Goal: Task Accomplishment & Management: Use online tool/utility

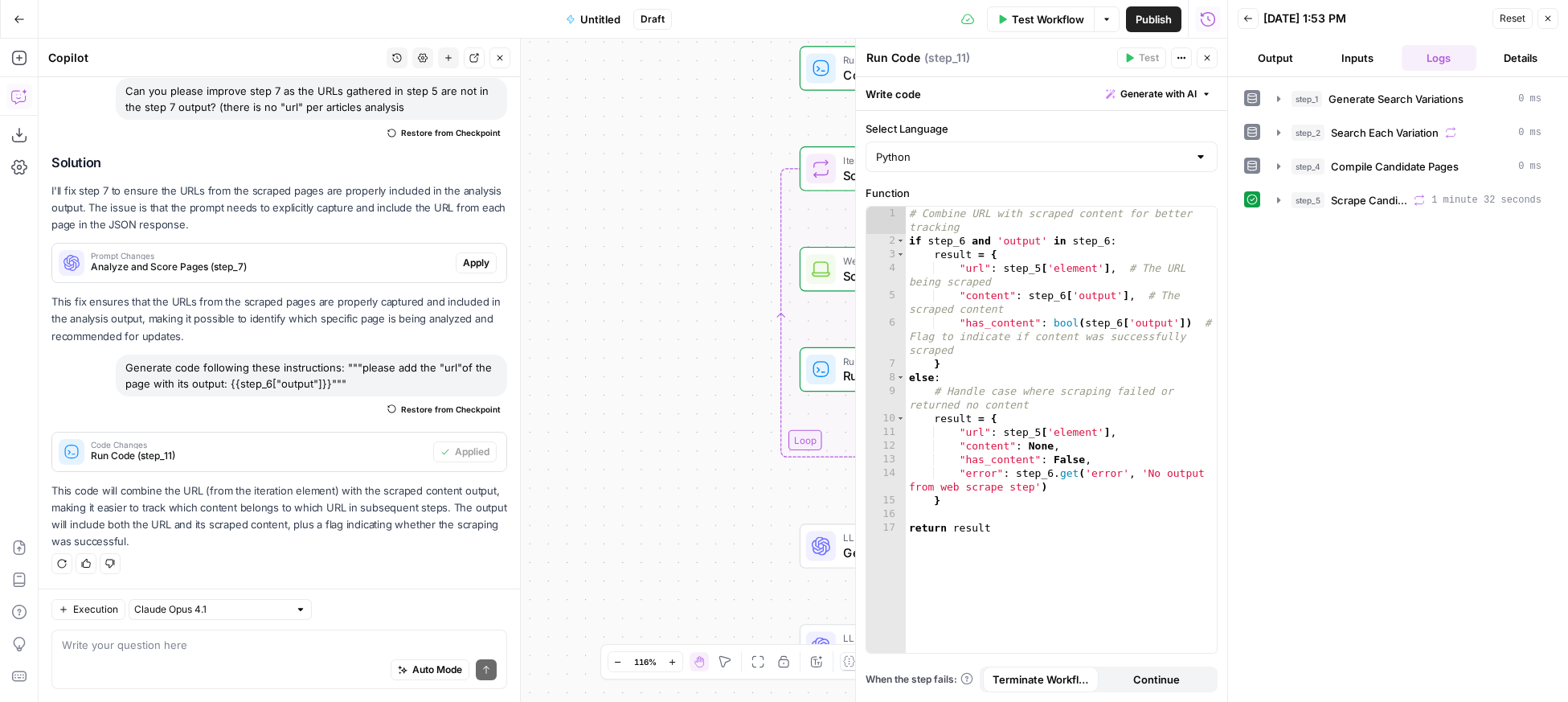
scroll to position [4185, 0]
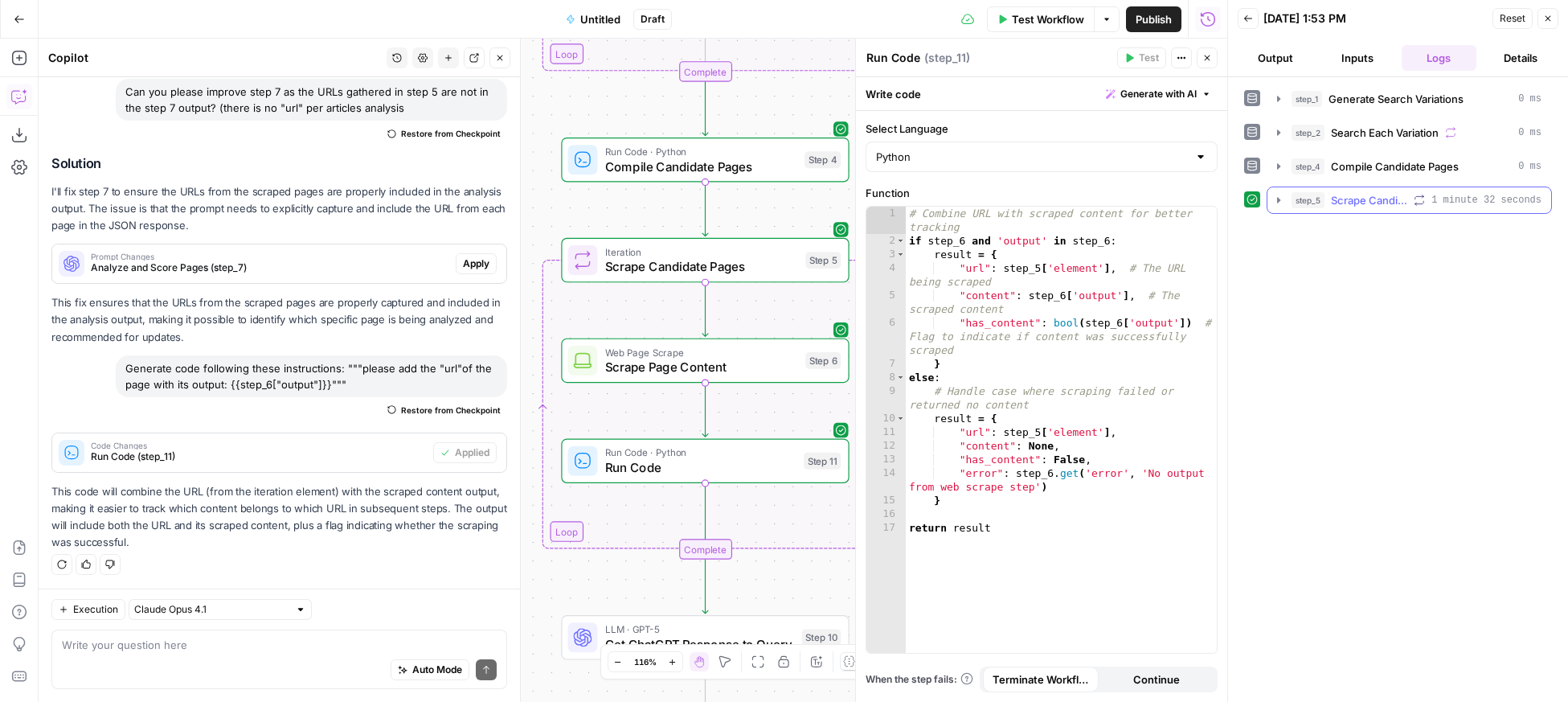
click at [1272, 203] on icon "button" at bounding box center [1278, 200] width 13 height 13
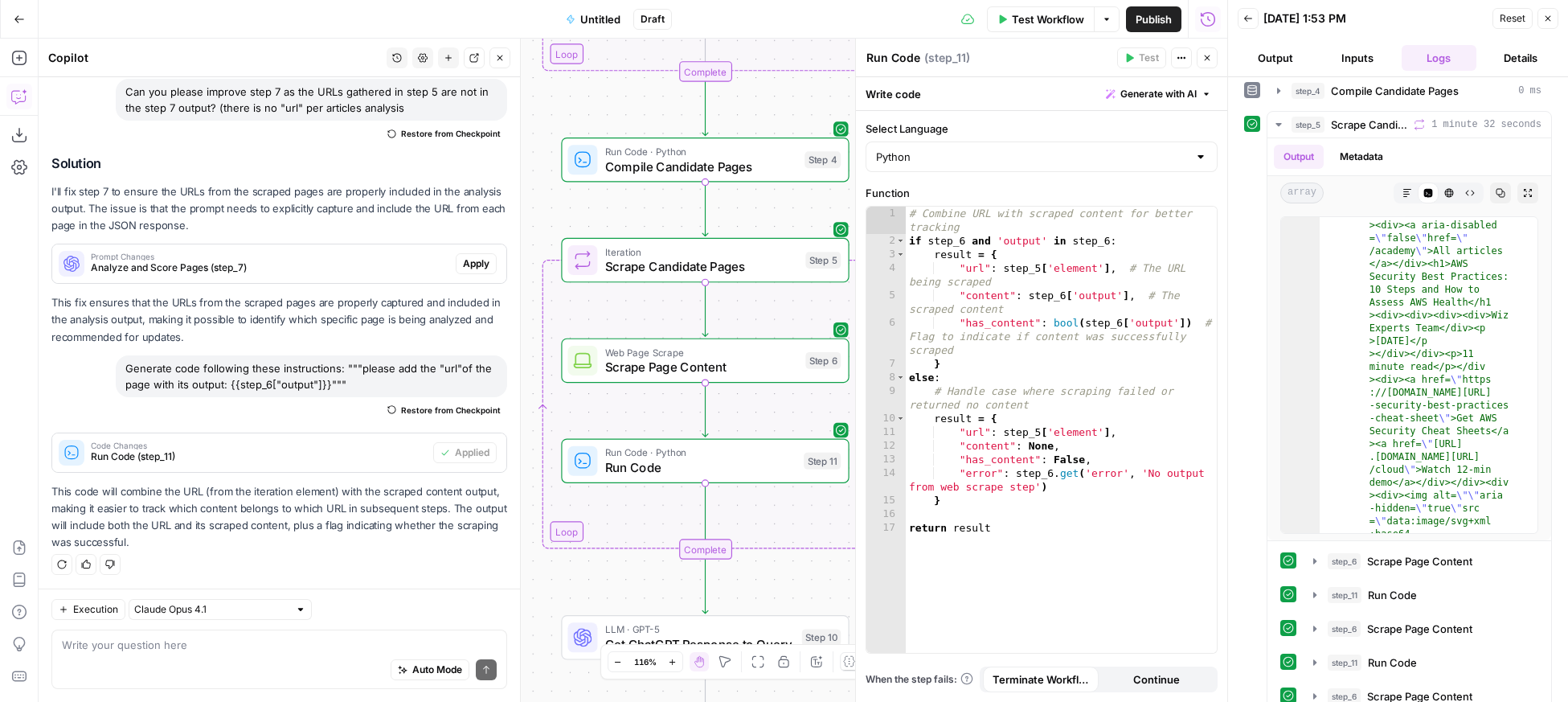
scroll to position [105, 0]
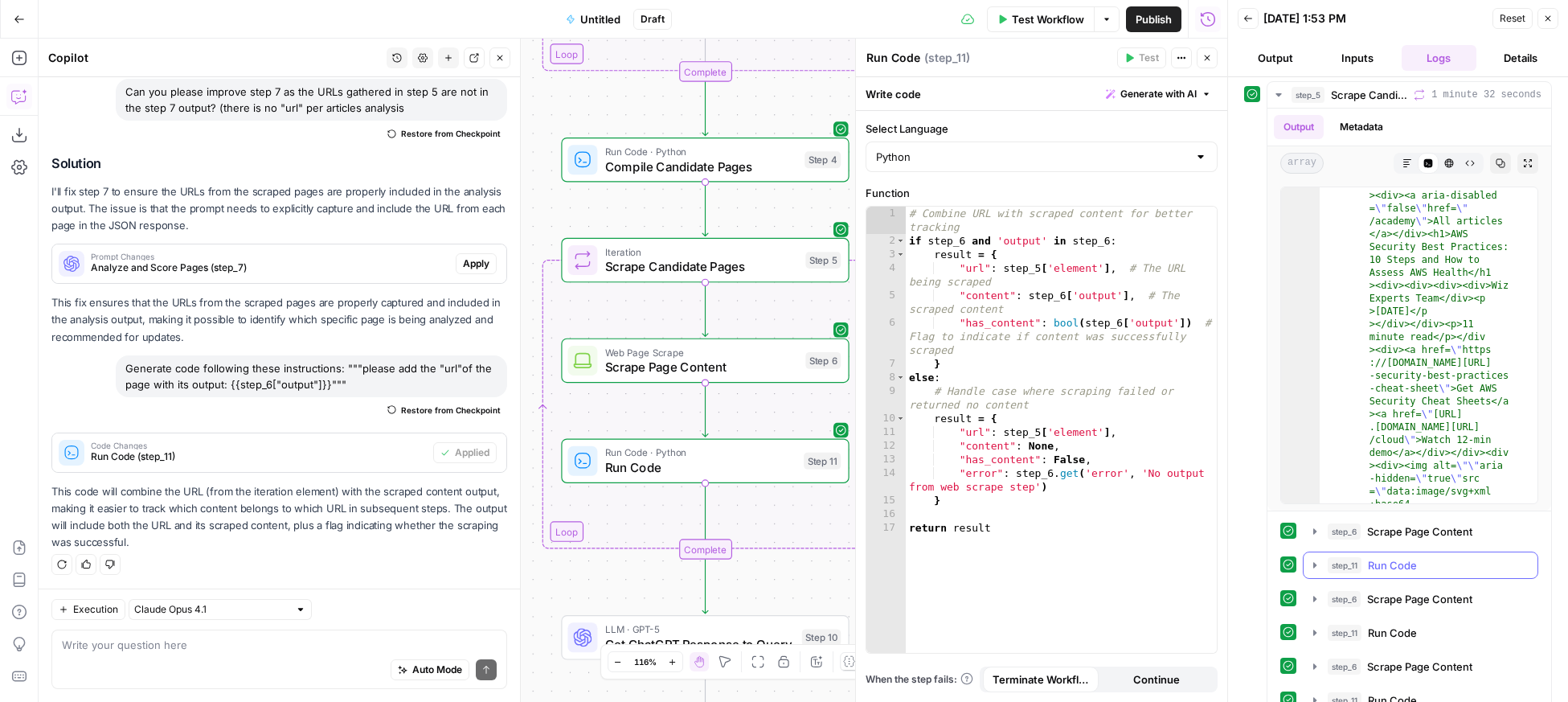
click at [1312, 564] on icon "button" at bounding box center [1314, 565] width 3 height 6
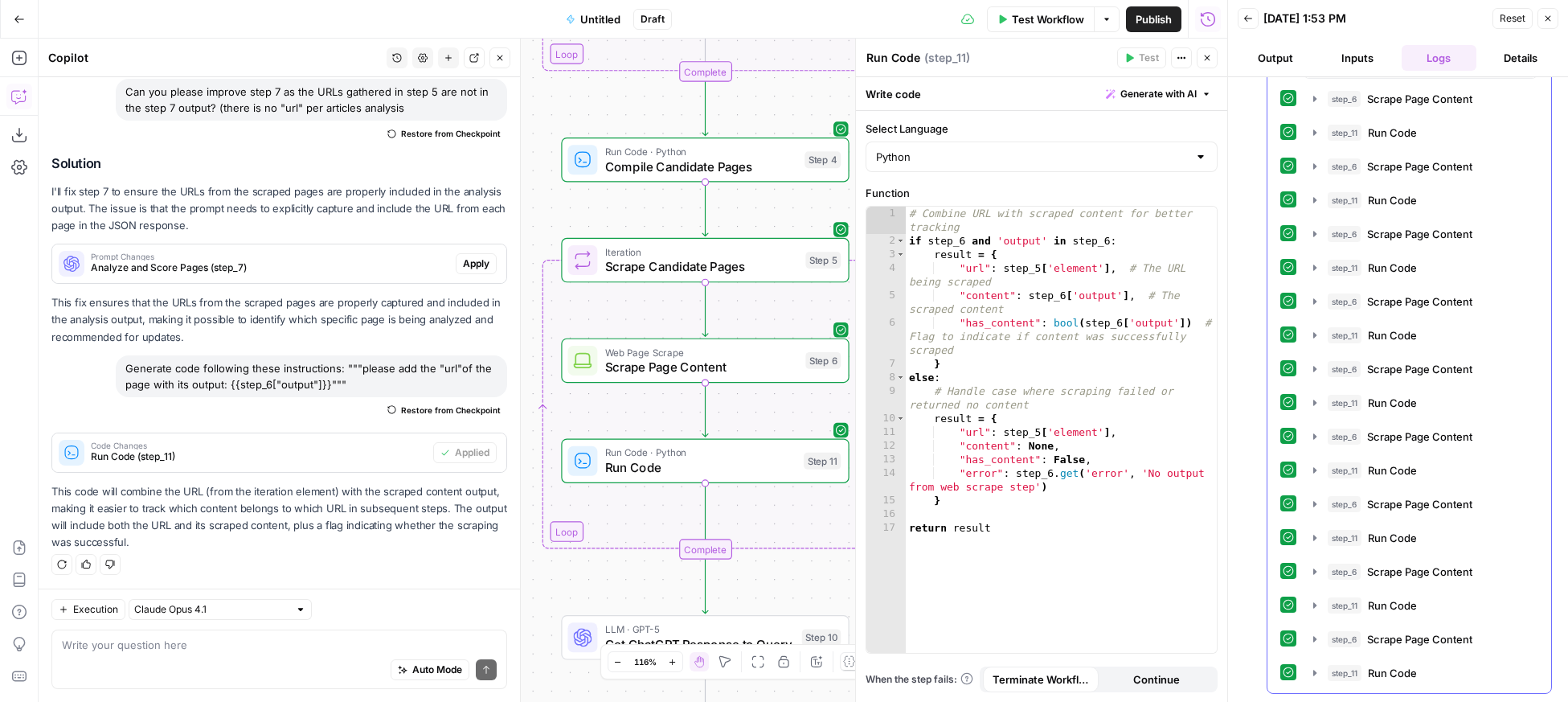
scroll to position [0, 0]
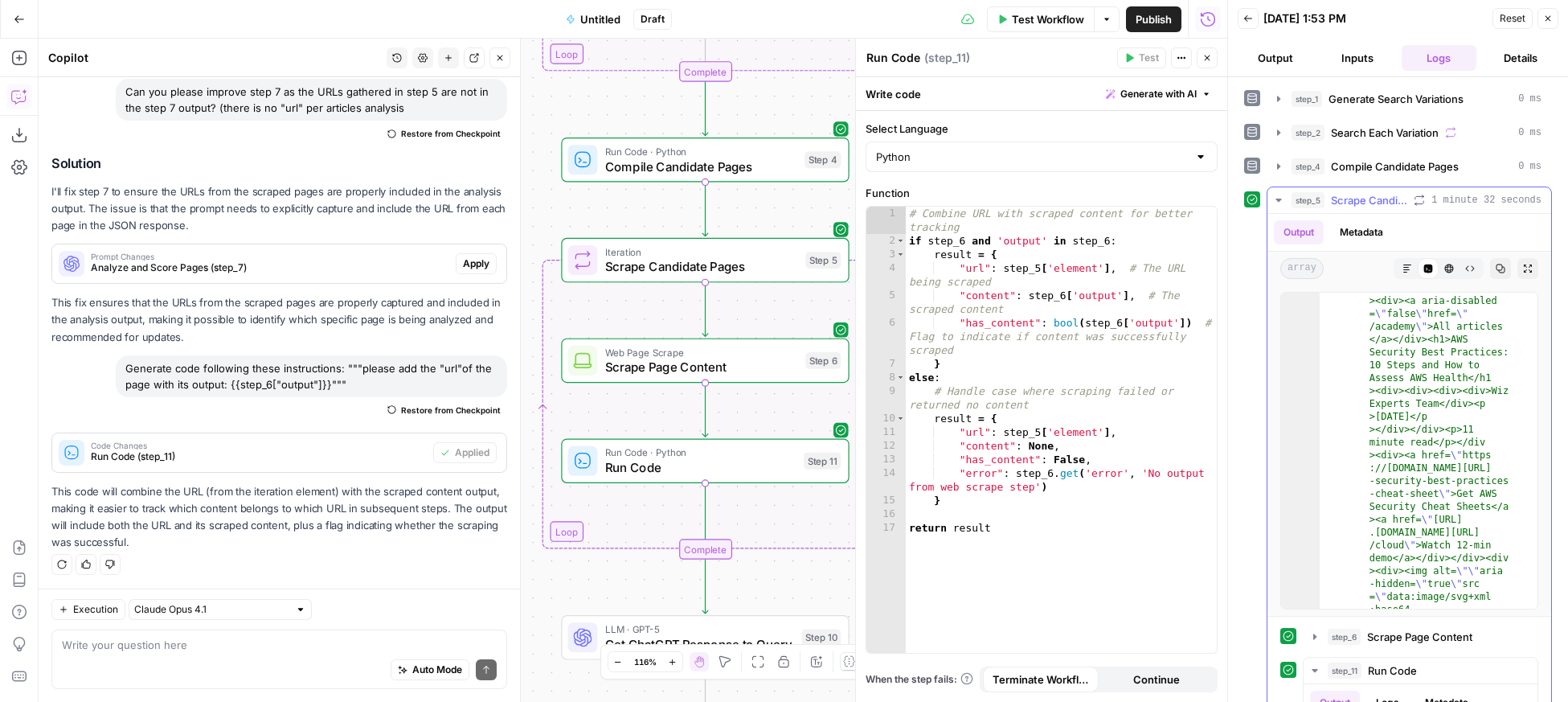
click at [1284, 202] on icon "button" at bounding box center [1278, 200] width 13 height 13
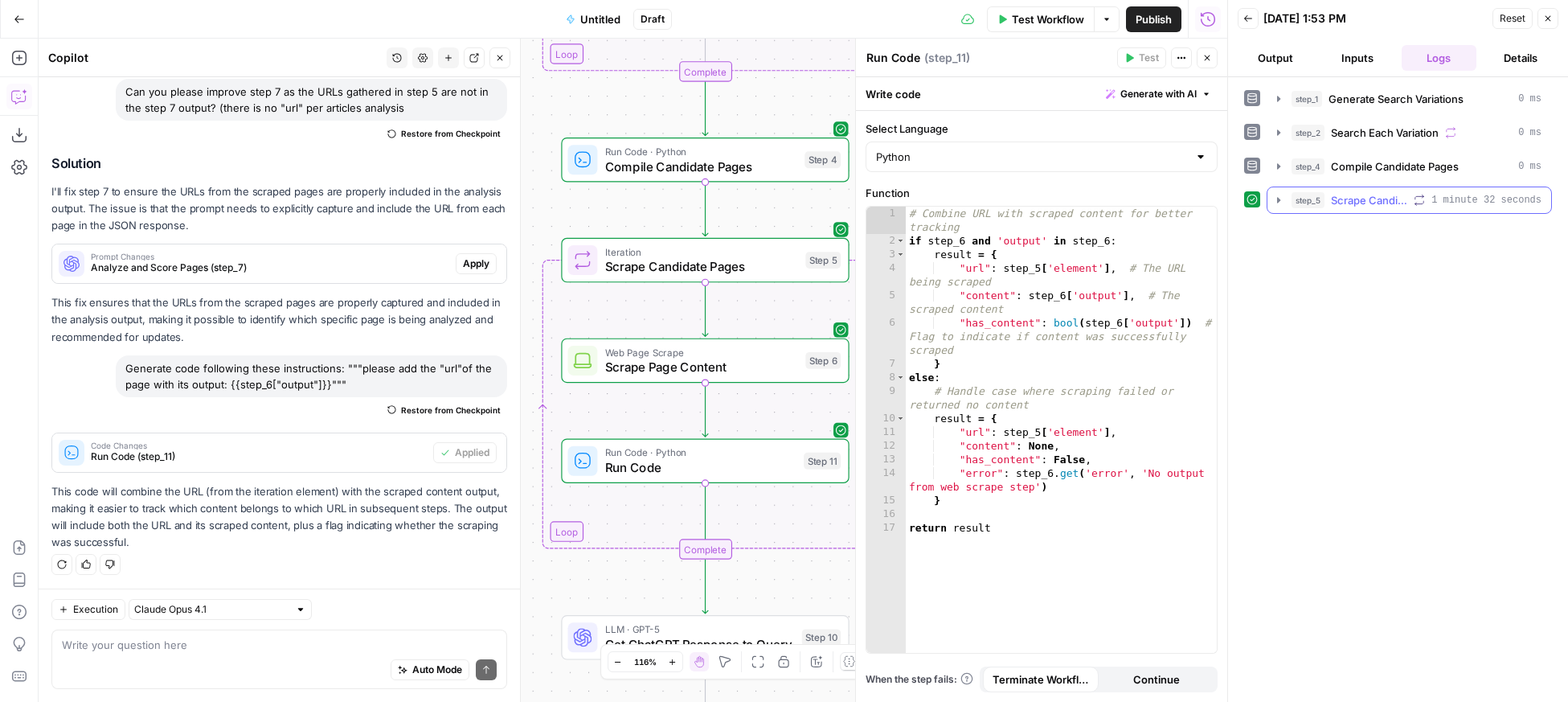
click at [1284, 204] on icon "button" at bounding box center [1278, 200] width 13 height 13
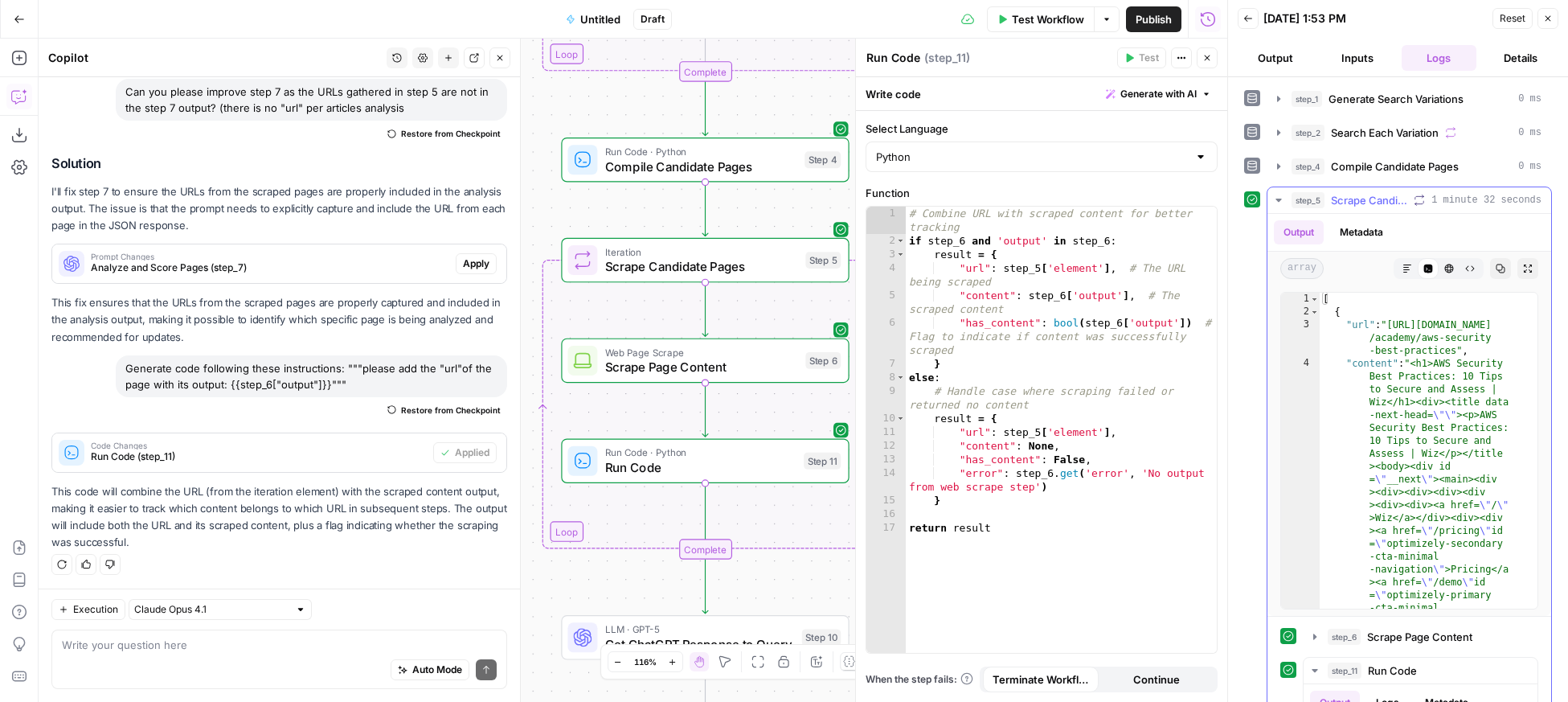
click at [1284, 204] on icon "button" at bounding box center [1278, 200] width 13 height 13
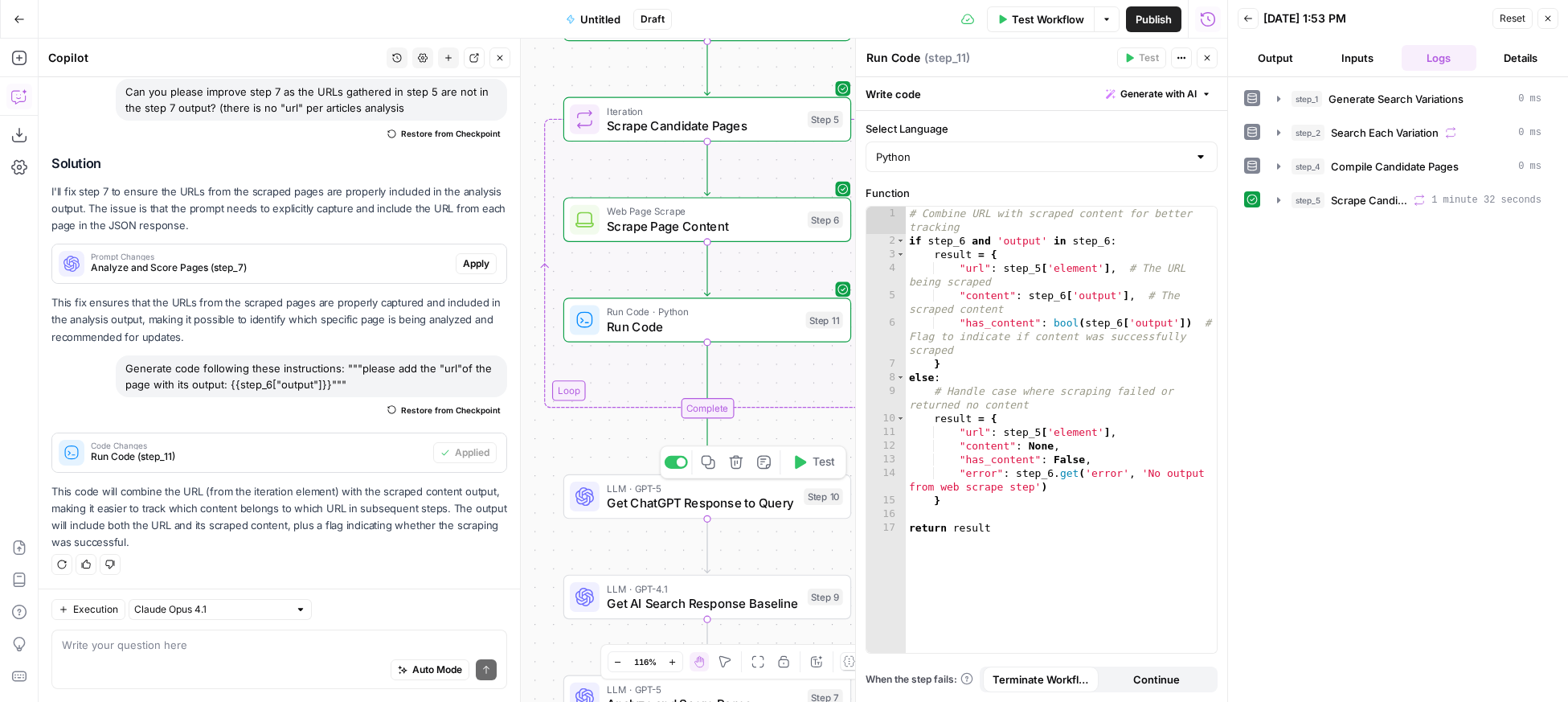
click at [823, 463] on span "Test" at bounding box center [823, 461] width 22 height 17
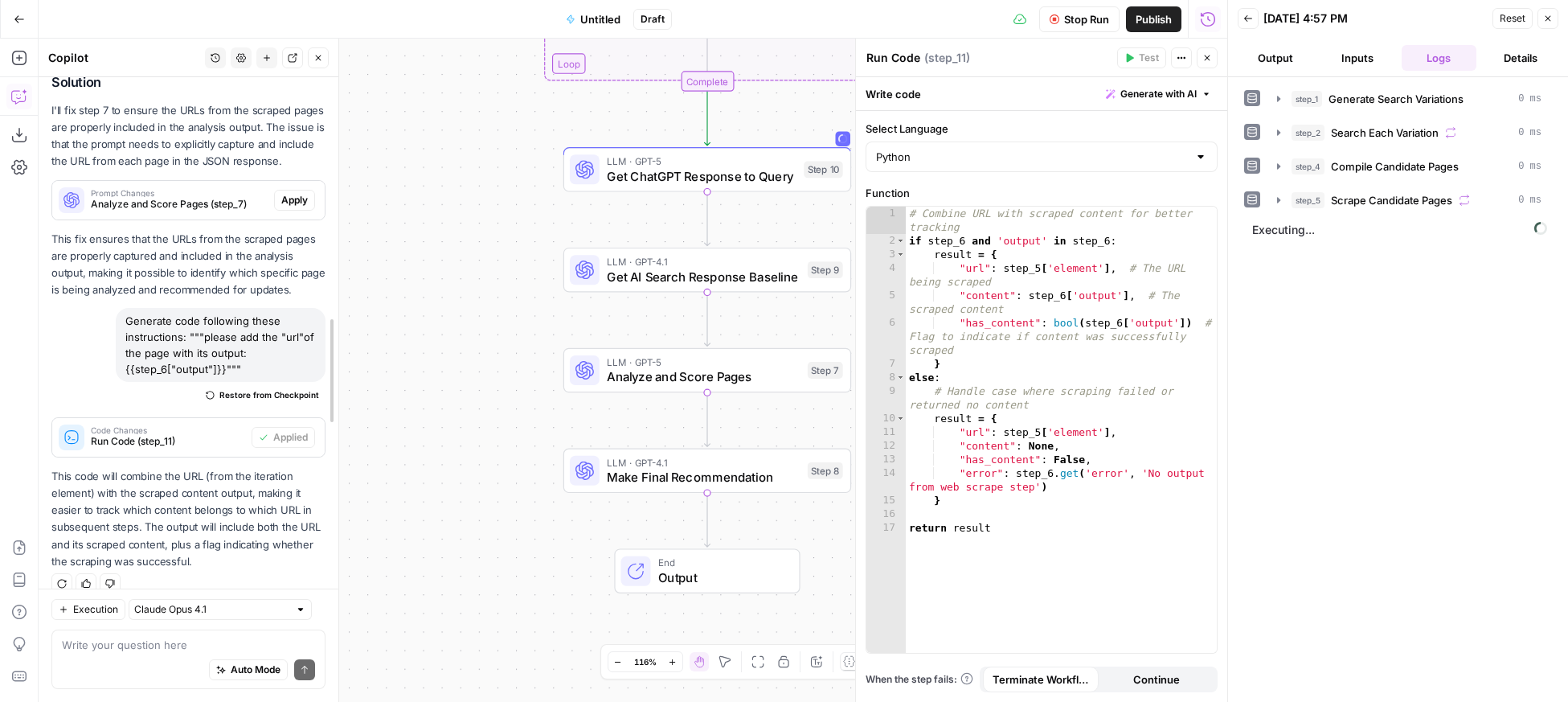
drag, startPoint x: 521, startPoint y: 66, endPoint x: 224, endPoint y: 60, distance: 297.1
click at [339, 58] on div at bounding box center [338, 370] width 16 height 663
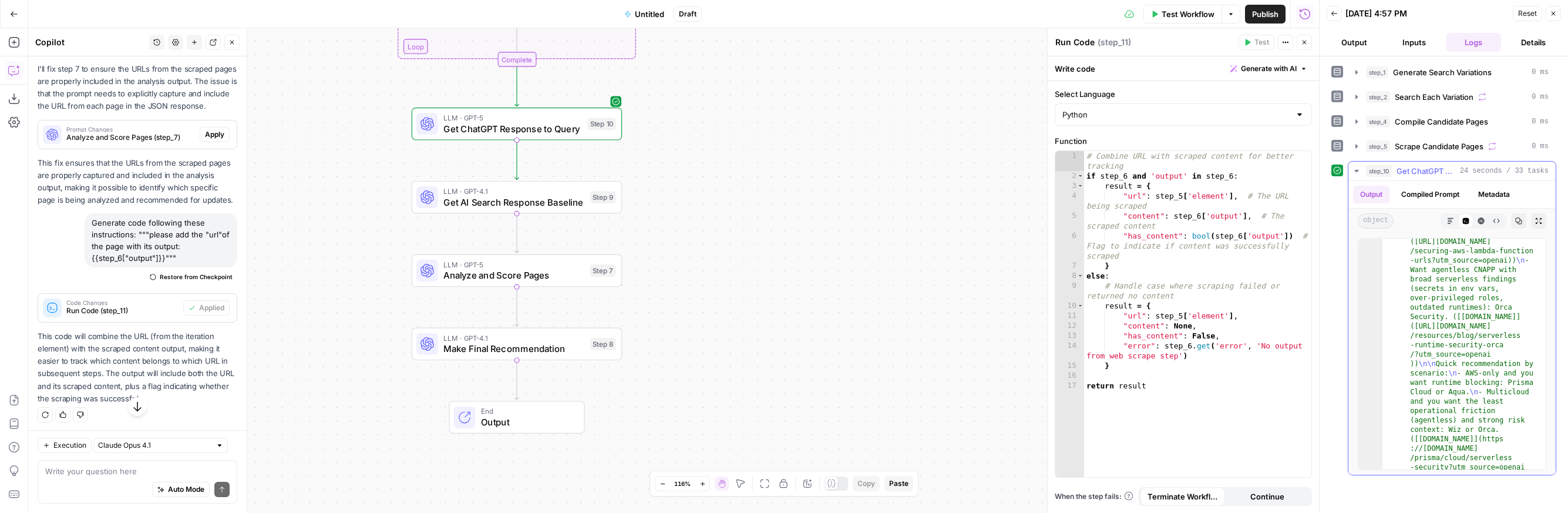
scroll to position [377, 0]
click at [596, 175] on span "Test" at bounding box center [601, 172] width 16 height 12
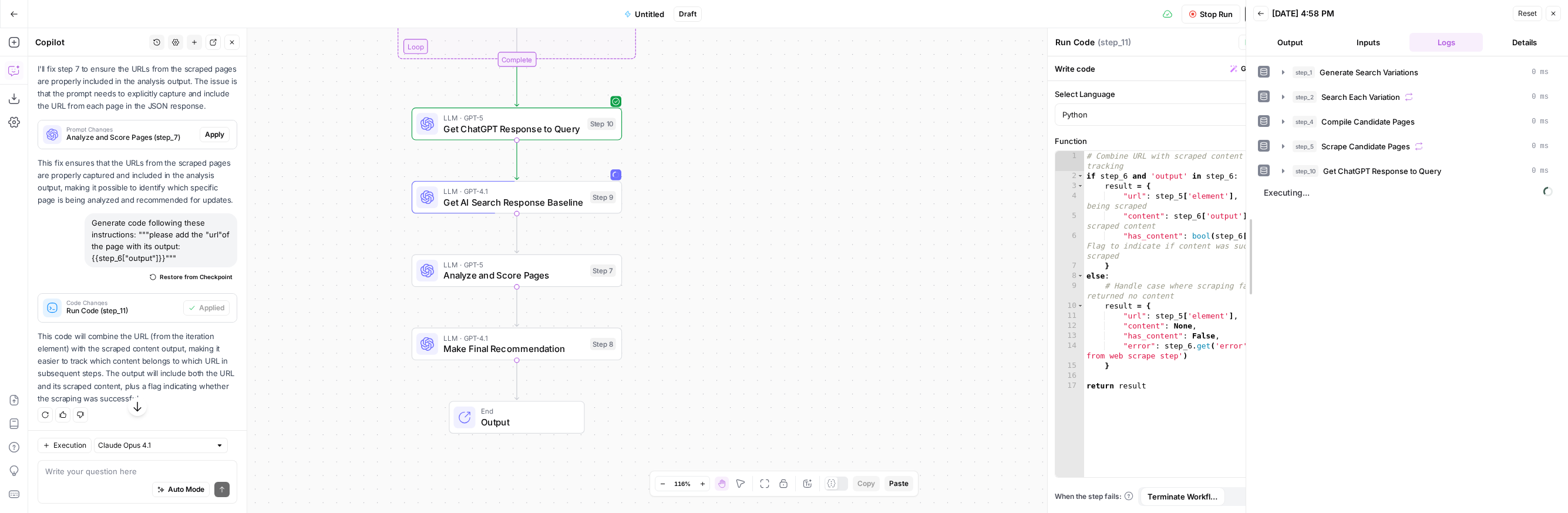
drag, startPoint x: 1323, startPoint y: 197, endPoint x: 1248, endPoint y: 194, distance: 75.1
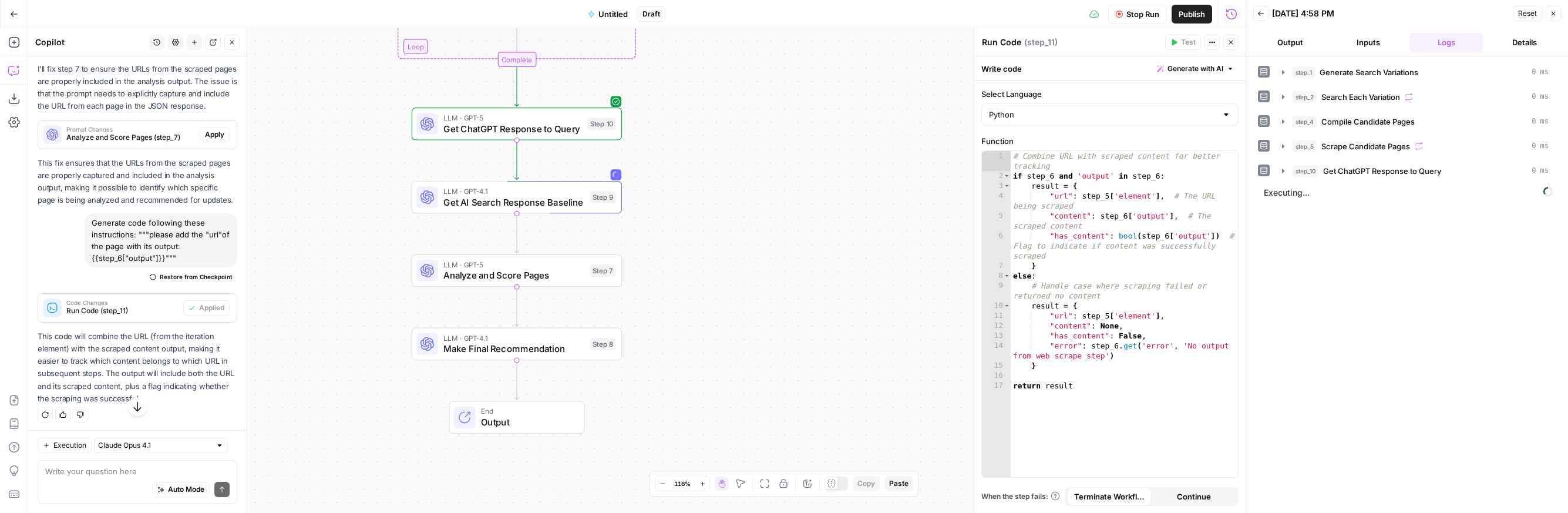
click at [959, 43] on icon "button" at bounding box center [1231, 43] width 7 height 7
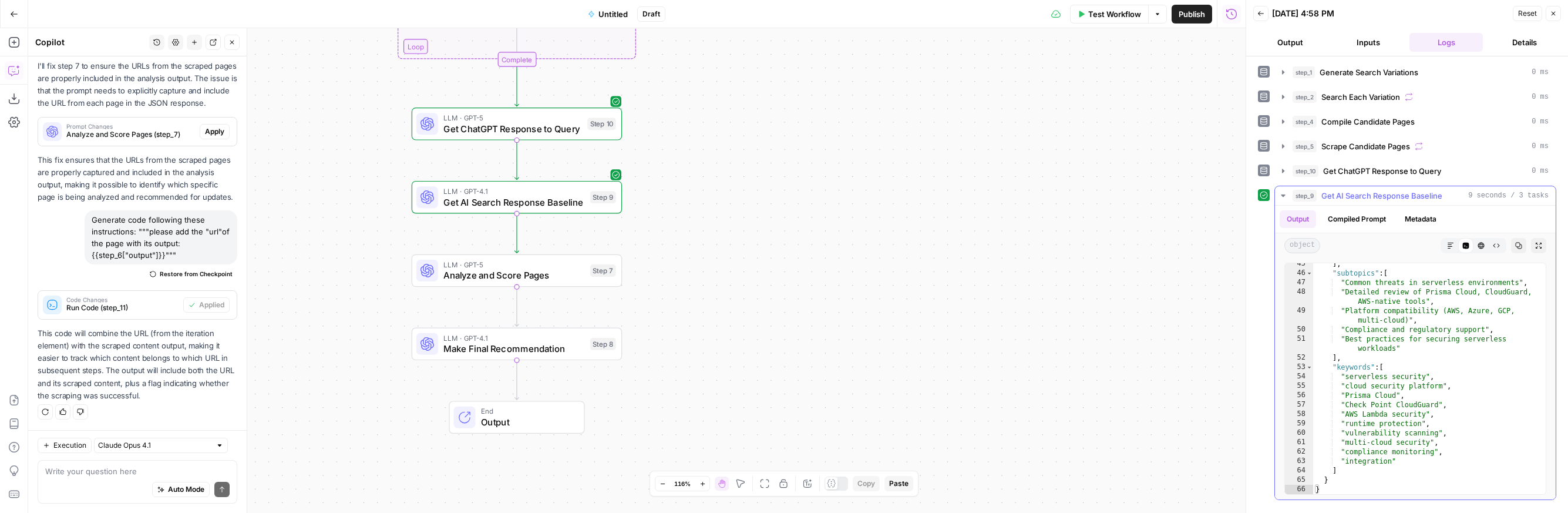
scroll to position [812, 0]
click at [591, 246] on button "Test" at bounding box center [594, 246] width 43 height 18
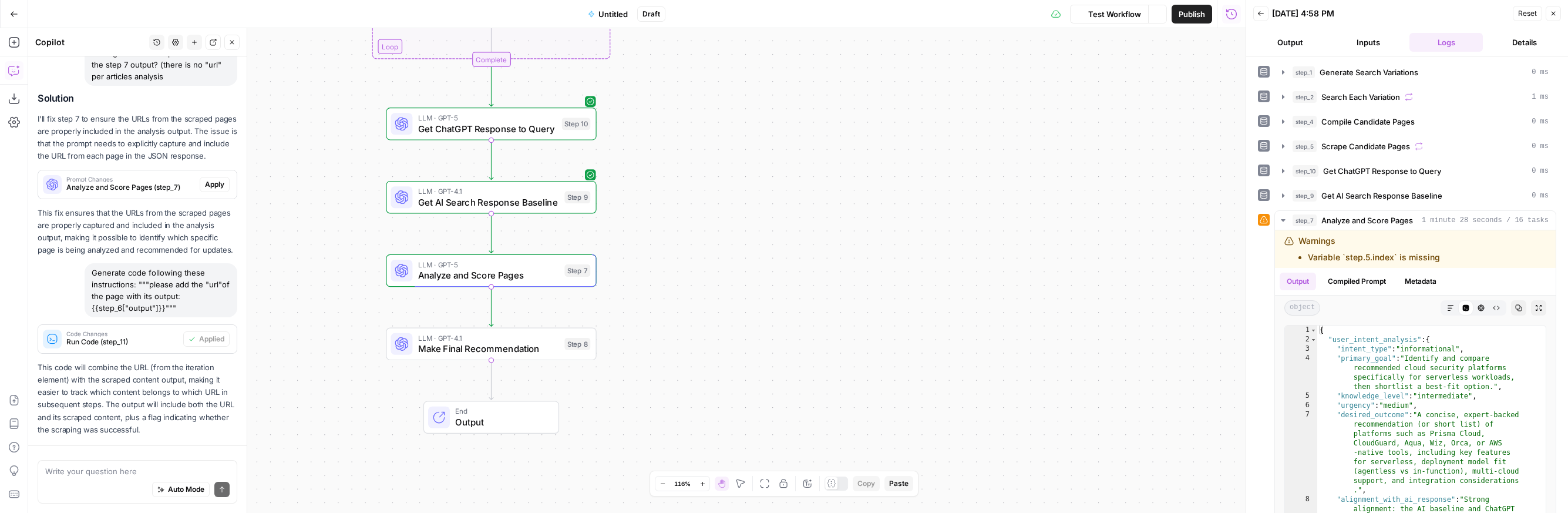
scroll to position [4283, 0]
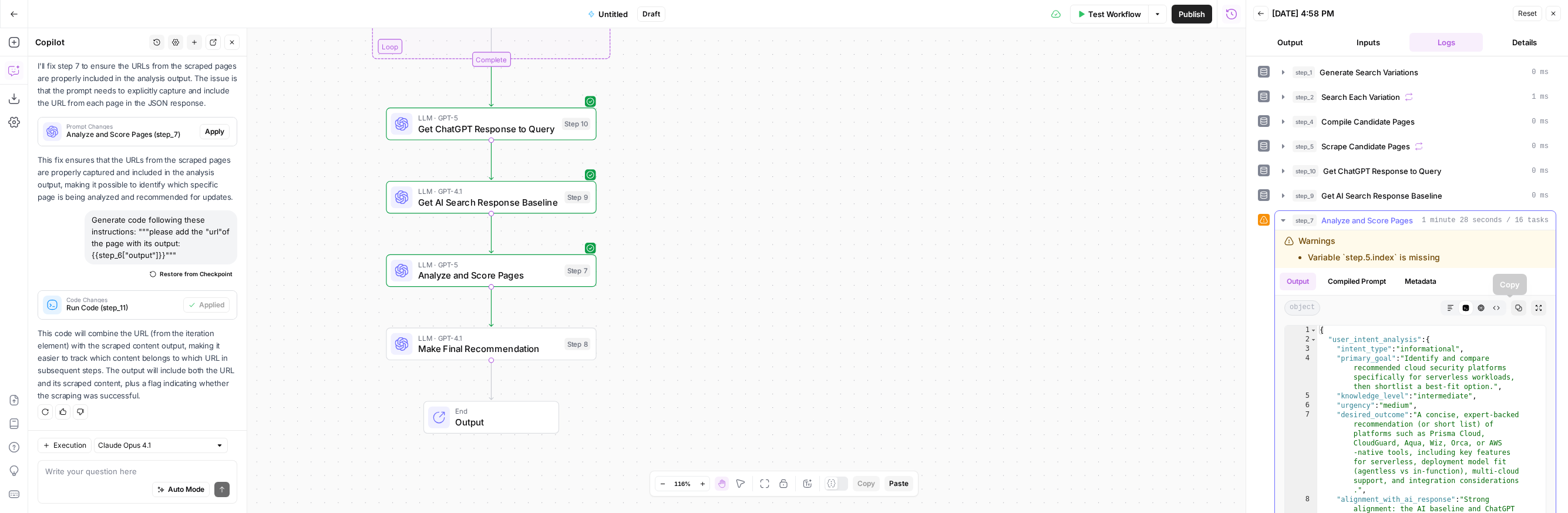
click at [959, 309] on icon "button" at bounding box center [1539, 308] width 7 height 7
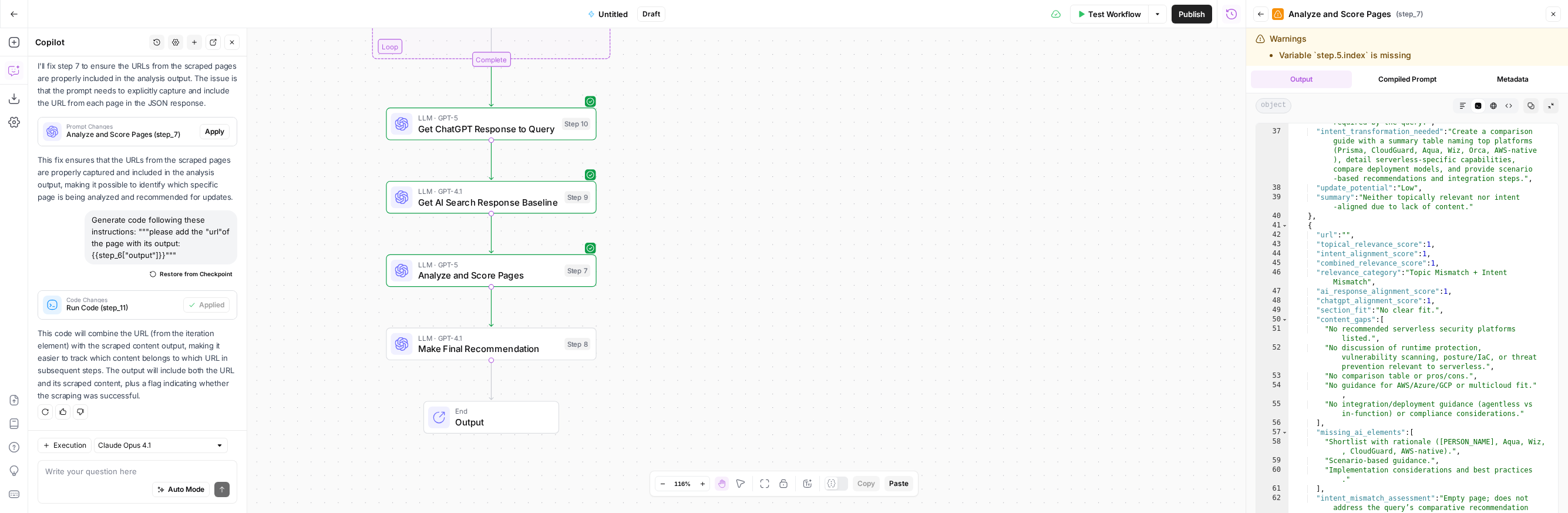
scroll to position [660, 0]
click at [125, 473] on textarea at bounding box center [138, 471] width 184 height 12
paste textarea "How do I get each of the article URLs that are in step 5 in step 7?"
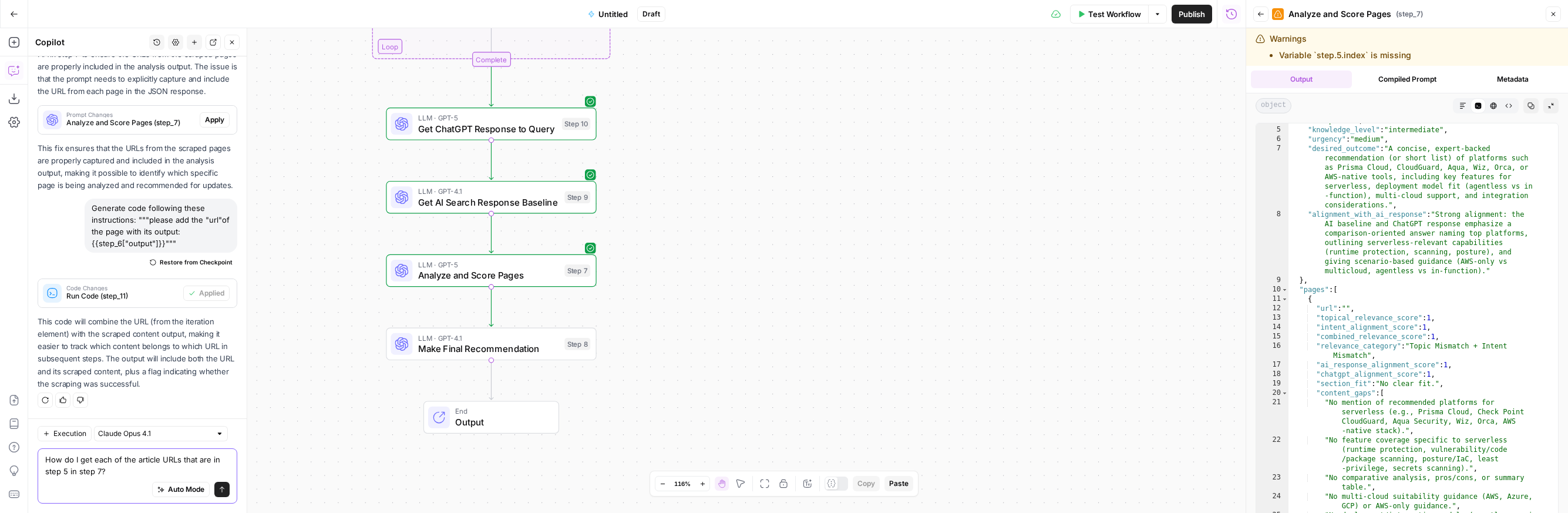
scroll to position [18, 0]
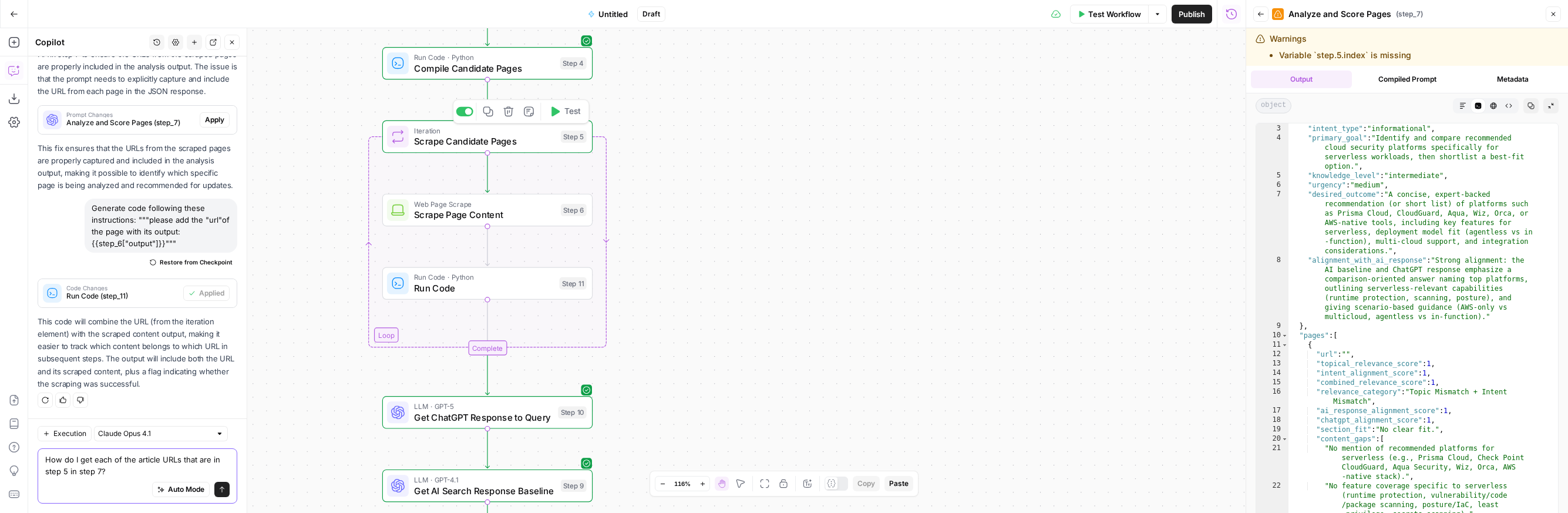
type textarea "How do I get each of the article URLs that are in step 5 in step 7?"
click at [538, 136] on span "Scrape Candidate Pages" at bounding box center [484, 141] width 141 height 13
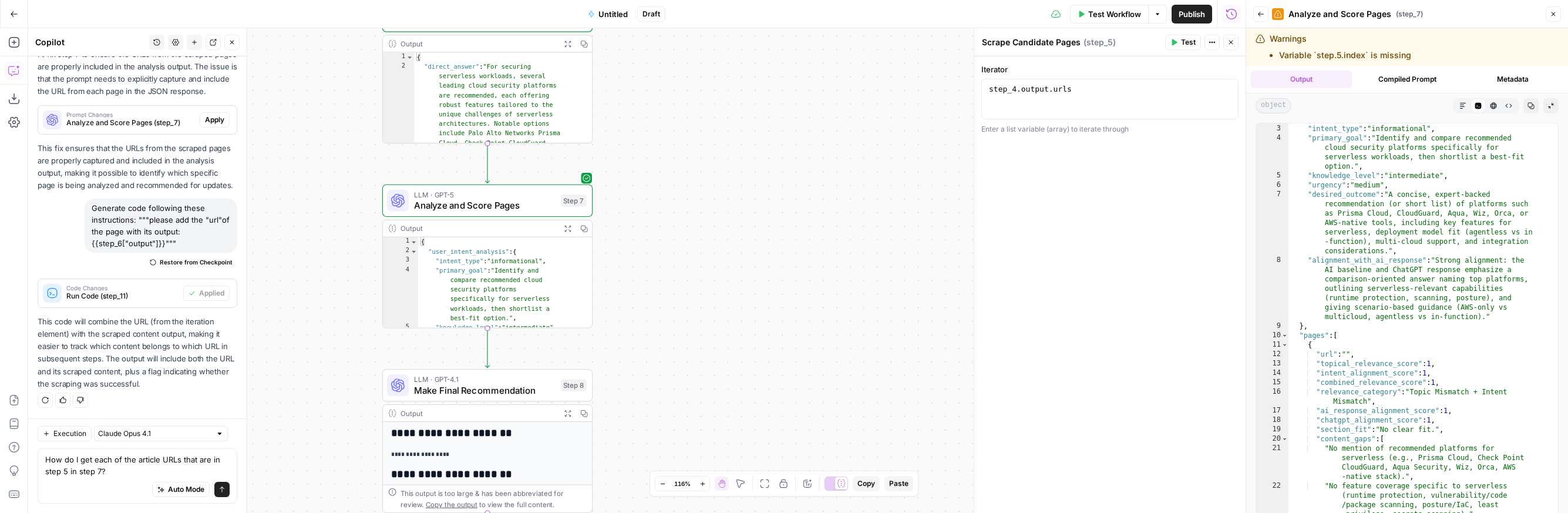
scroll to position [2, 0]
click at [438, 202] on span "Analyze and Score Pages" at bounding box center [484, 205] width 141 height 13
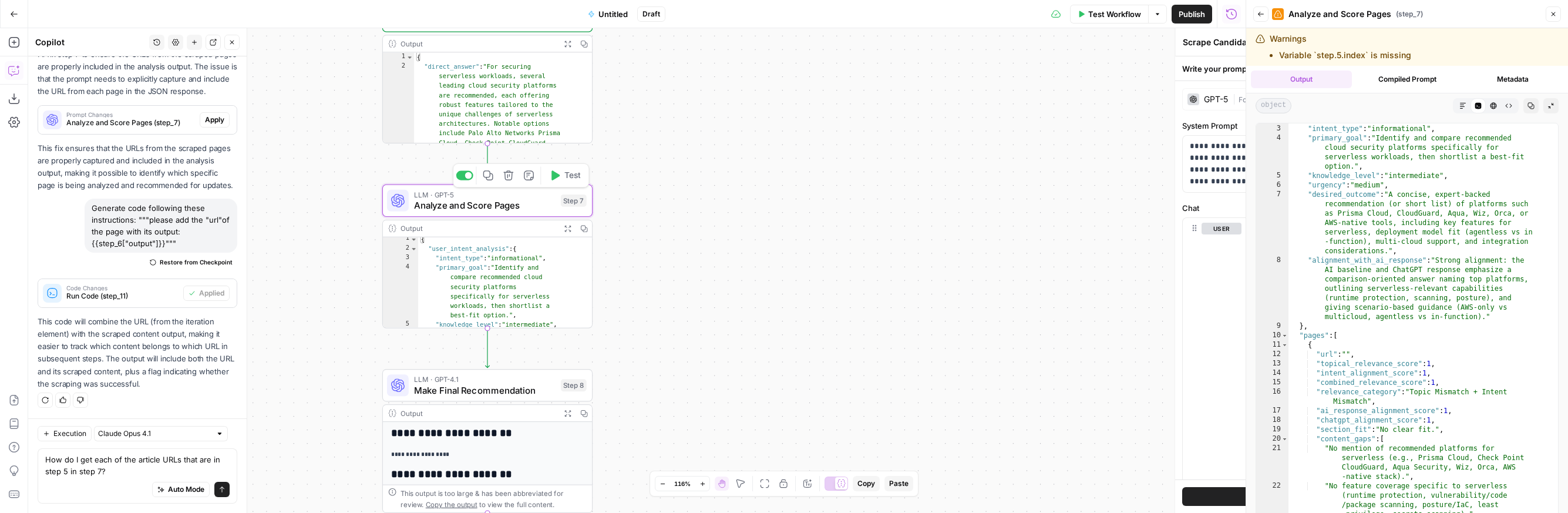
type textarea "Analyze and Score Pages"
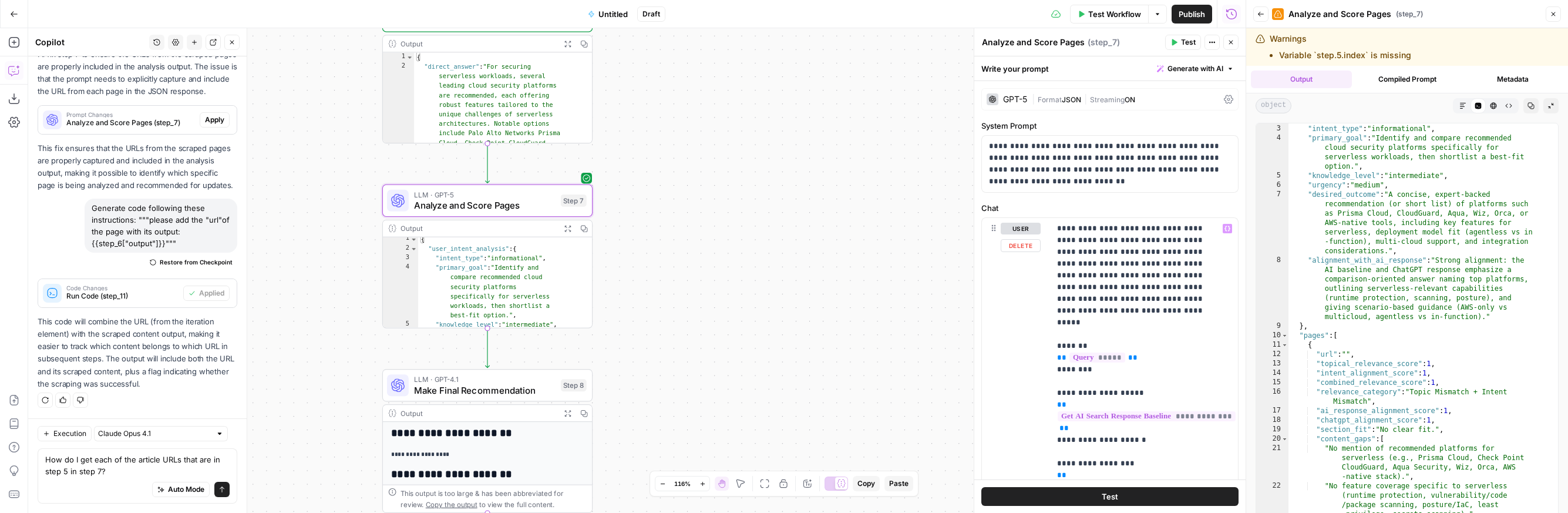
scroll to position [280, 0]
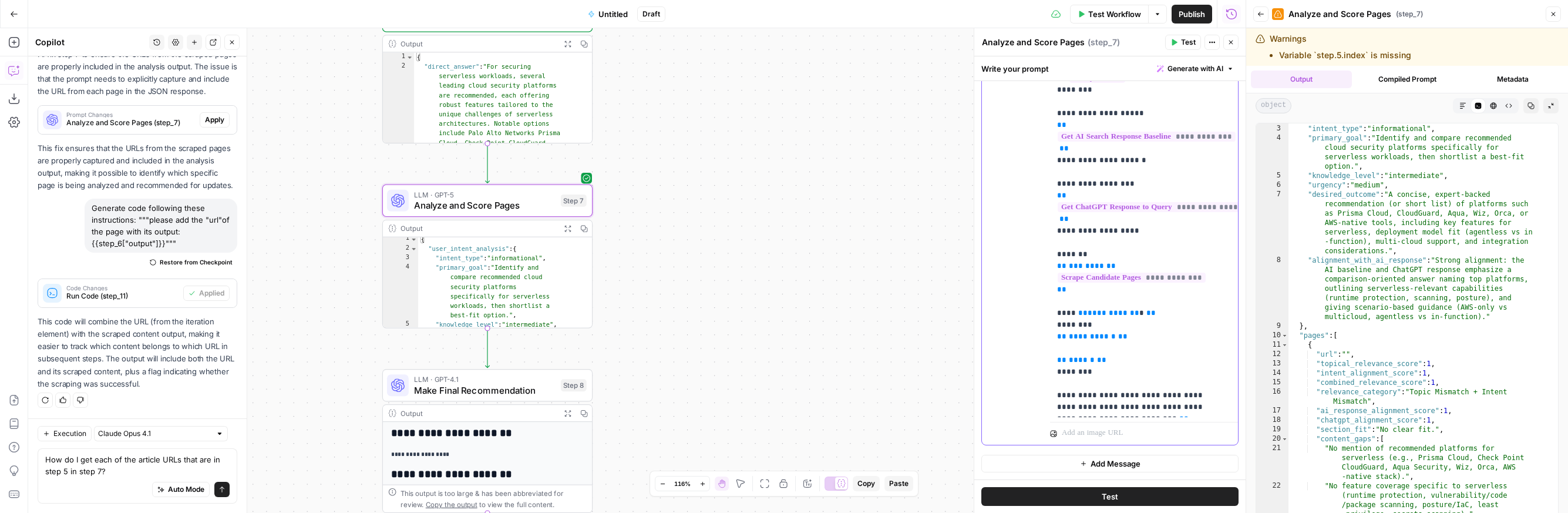
drag, startPoint x: 1128, startPoint y: 303, endPoint x: 1166, endPoint y: 316, distance: 40.2
click at [959, 309] on span "**********" at bounding box center [1113, 313] width 52 height 8
click at [959, 309] on span "**********" at bounding box center [1113, 312] width 52 height 8
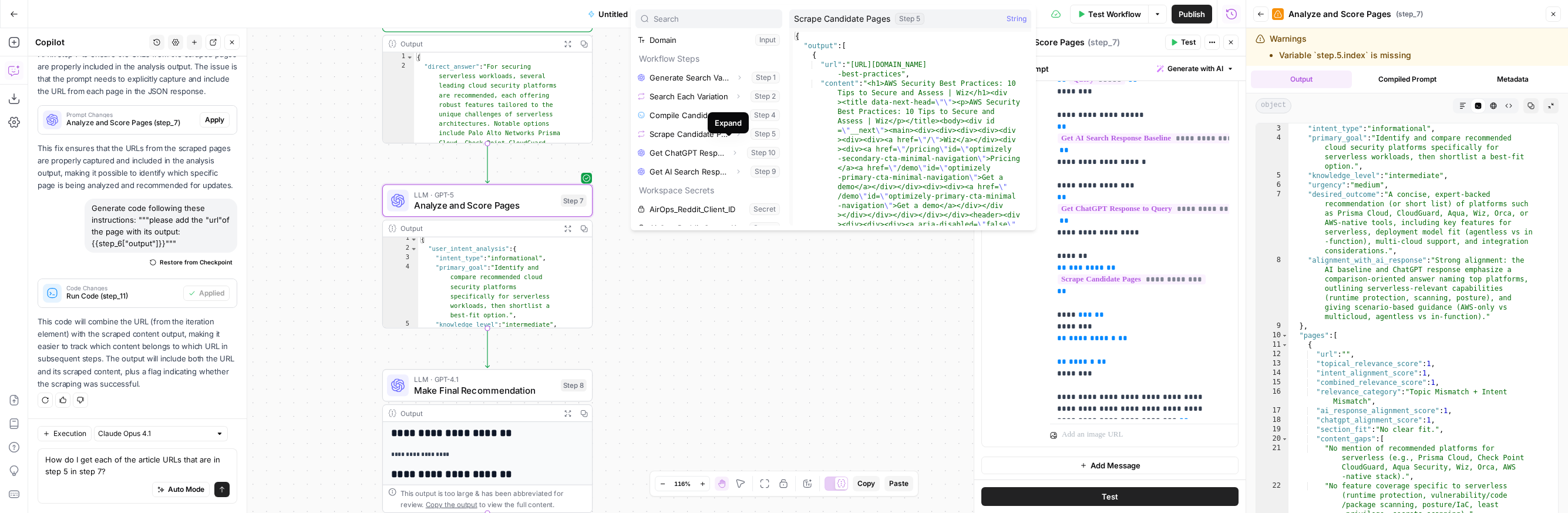
scroll to position [46, 0]
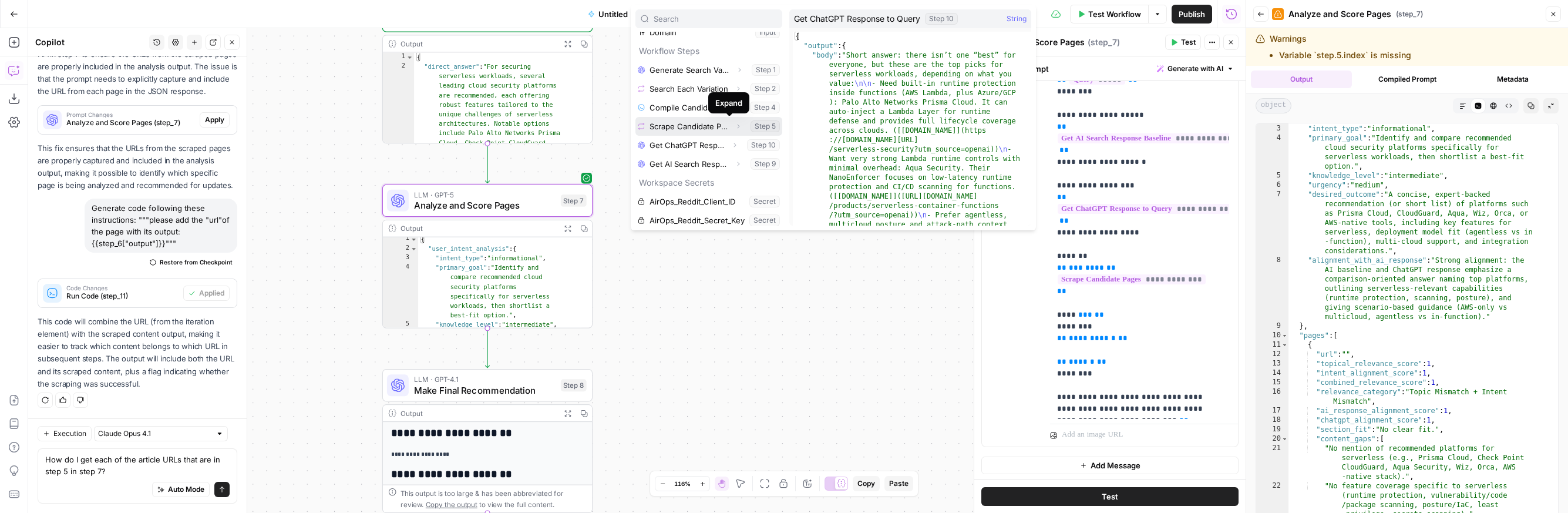
click at [735, 128] on icon "button" at bounding box center [738, 126] width 7 height 7
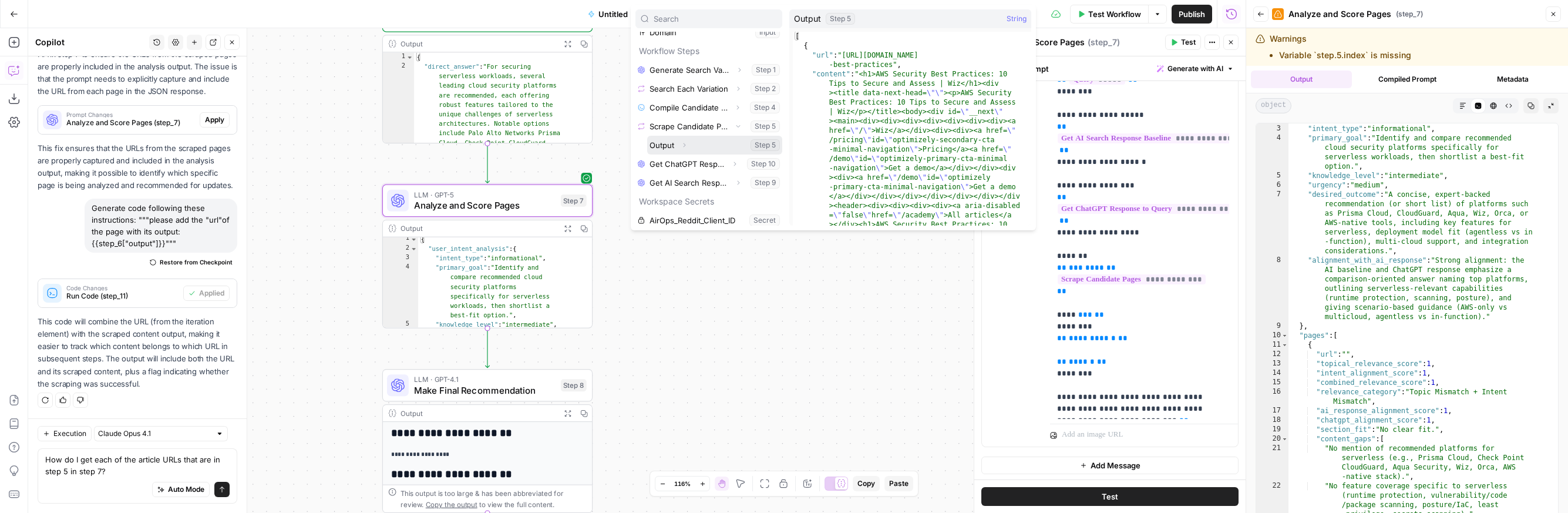
click at [687, 143] on icon "button" at bounding box center [684, 145] width 7 height 7
click at [667, 148] on button "Select variable Output" at bounding box center [715, 145] width 135 height 19
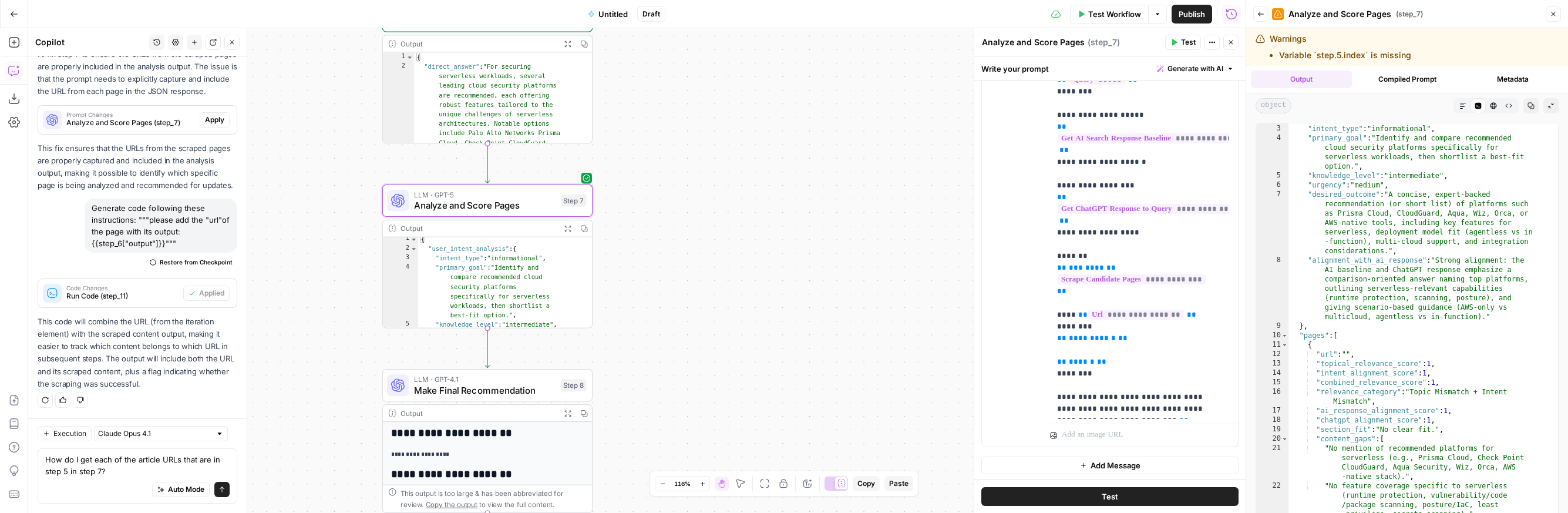
click at [959, 43] on span "Test" at bounding box center [1189, 42] width 15 height 11
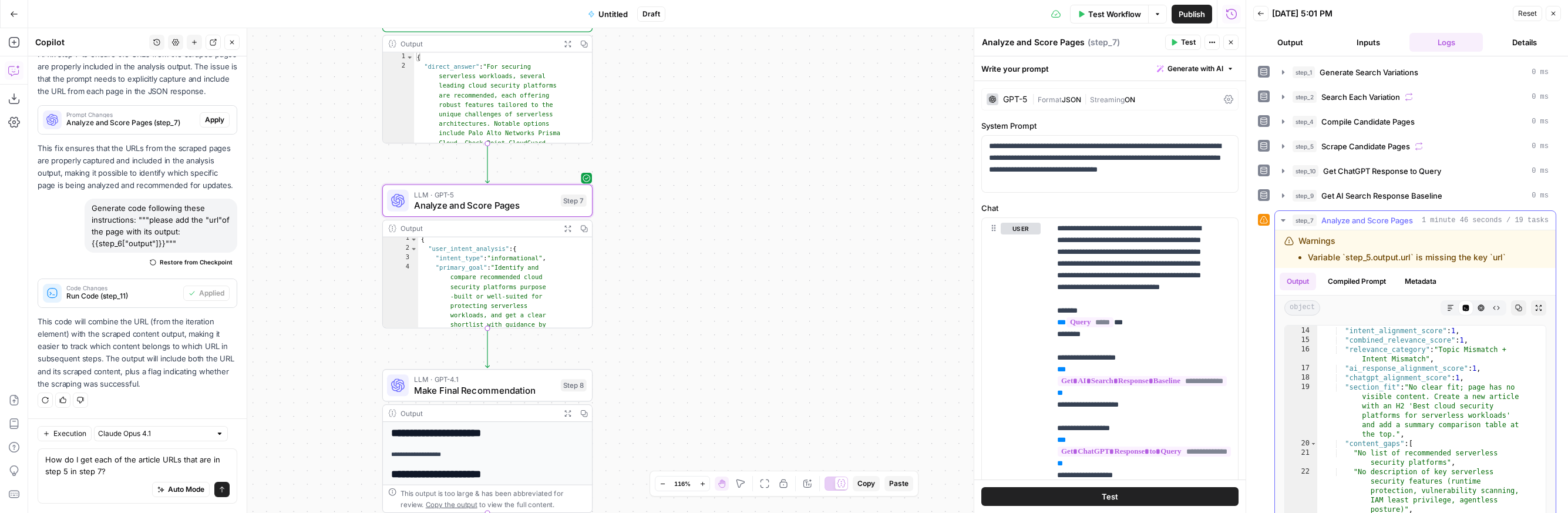
scroll to position [279, 0]
click at [959, 255] on li "Variable `step_5.output.url` is missing the key `url`" at bounding box center [1406, 257] width 198 height 12
click at [118, 470] on textarea "How do I get each of the article URLs that are in step 5 in step 7?" at bounding box center [138, 465] width 184 height 23
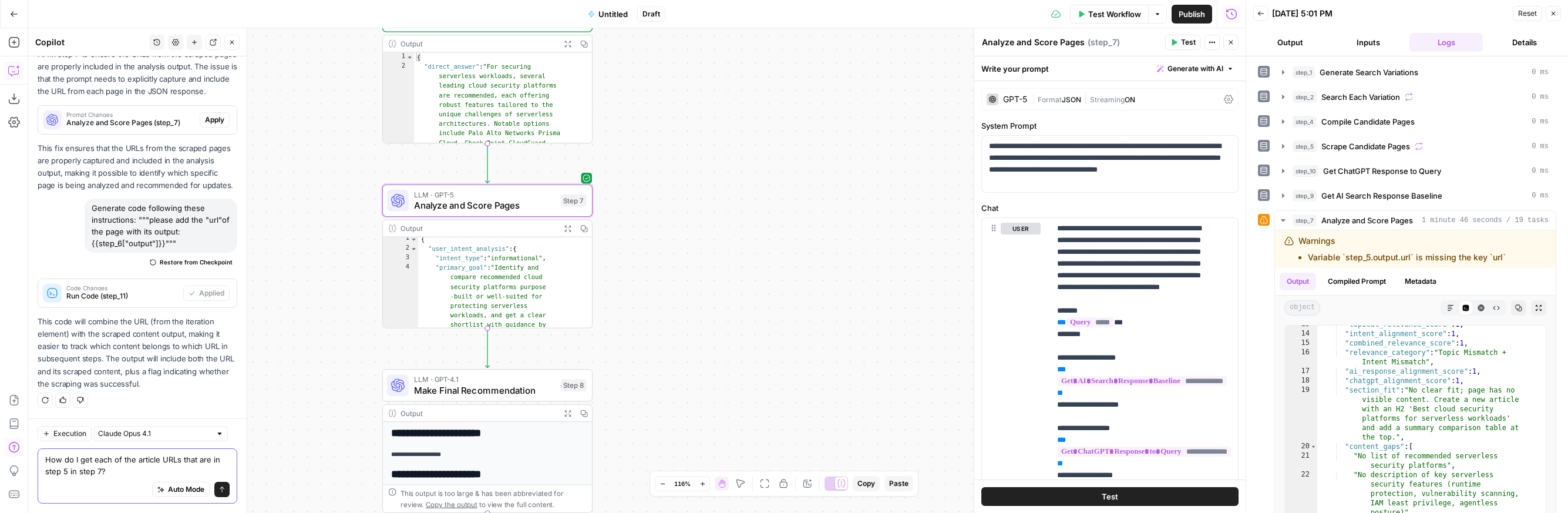
click at [145, 459] on textarea "How do I get each of the article URLs that are in step 5 in step 7?" at bounding box center [138, 465] width 184 height 23
click at [114, 471] on textarea "How do I get each of the article URLs that are in step 5 in step 7?" at bounding box center [138, 465] width 184 height 23
click at [101, 471] on textarea "How do I get each of the article URLs that are in step 5 in step 7?" at bounding box center [138, 465] width 184 height 23
type textarea "How do I get each of the article URLs that are in step 5 in step 7 output?"
click at [218, 486] on icon "submit" at bounding box center [222, 490] width 7 height 7
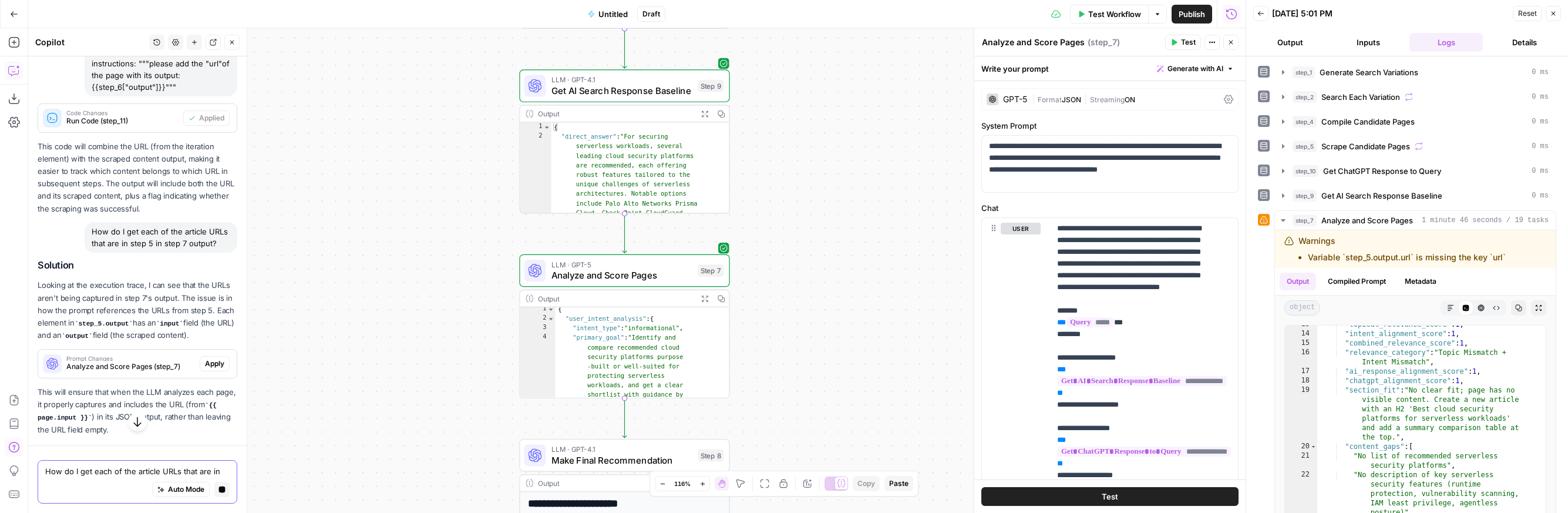
scroll to position [4463, 0]
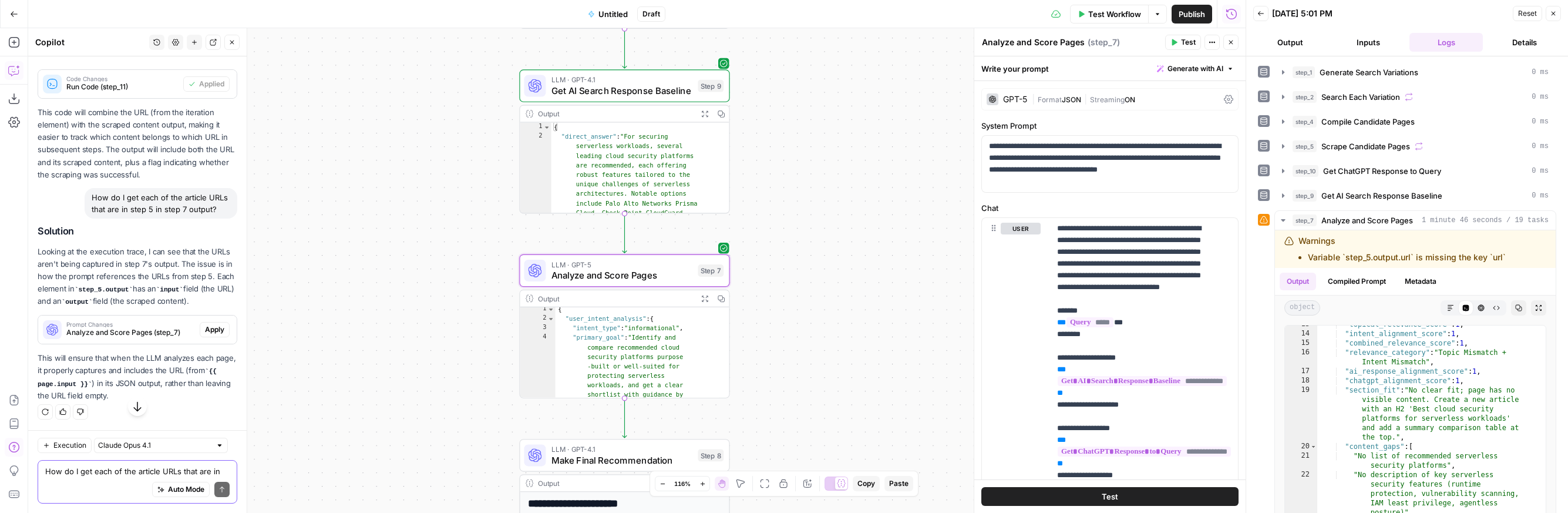
click at [205, 335] on span "Apply" at bounding box center [214, 329] width 19 height 11
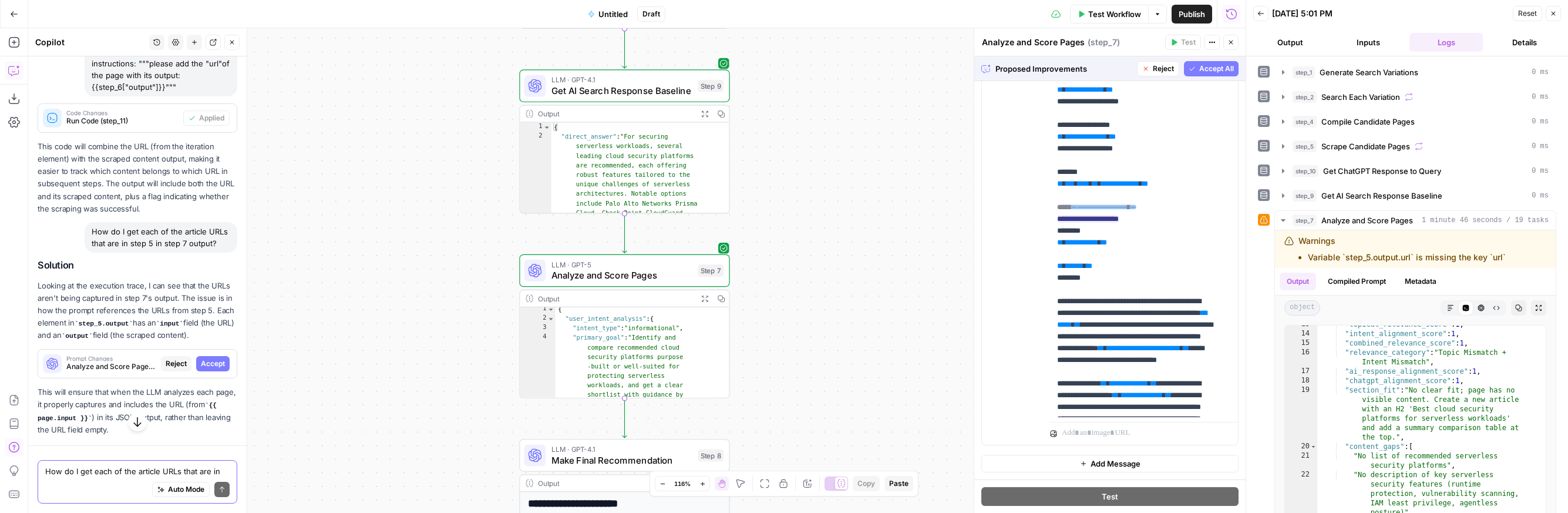
scroll to position [4402, 0]
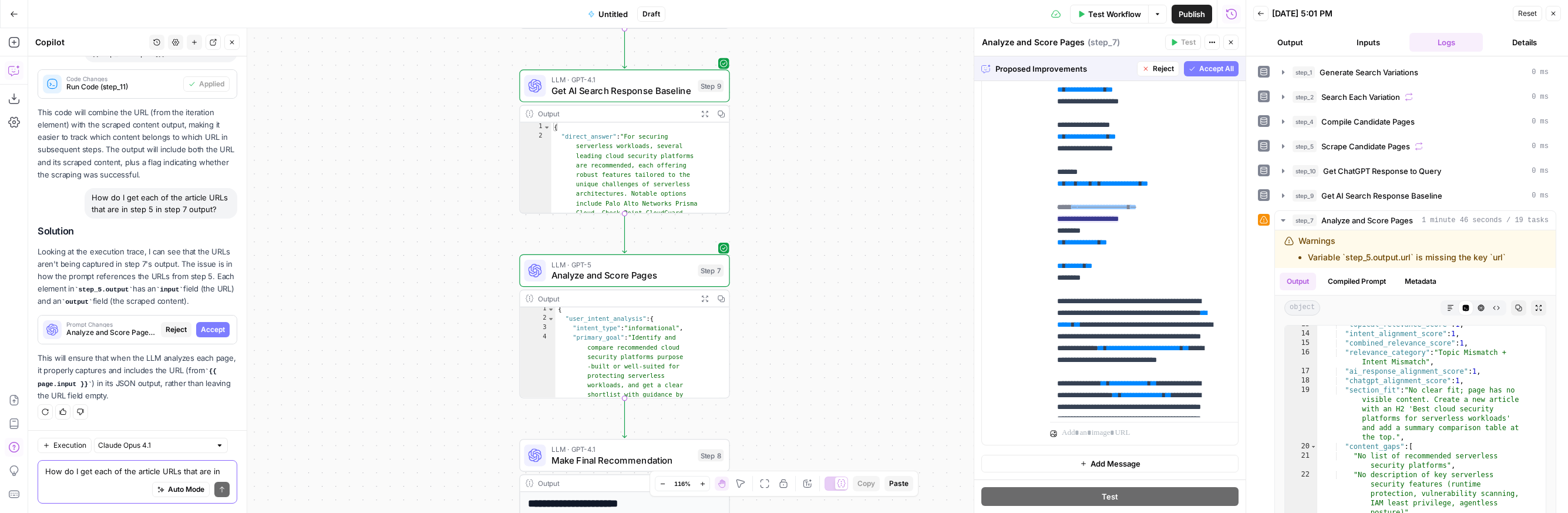
click at [959, 65] on span "Accept All" at bounding box center [1216, 68] width 35 height 11
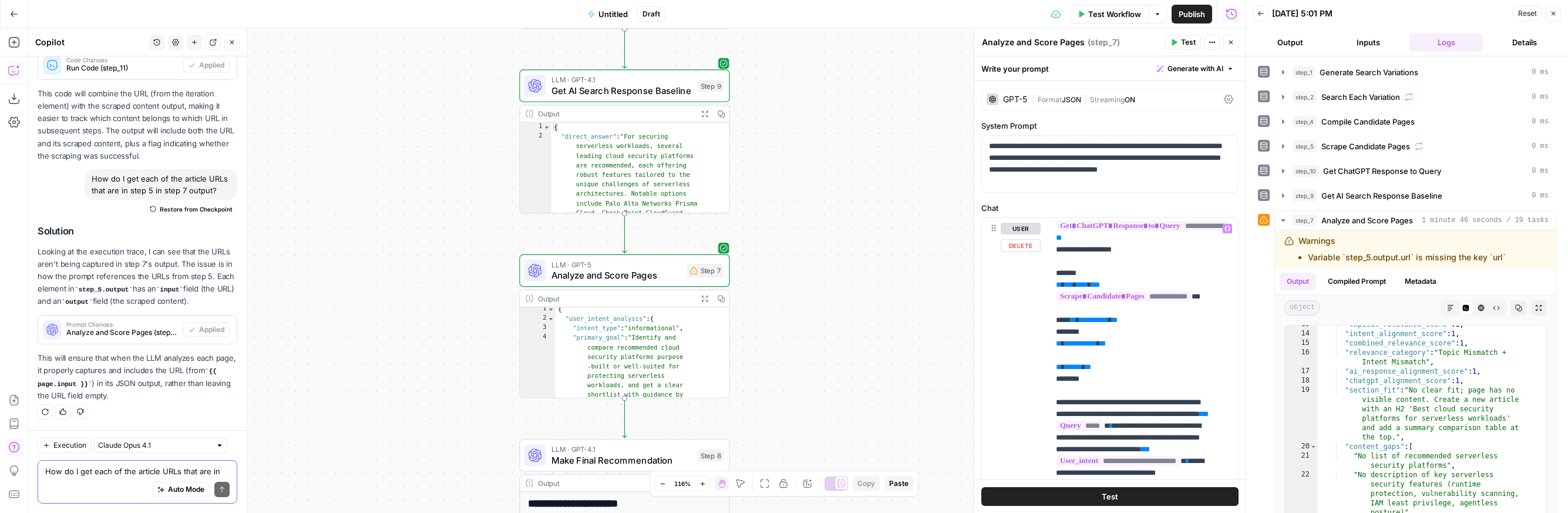
scroll to position [224, 1]
click at [959, 38] on span "Test" at bounding box center [1189, 42] width 15 height 11
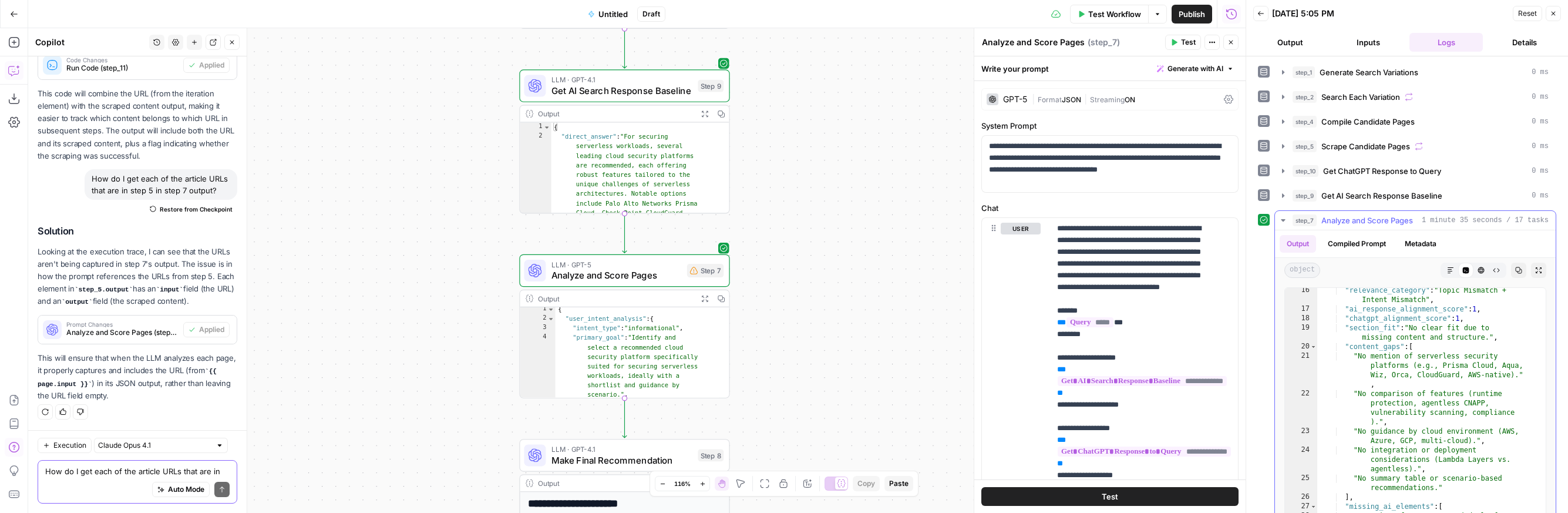
scroll to position [285, 0]
click at [91, 478] on div "Auto Mode Send" at bounding box center [138, 490] width 184 height 26
paste textarea "Okay, help me better understand. Look at step 7 output, and you will see that i…"
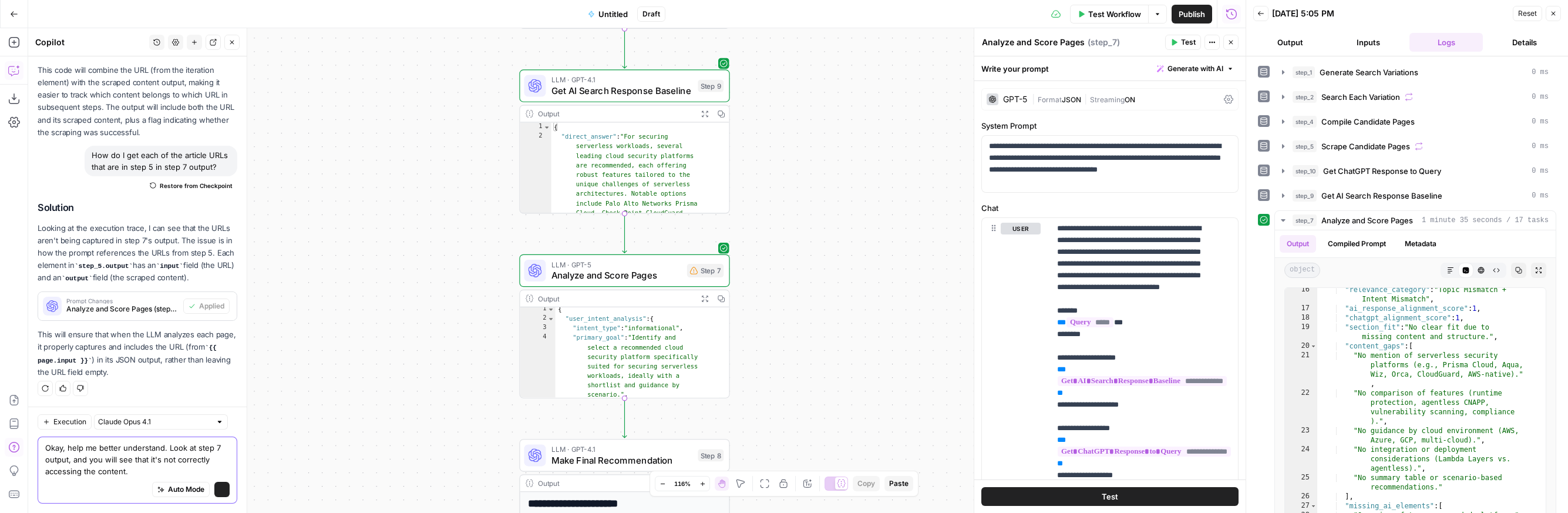
scroll to position [4557, 0]
paste textarea "from step 5 output."
click at [111, 470] on textarea "Okay, help me better understand. Look at step 7 output, and you will see that i…" at bounding box center [138, 460] width 184 height 35
click at [111, 470] on textarea "Okay, help me better understand. Look at step 7 output, and you will see that i…" at bounding box center [138, 460] width 184 height 35
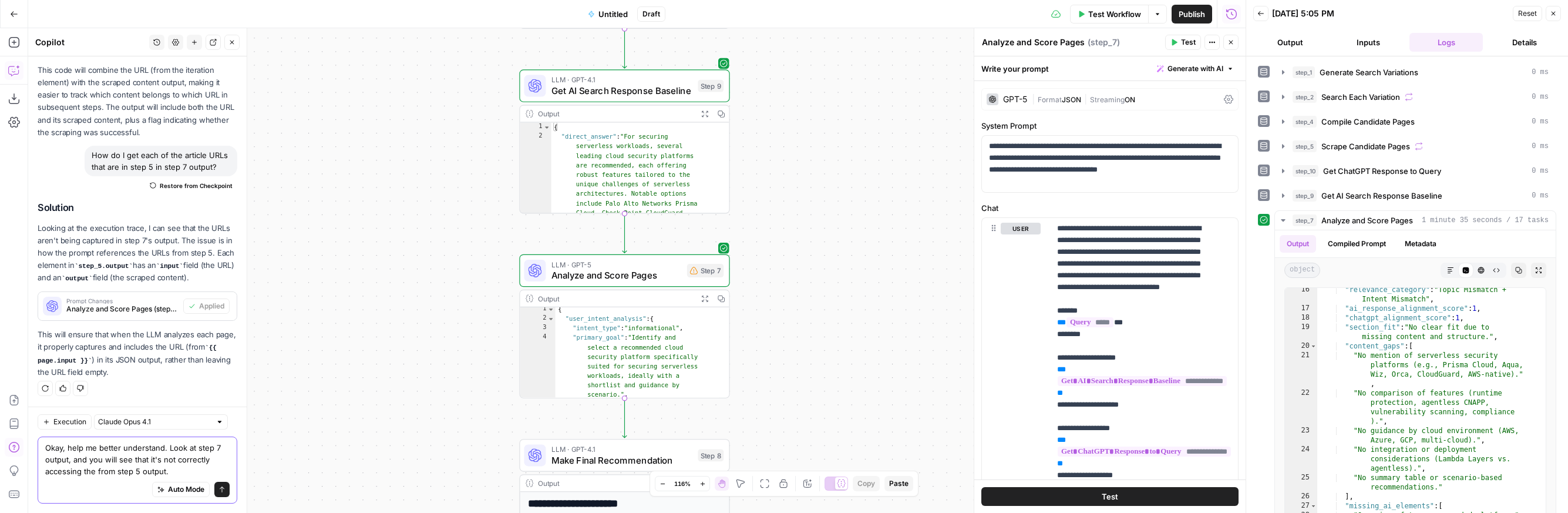
click at [111, 470] on textarea "Okay, help me better understand. Look at step 7 output, and you will see that i…" at bounding box center [138, 460] width 184 height 35
type textarea "Okay, help me better understand. Look at step 7 output, and you will see that i…"
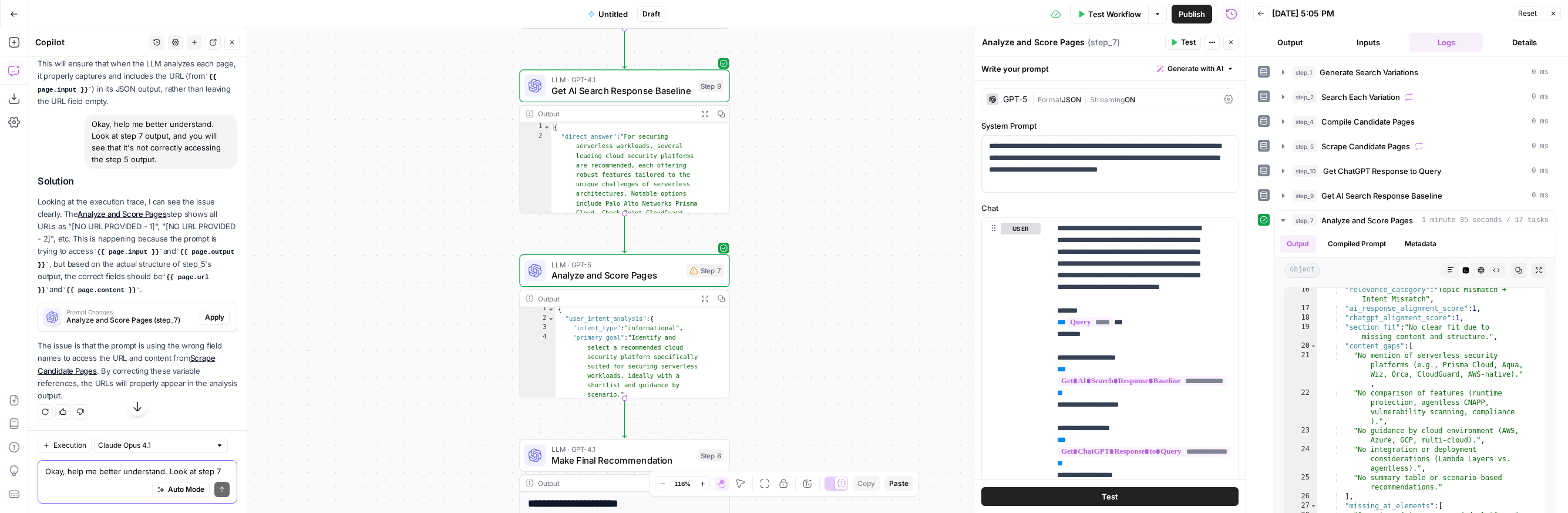
scroll to position [4828, 0]
click at [200, 314] on button "Apply" at bounding box center [215, 317] width 30 height 16
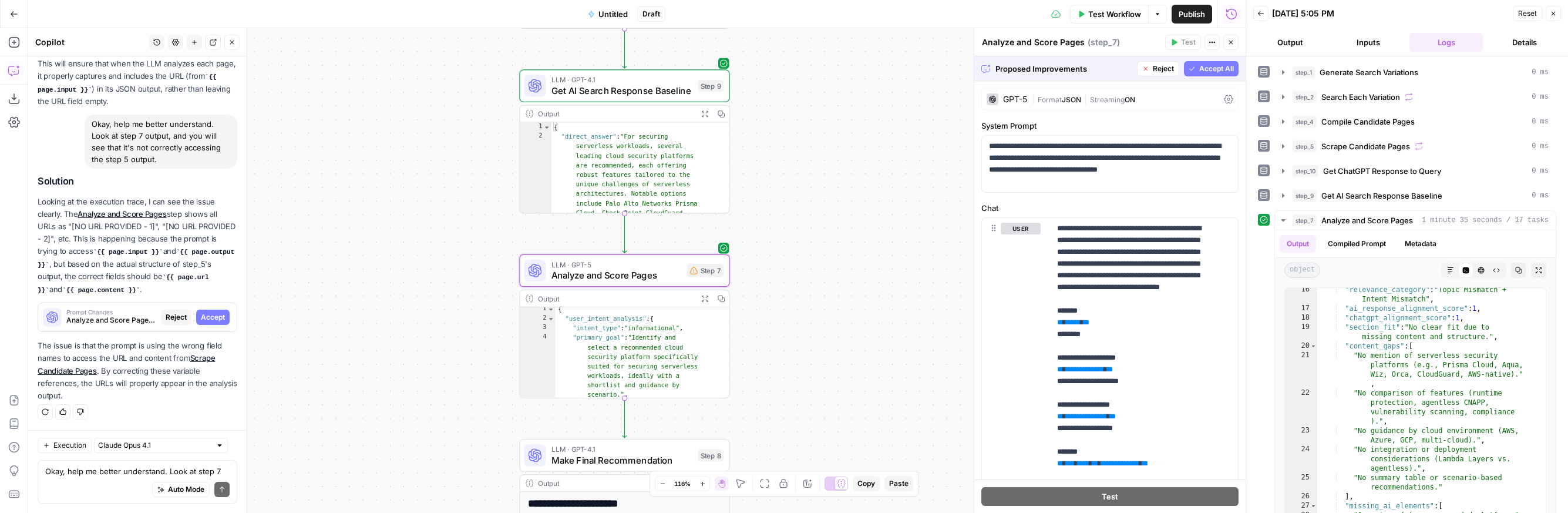
click at [201, 314] on span "Accept" at bounding box center [213, 317] width 24 height 11
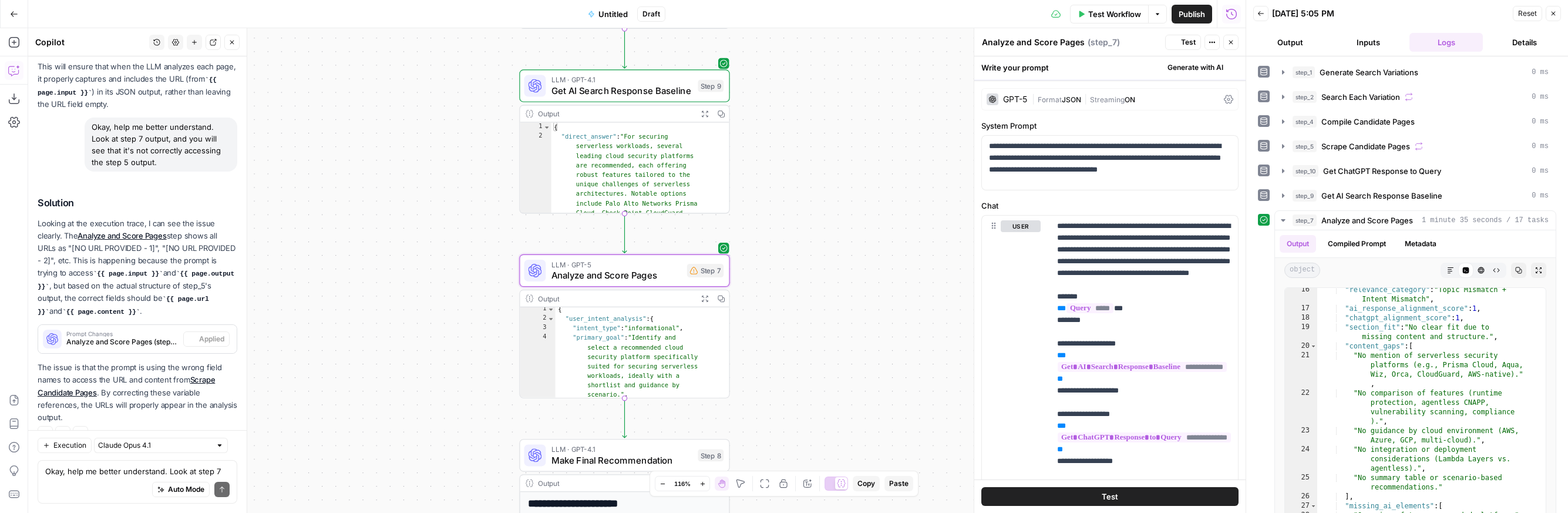
scroll to position [4846, 0]
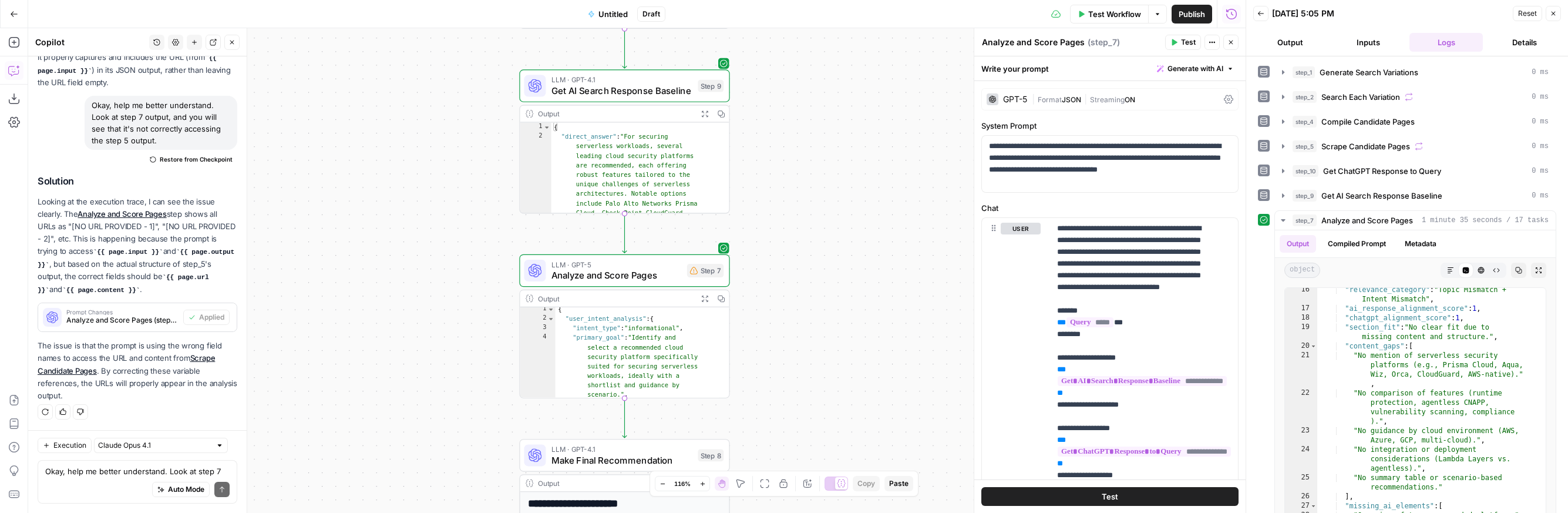
click at [959, 42] on button "Test" at bounding box center [1183, 43] width 36 height 16
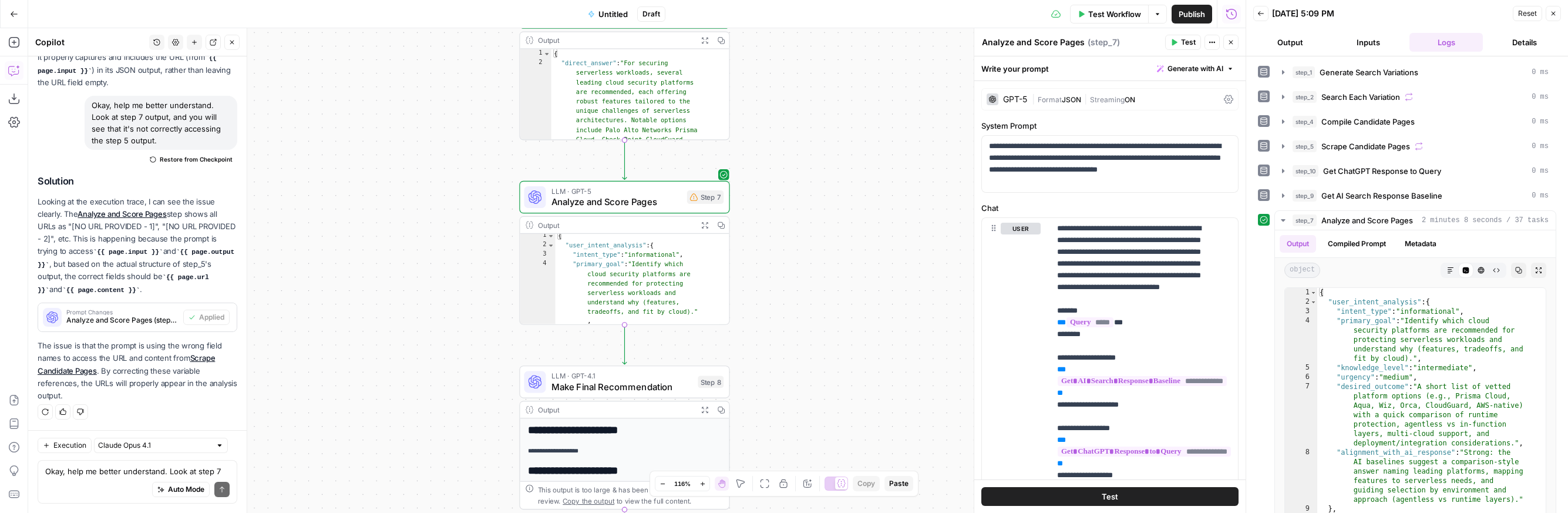
scroll to position [18, 0]
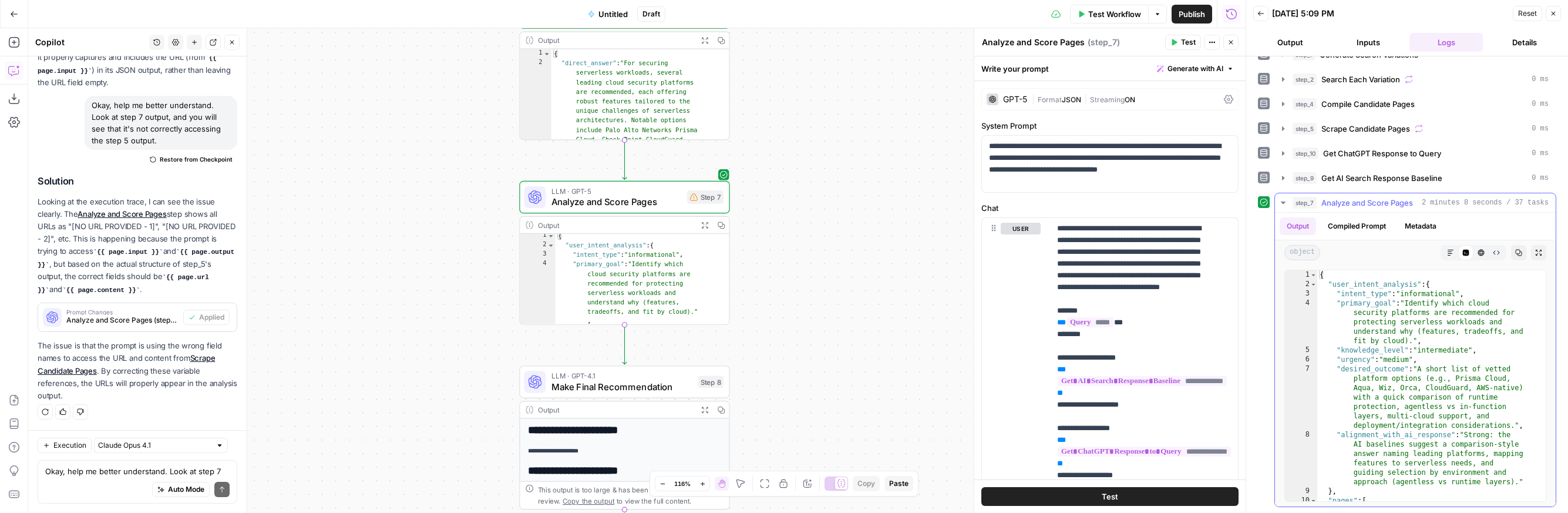
click at [959, 257] on button "Expand Output" at bounding box center [1539, 253] width 16 height 16
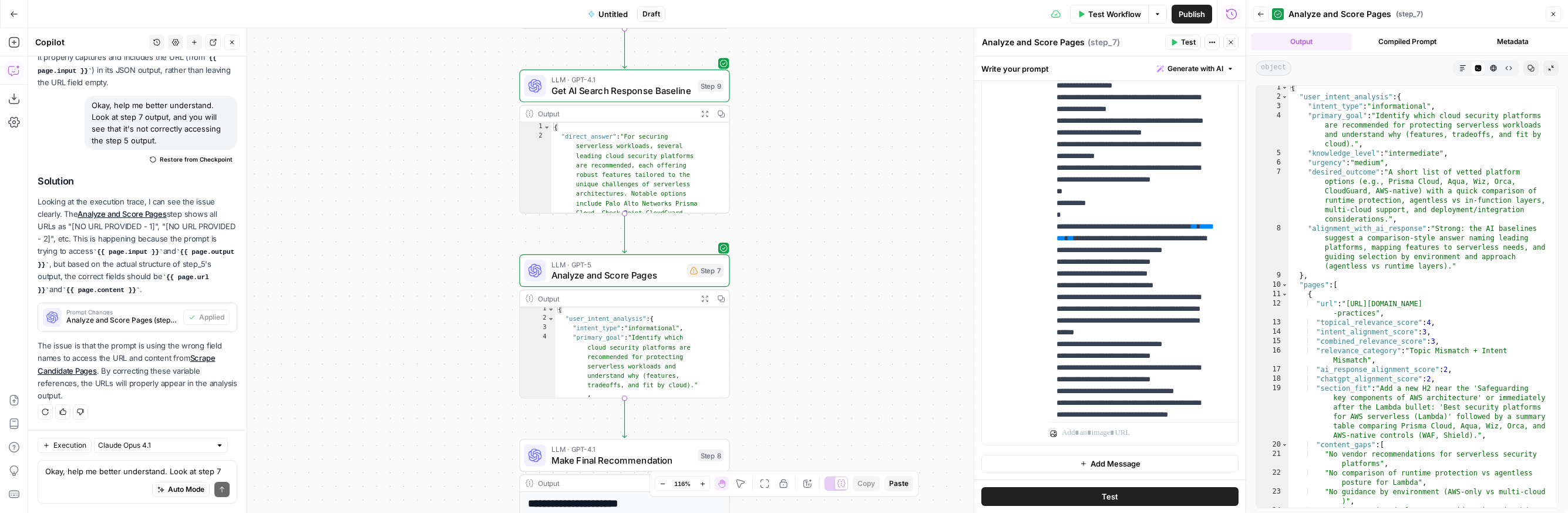
scroll to position [1804, 1]
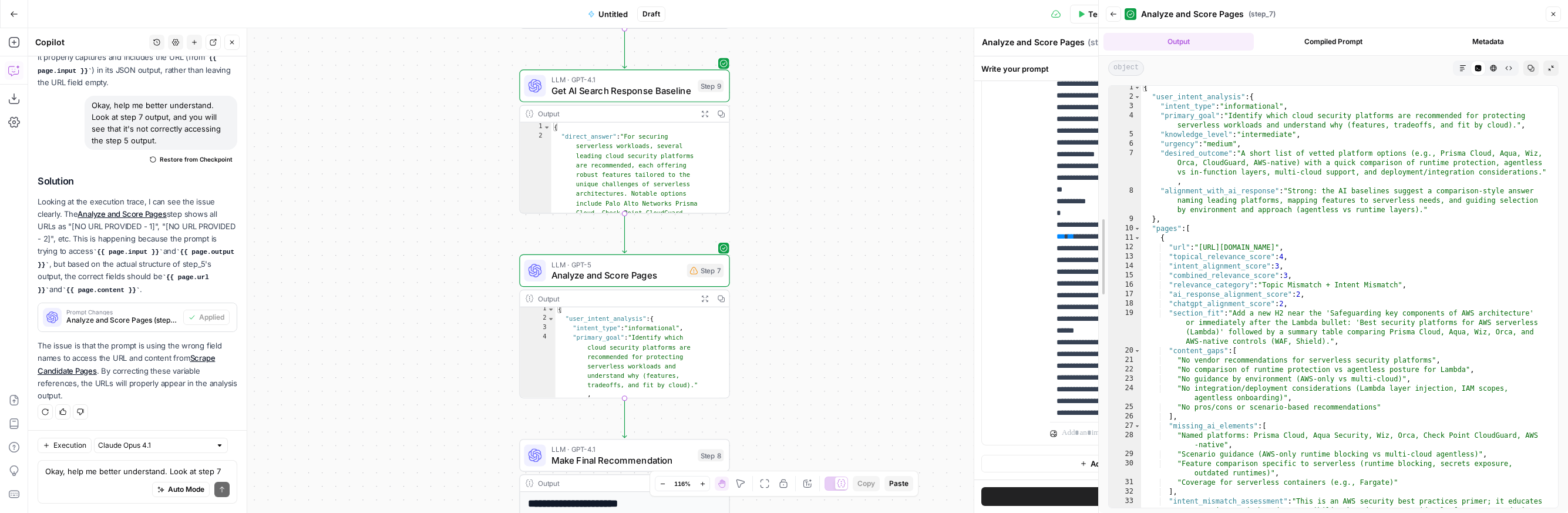
drag, startPoint x: 1240, startPoint y: 280, endPoint x: 993, endPoint y: 128, distance: 290.0
click at [857, 265] on body "AirOps Growth New Home Browse Insights Opportunities Your Data Recent Grids Res…" at bounding box center [784, 256] width 1568 height 513
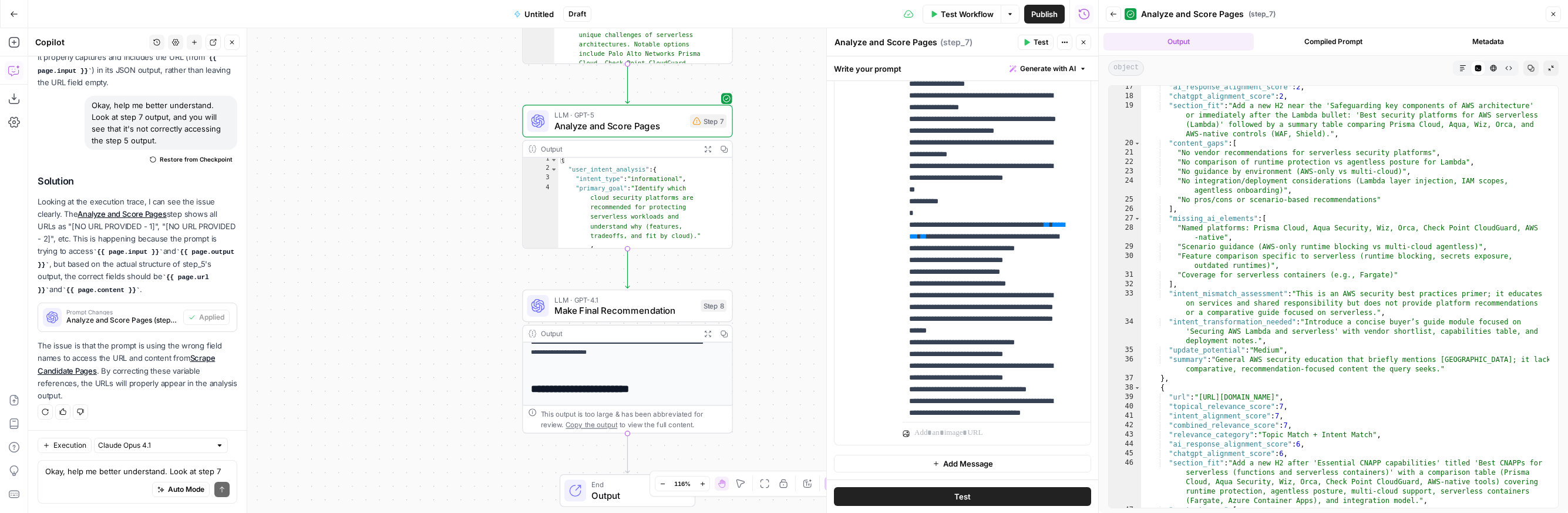
scroll to position [113, 0]
click at [714, 285] on span "Test" at bounding box center [712, 280] width 16 height 12
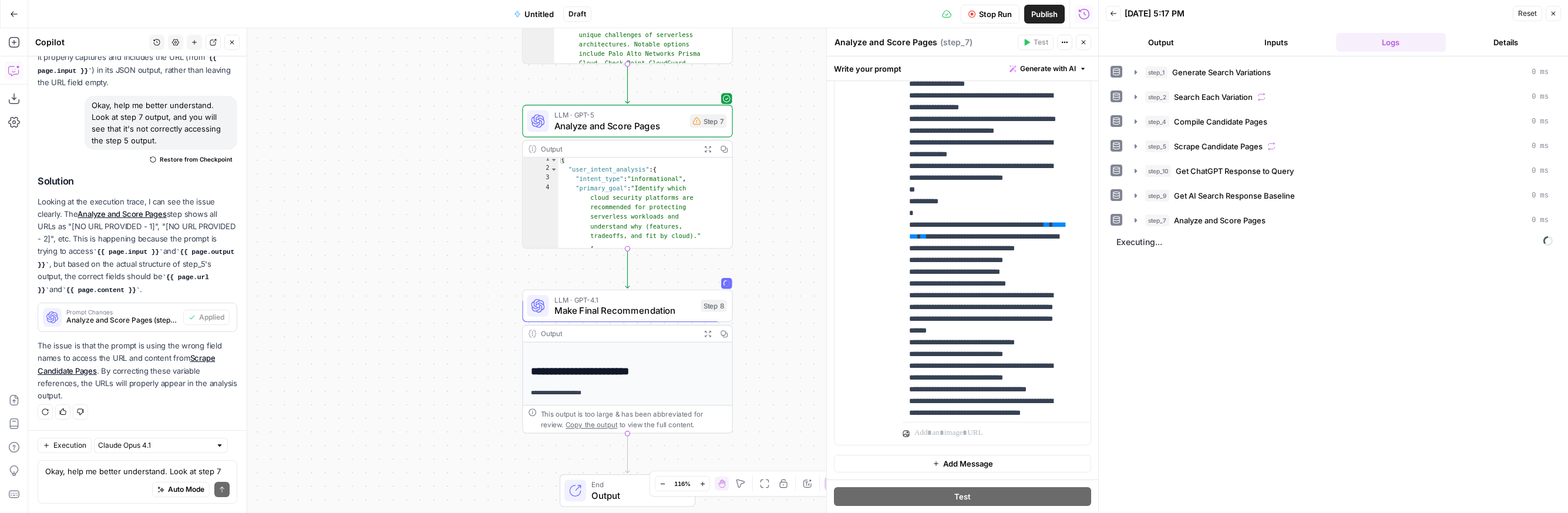
click at [621, 311] on span "Make Final Recommendation" at bounding box center [625, 310] width 141 height 13
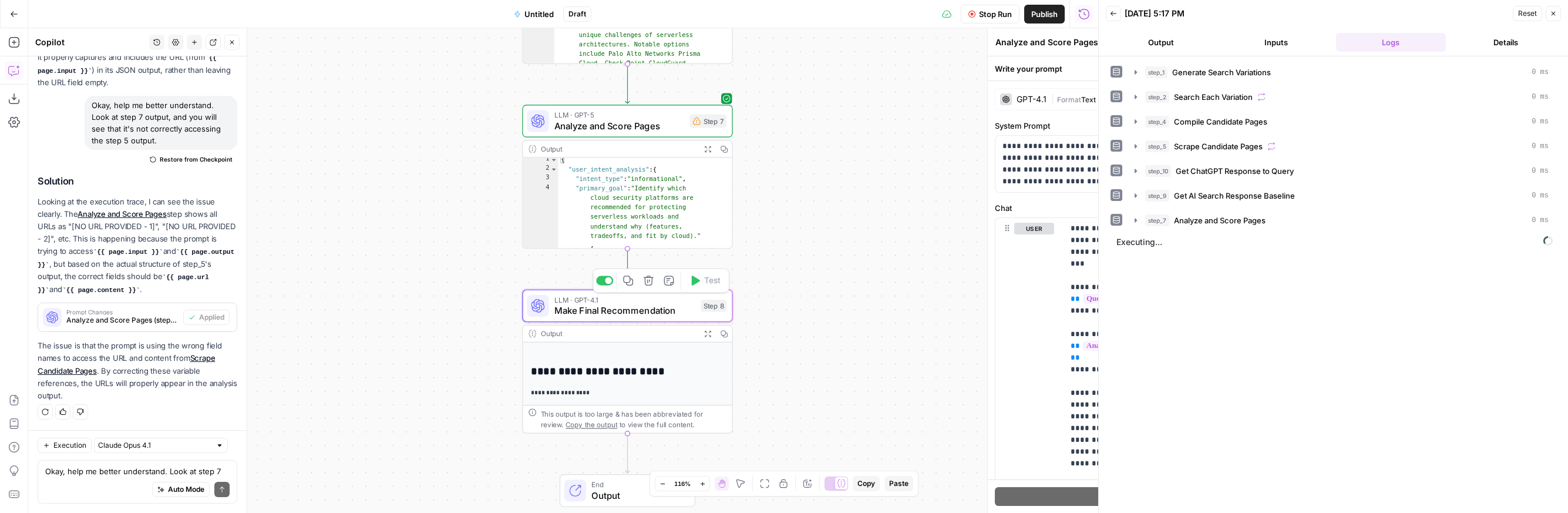
type textarea "Make Final Recommendation"
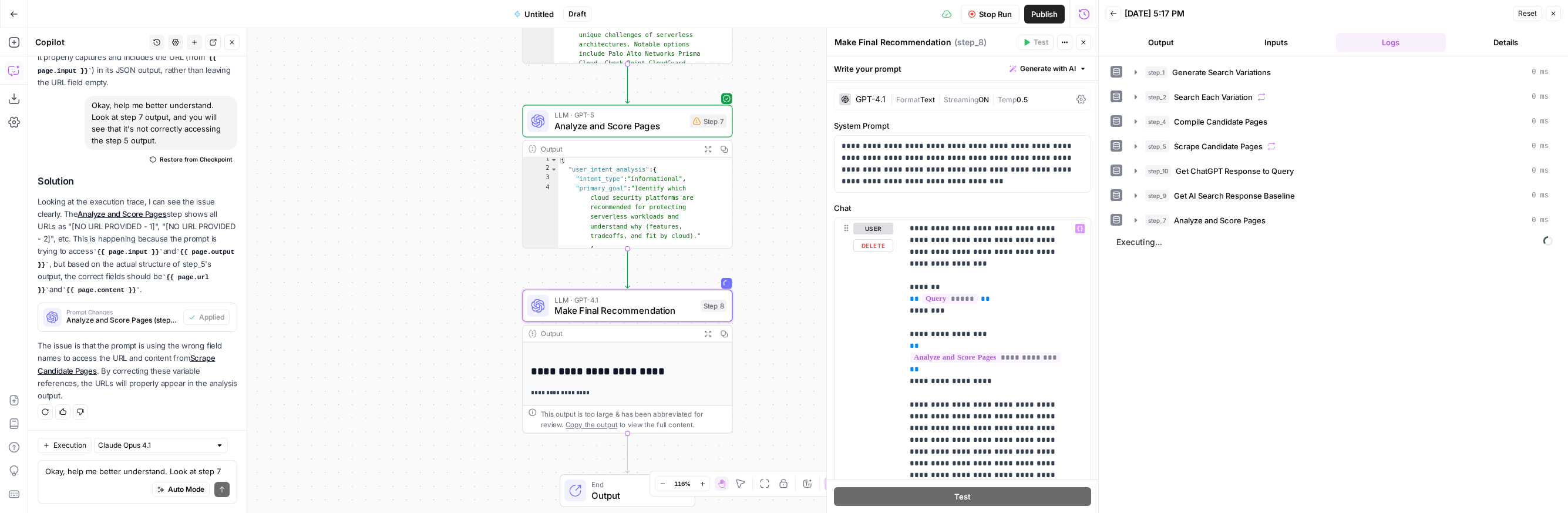
scroll to position [280, 0]
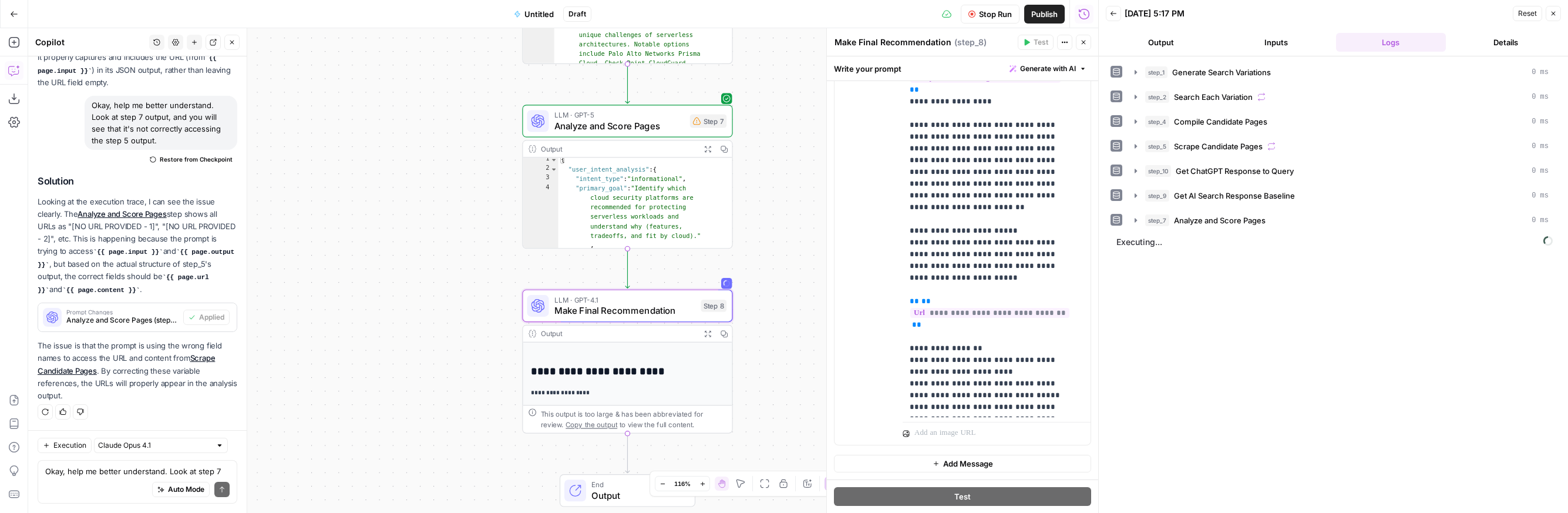
drag, startPoint x: 710, startPoint y: 149, endPoint x: 723, endPoint y: 154, distance: 13.9
click at [710, 149] on icon "button" at bounding box center [708, 149] width 8 height 8
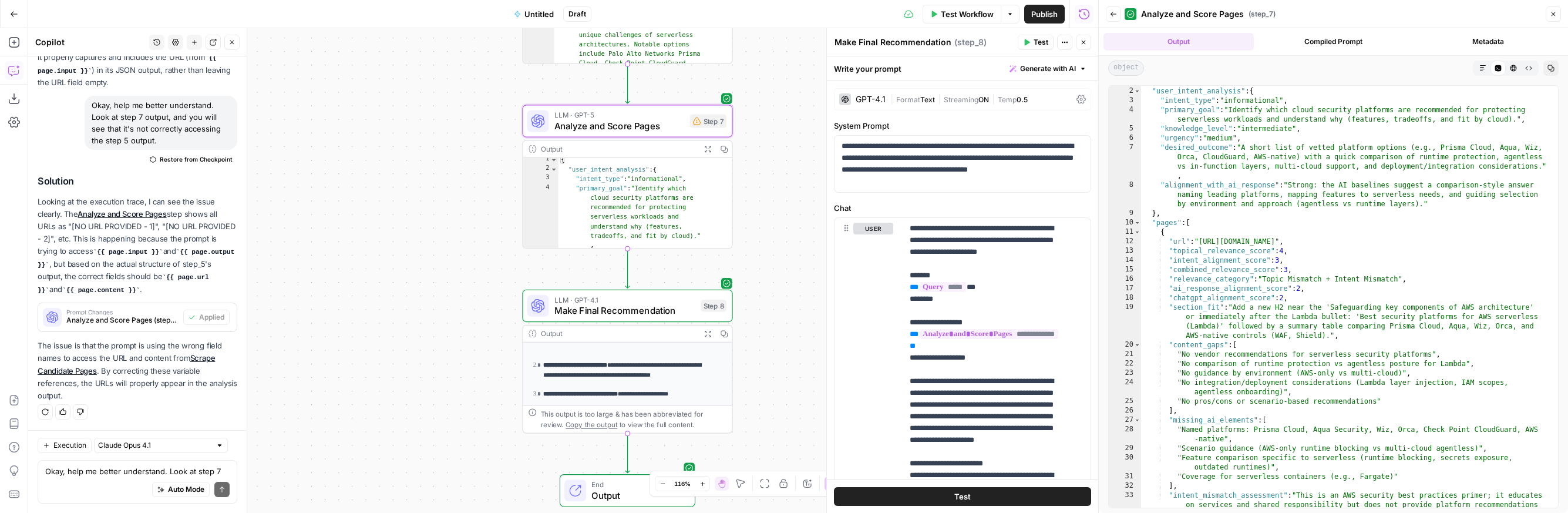
scroll to position [0, 0]
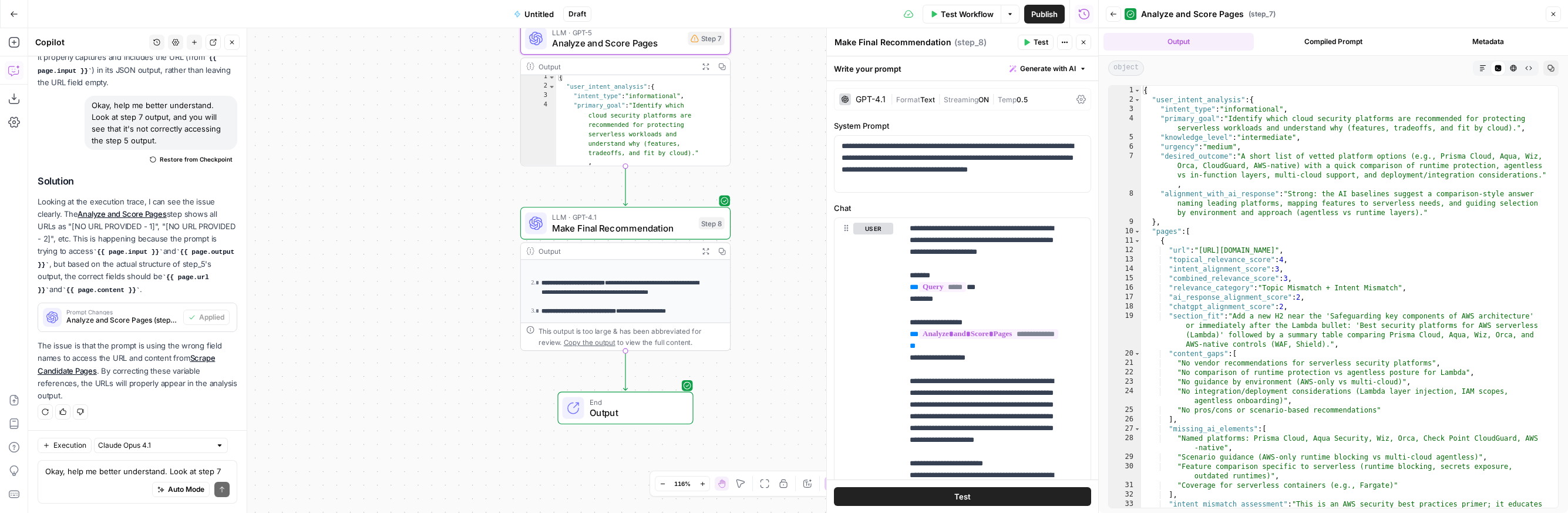
click at [706, 253] on icon "button" at bounding box center [706, 251] width 8 height 8
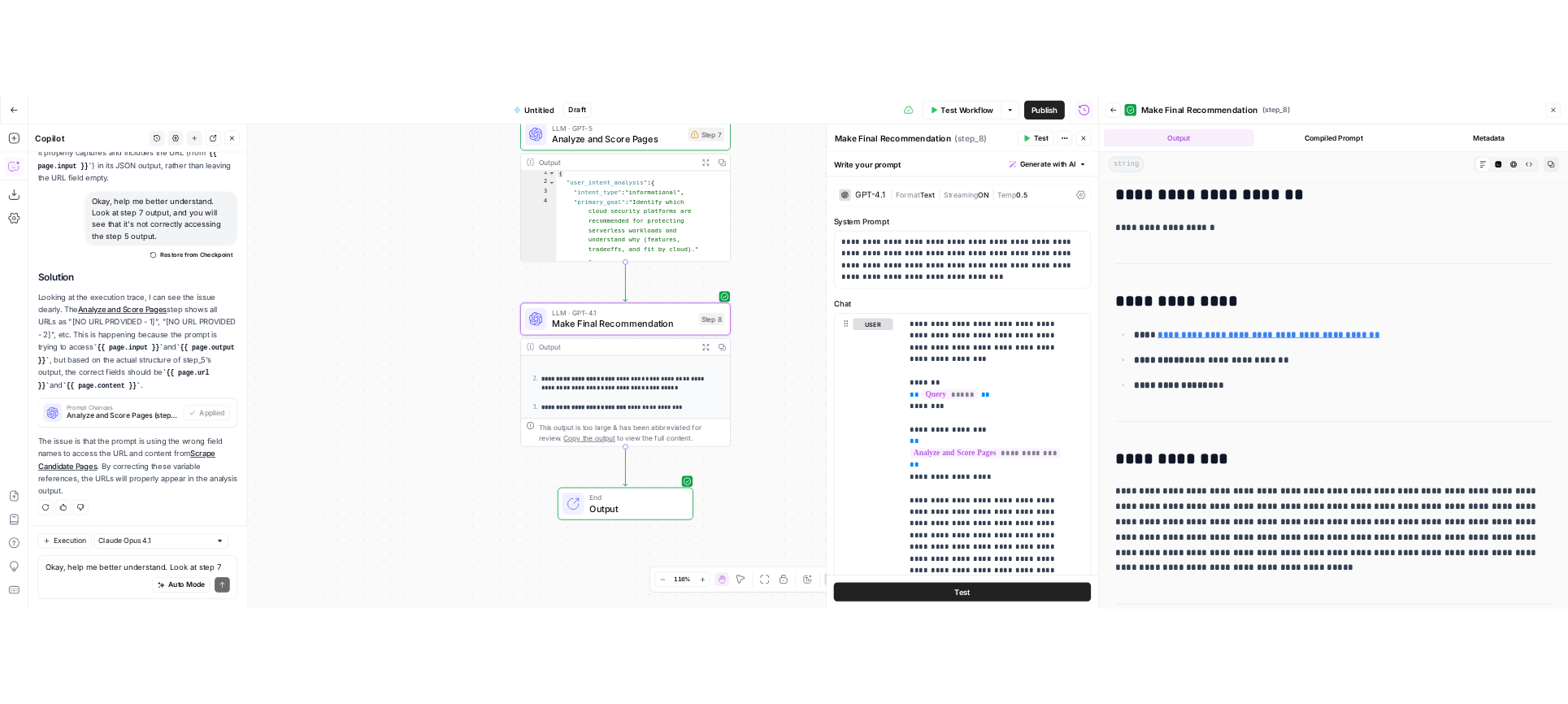
scroll to position [9, 0]
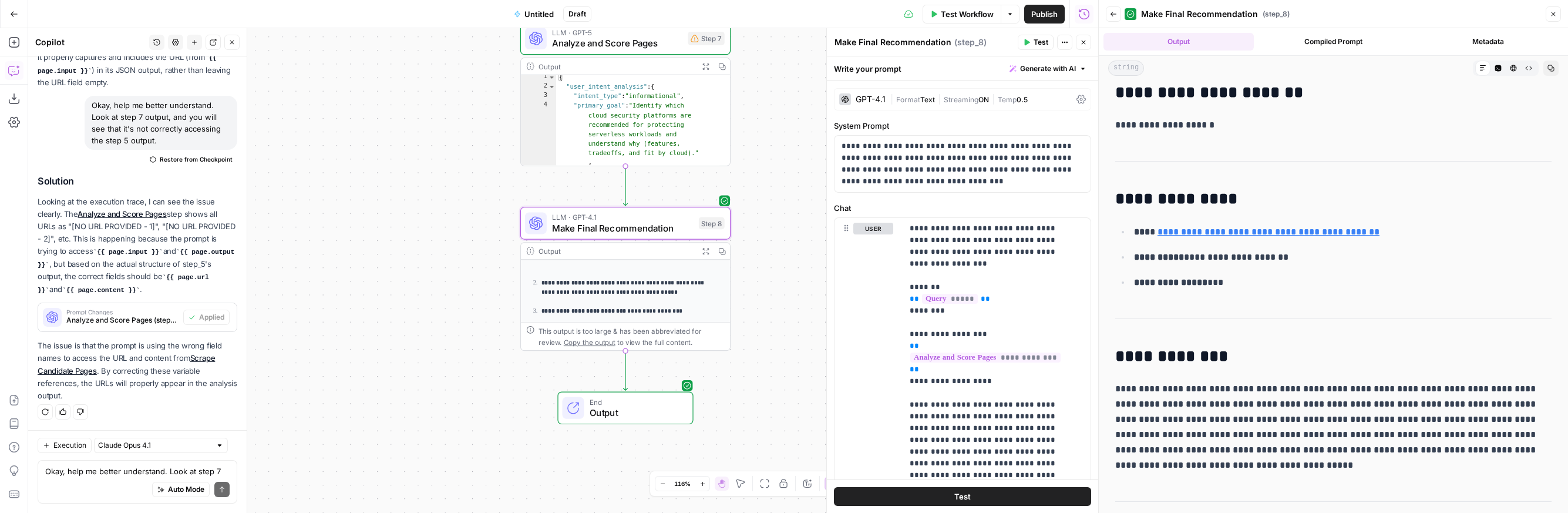
click at [959, 233] on link "**********" at bounding box center [1268, 232] width 222 height 9
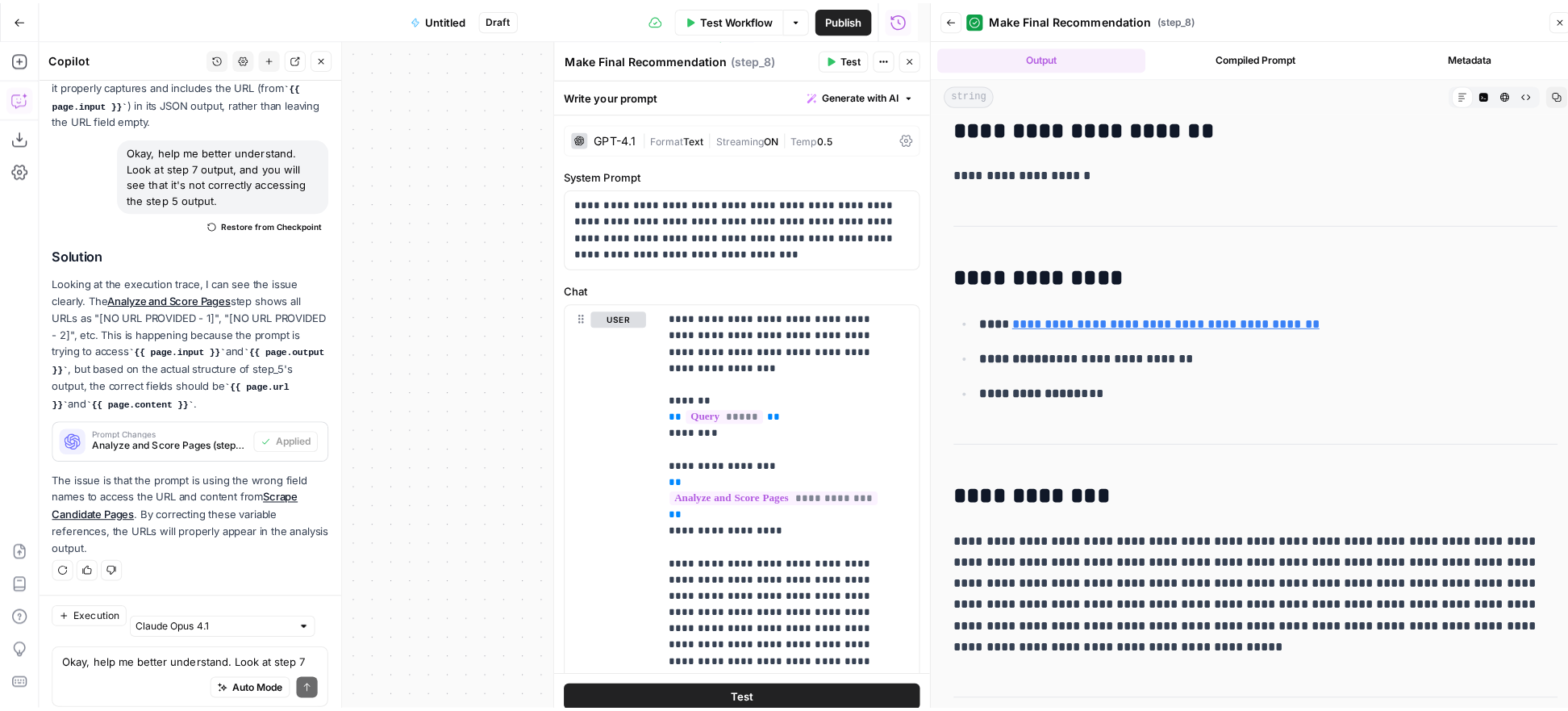
scroll to position [6646, 0]
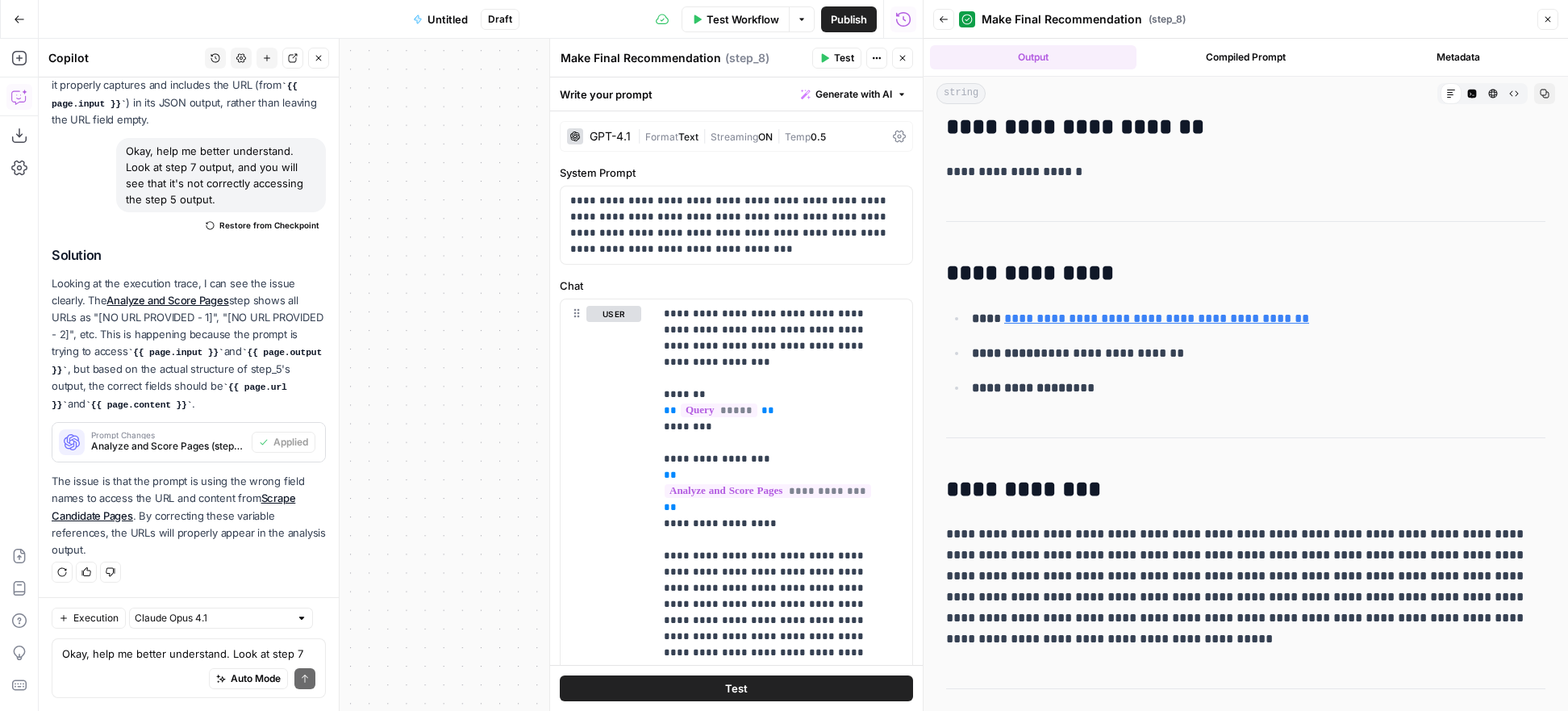
click at [735, 18] on span "Test Workflow" at bounding box center [743, 19] width 73 height 17
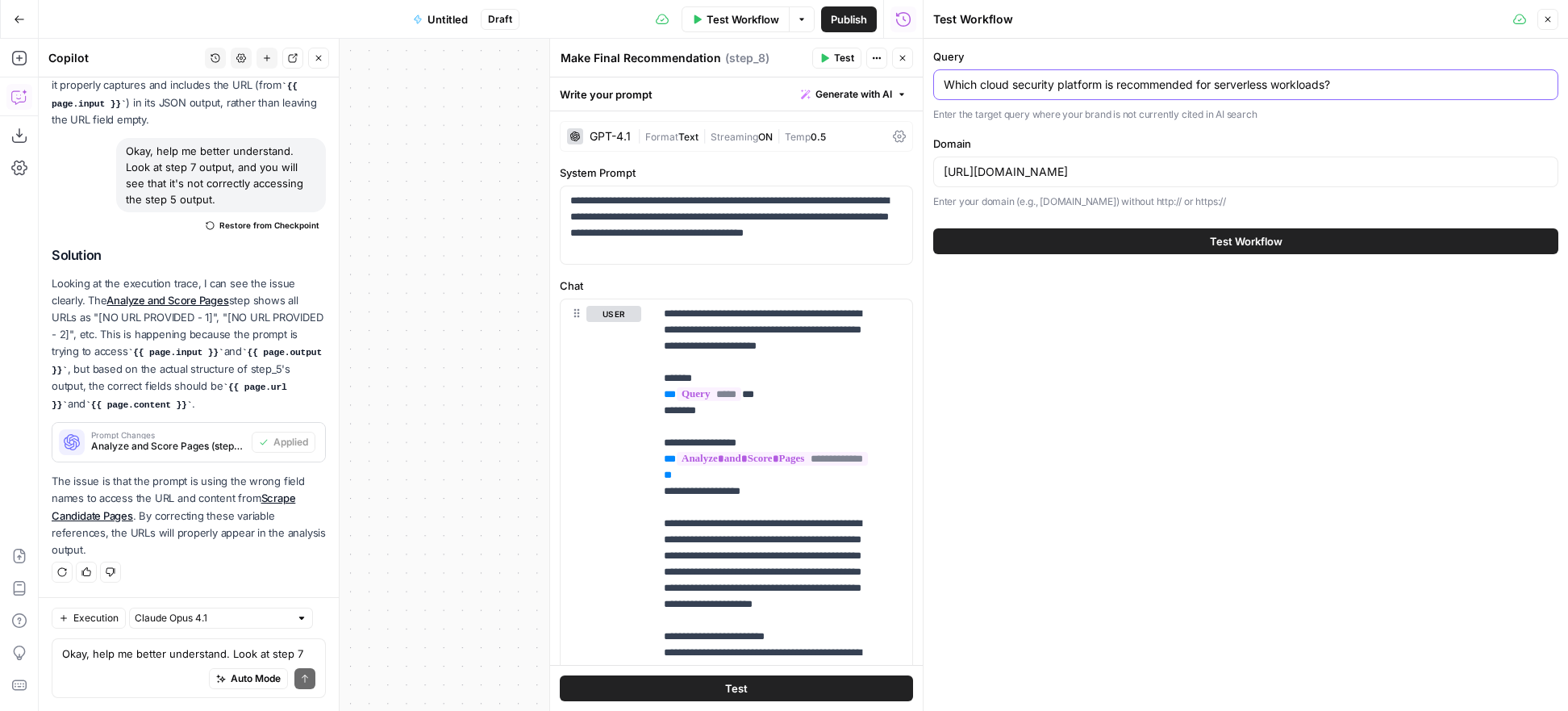
click at [1034, 87] on input "Which cloud security platform is recommended for serverless workloads?" at bounding box center [1246, 85] width 604 height 17
click at [1035, 87] on input "Which cloud security platform is recommended for serverless workloads?" at bounding box center [1246, 85] width 604 height 17
paste input "ustomer attributes can be used for effective email segmentation"
type input "Which customer attributes can be used for effective email segmentation?"
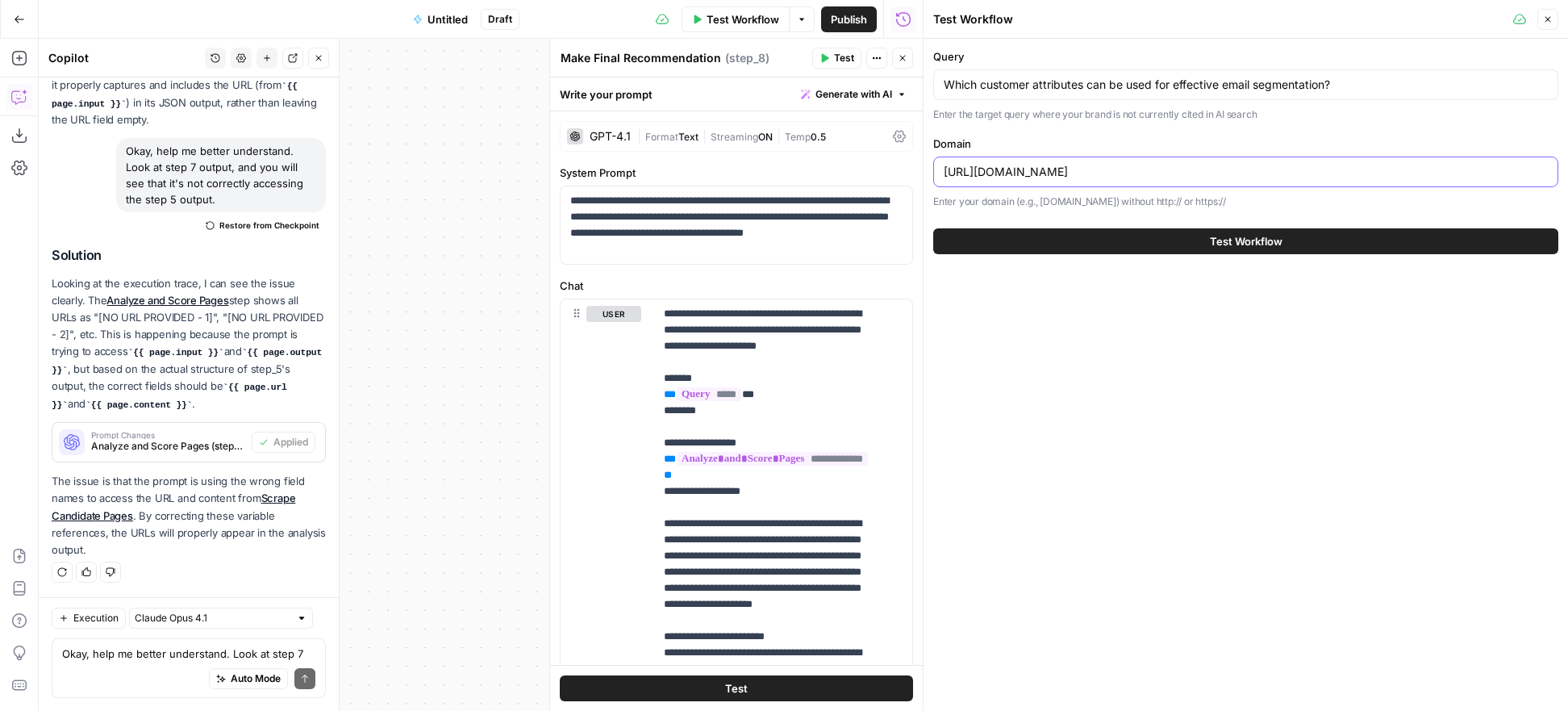
click at [989, 170] on input "https://www.wiz.io" at bounding box center [1246, 171] width 604 height 17
paste input "klaviyo.com"
type input "https://www.klaviyo.com"
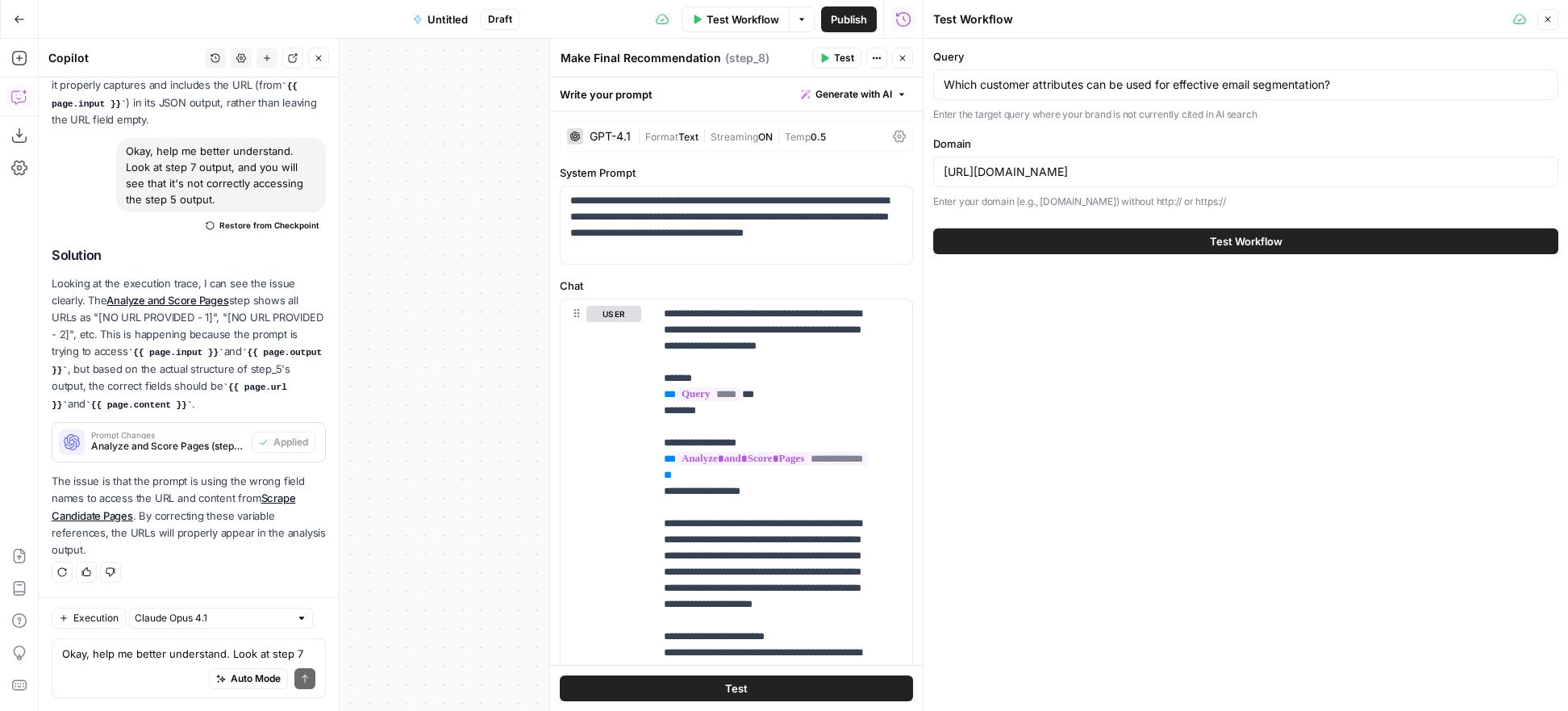
click at [980, 243] on button "Test Workflow" at bounding box center [1246, 241] width 625 height 26
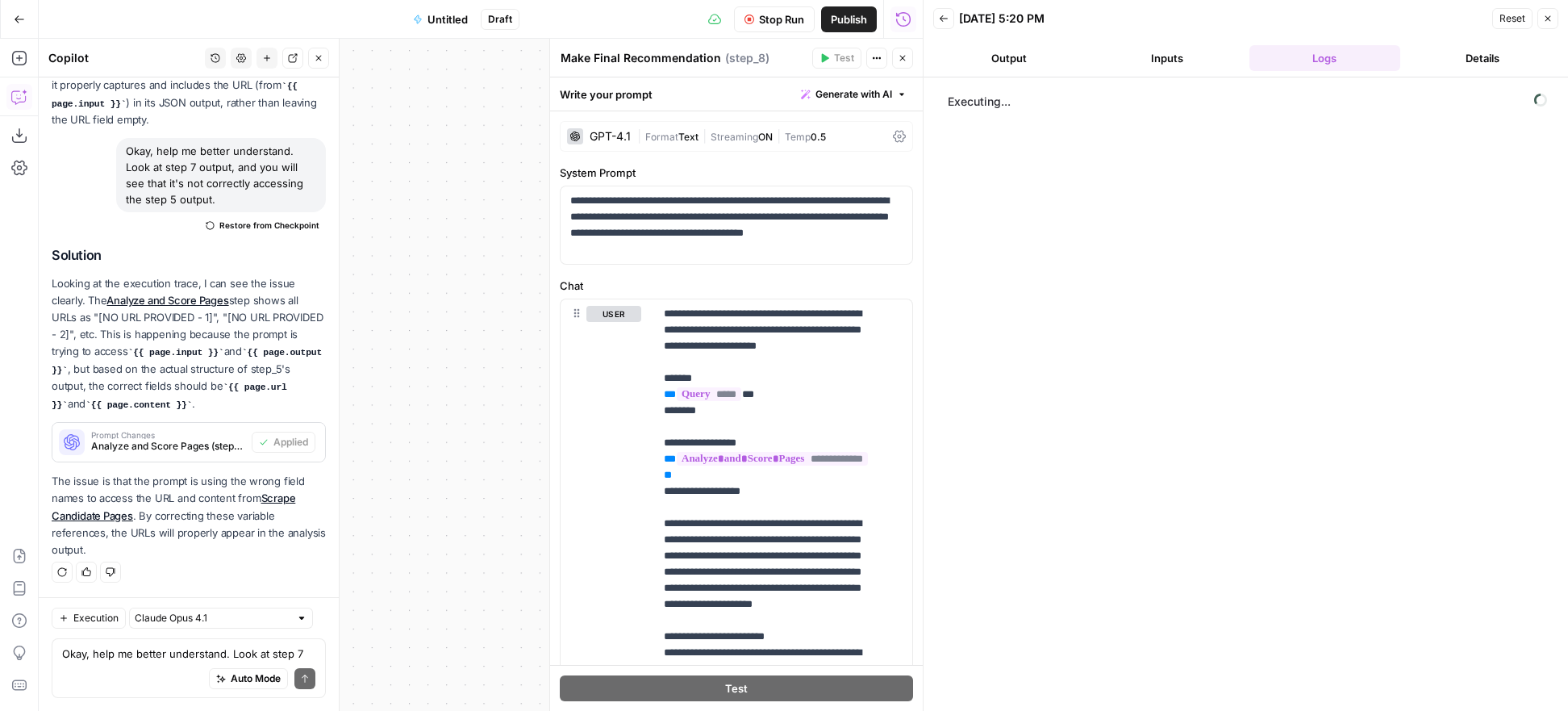
click at [317, 56] on icon "button" at bounding box center [318, 58] width 10 height 10
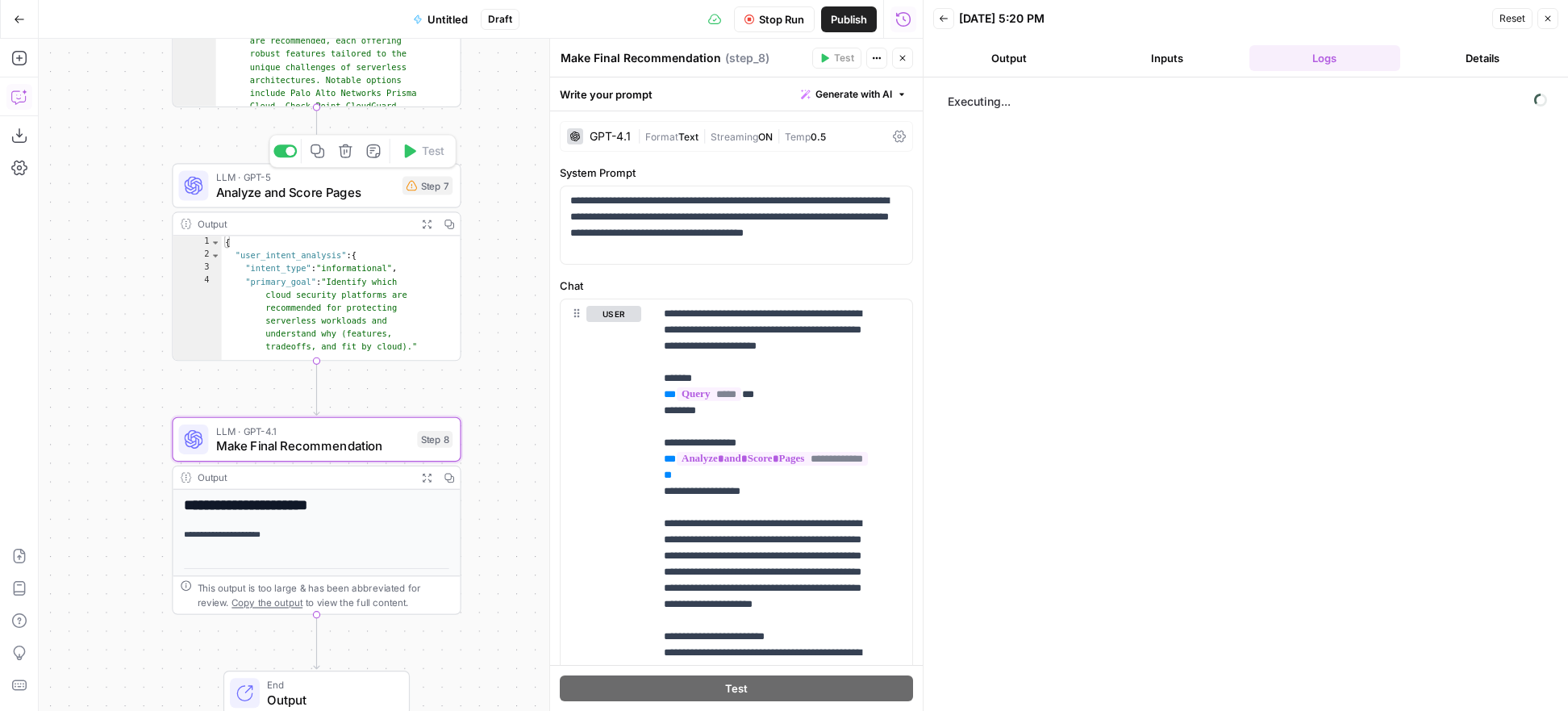
click at [263, 189] on span "Analyze and Score Pages" at bounding box center [306, 192] width 179 height 19
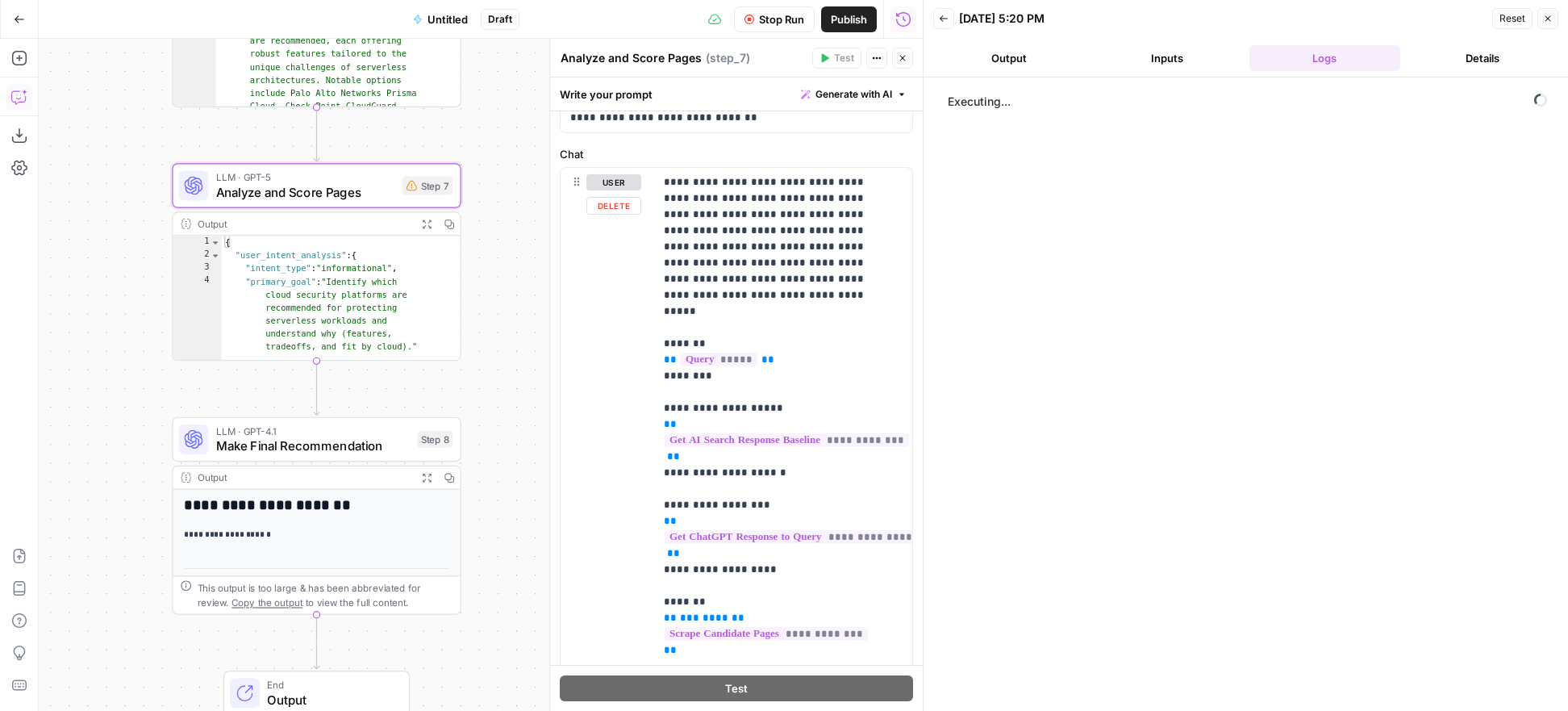
scroll to position [124, 0]
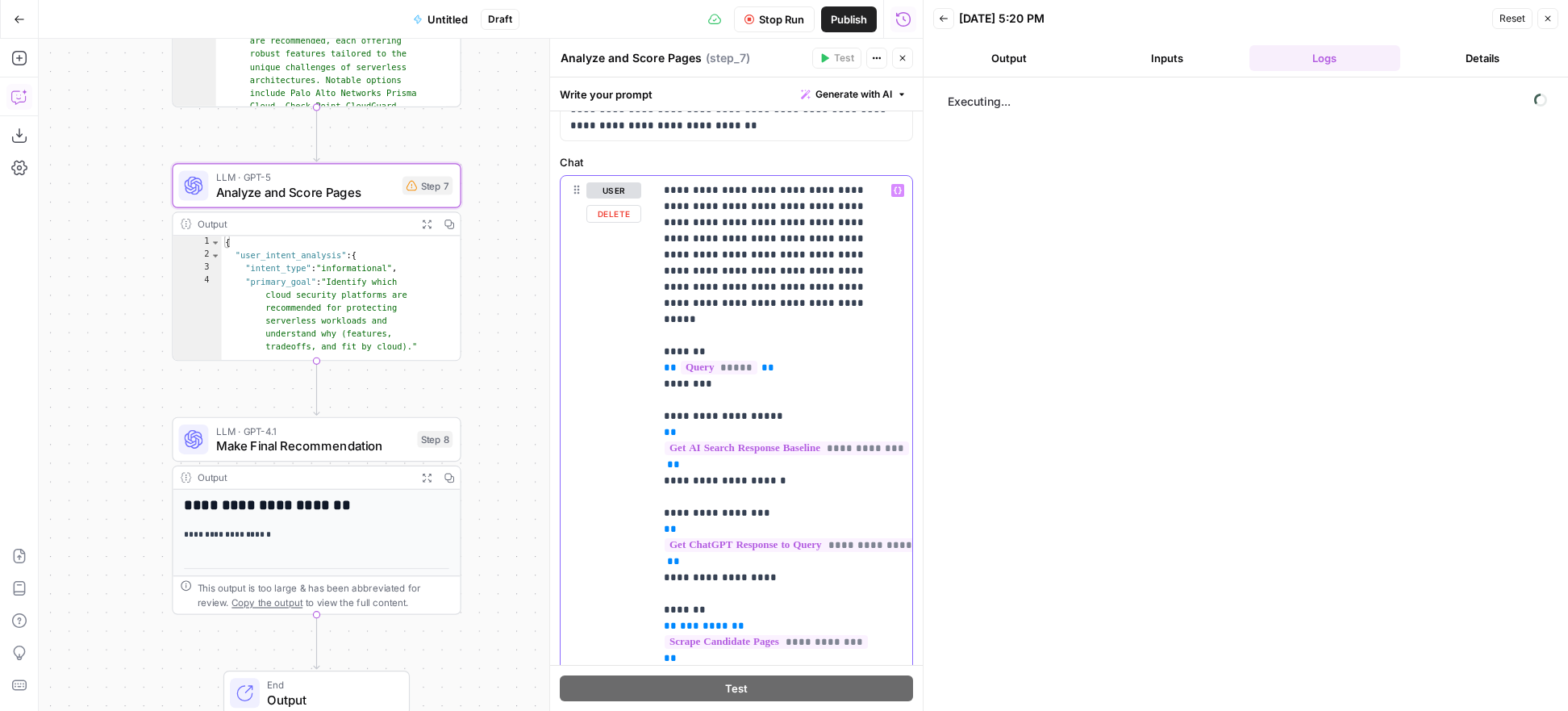
click at [659, 500] on div "**********" at bounding box center [783, 505] width 258 height 657
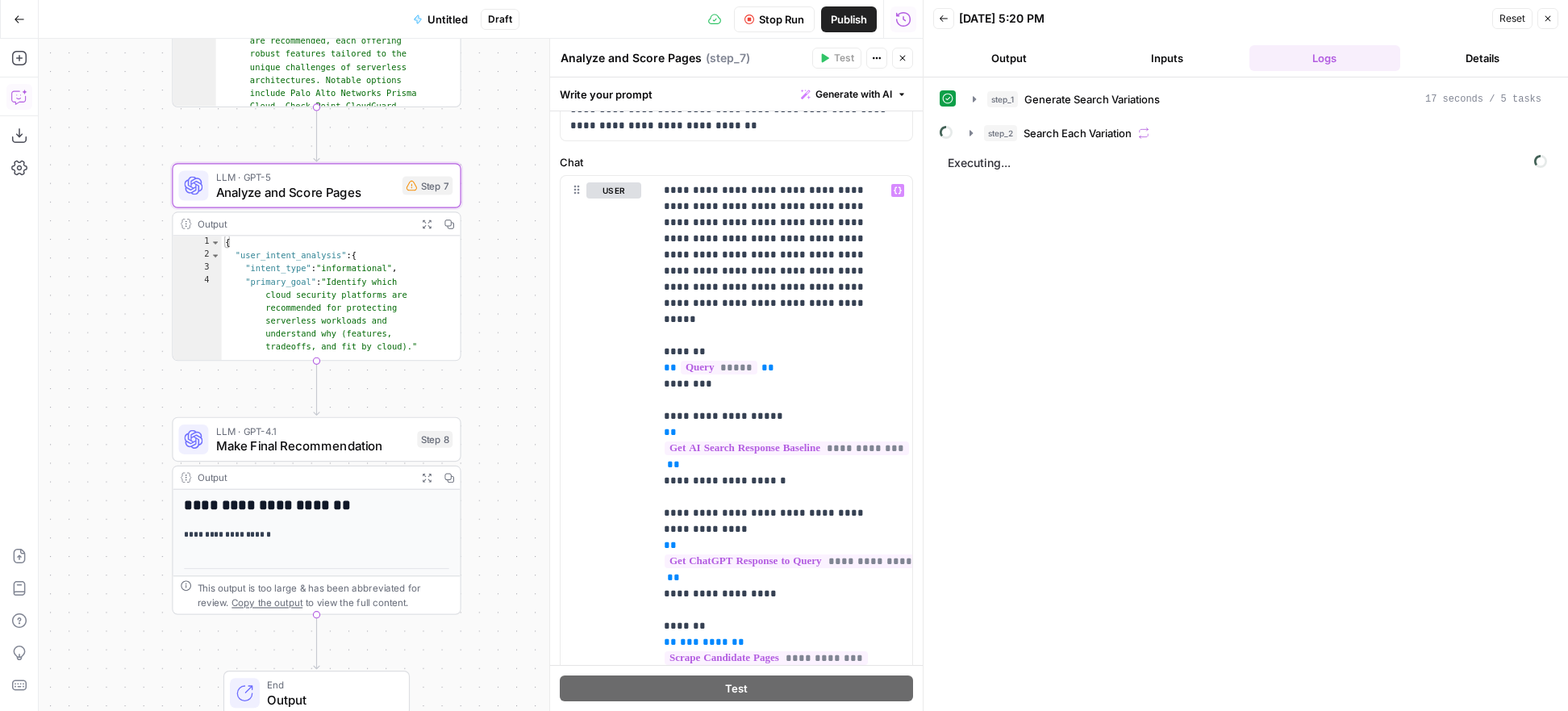
click at [847, 21] on span "Publish" at bounding box center [848, 19] width 36 height 17
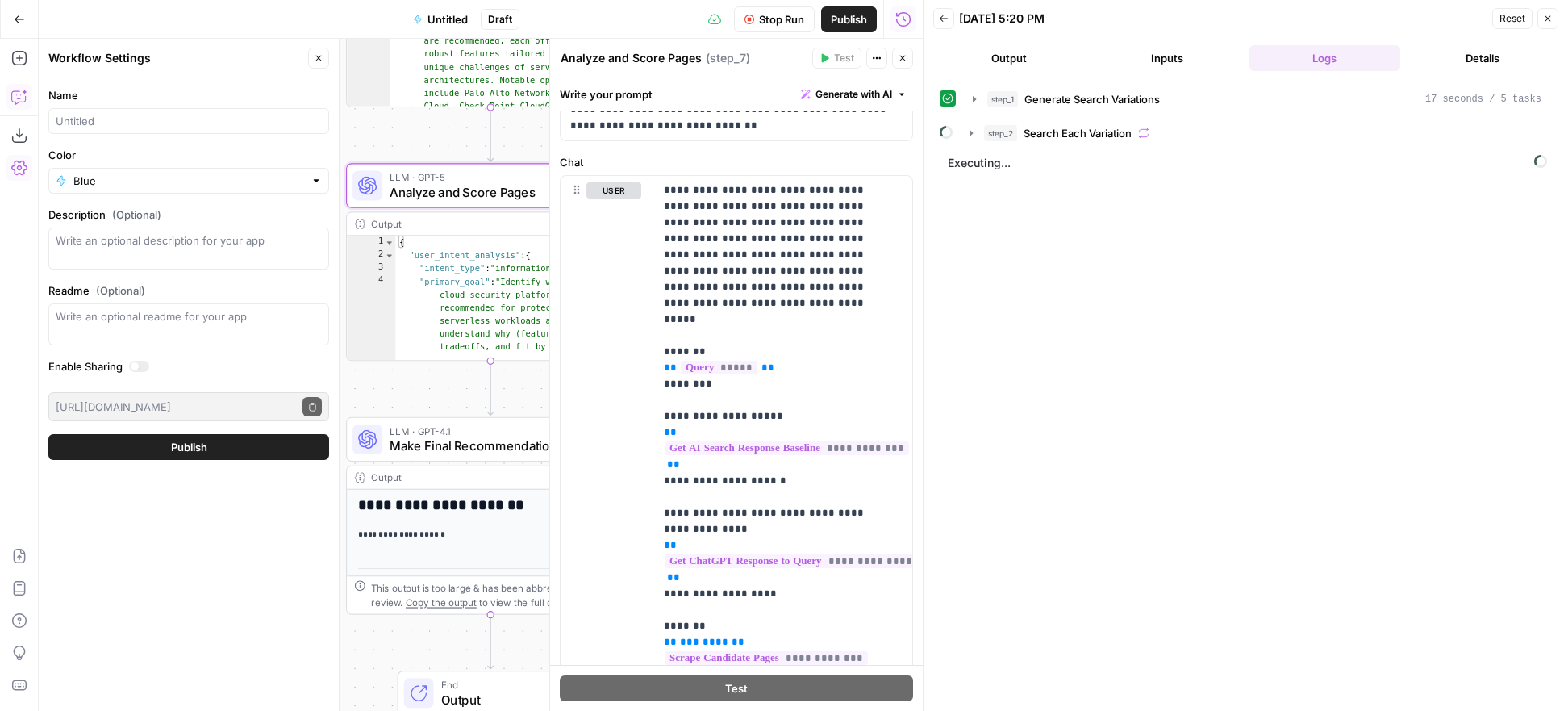
click at [247, 450] on button "Publish" at bounding box center [189, 447] width 280 height 26
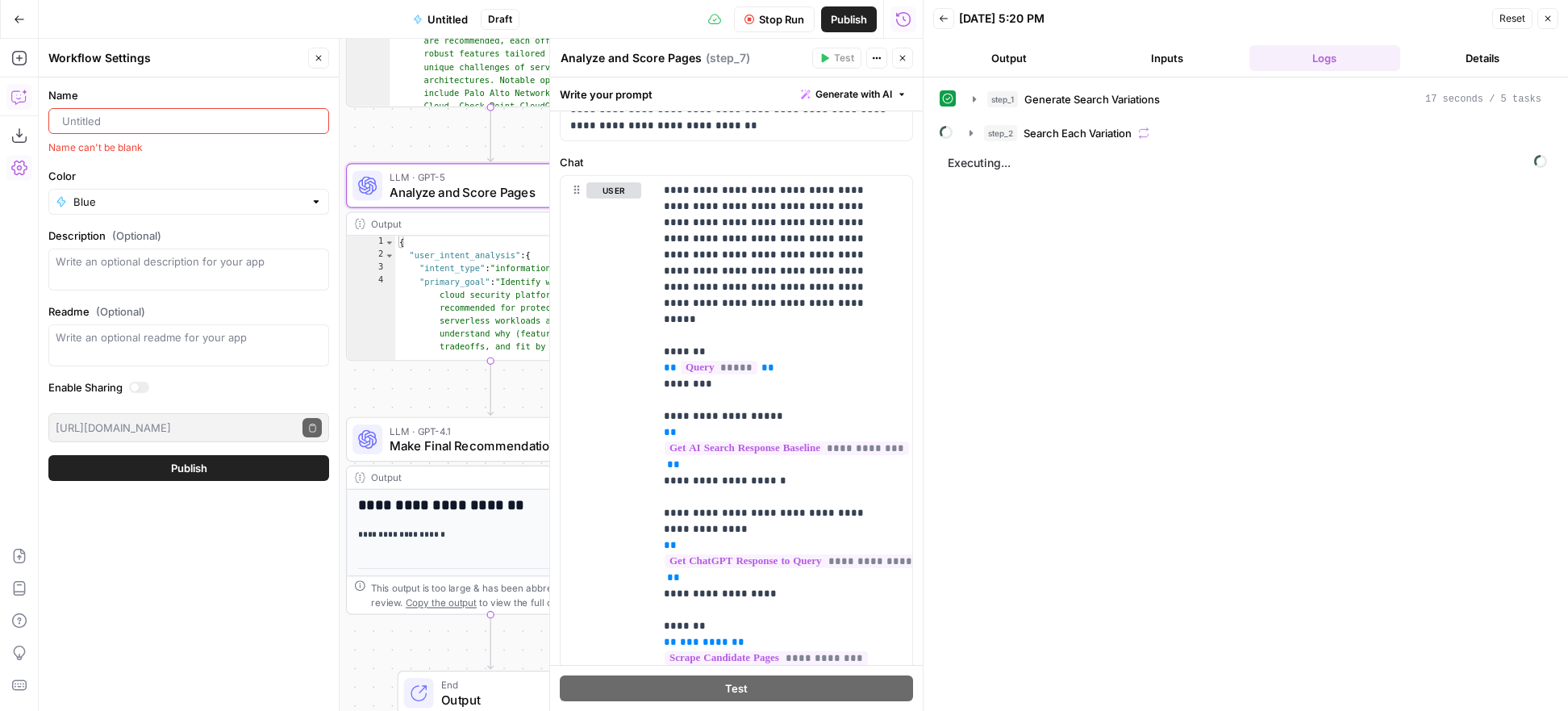
click at [268, 128] on input "Name" at bounding box center [192, 121] width 260 height 17
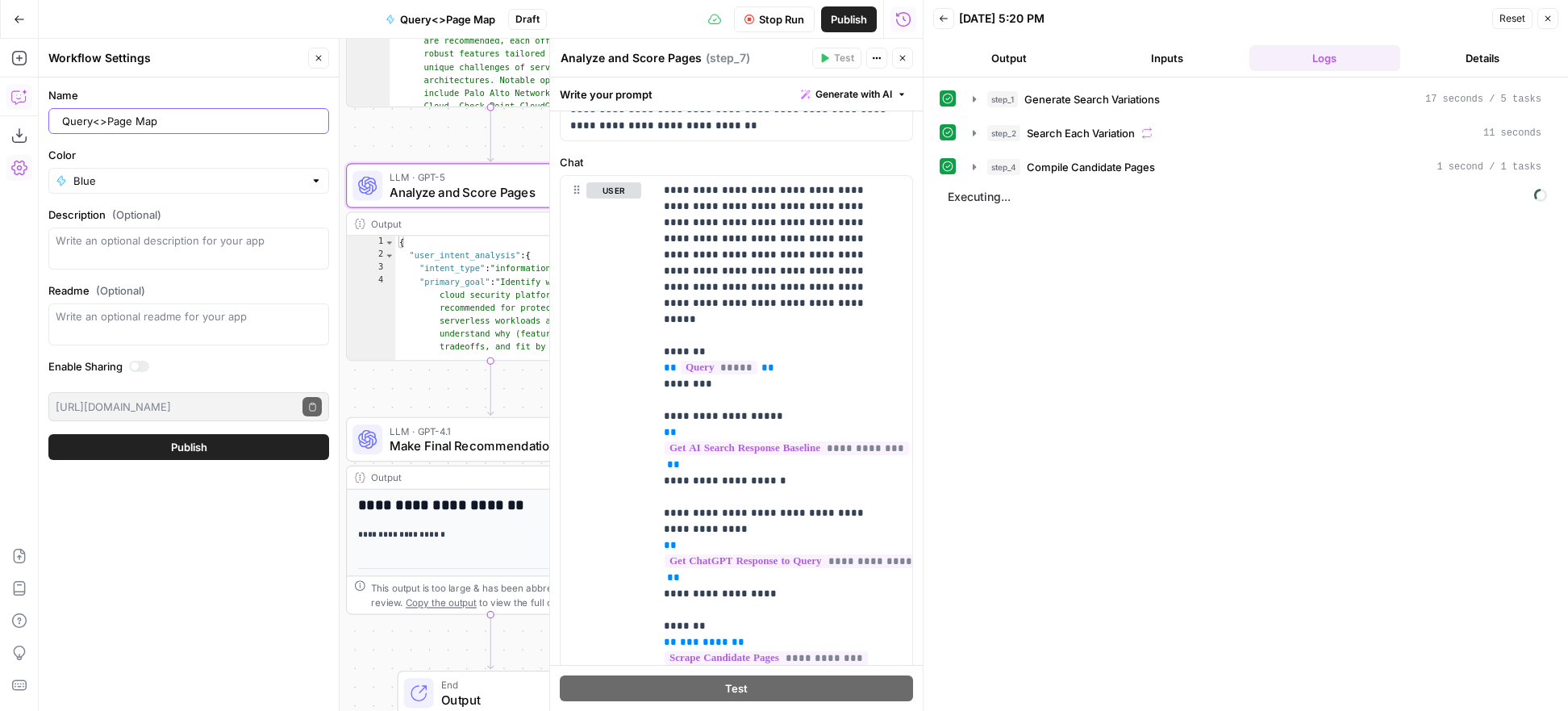
type input "Query<>Page Map"
click at [272, 451] on button "Publish" at bounding box center [189, 447] width 280 height 26
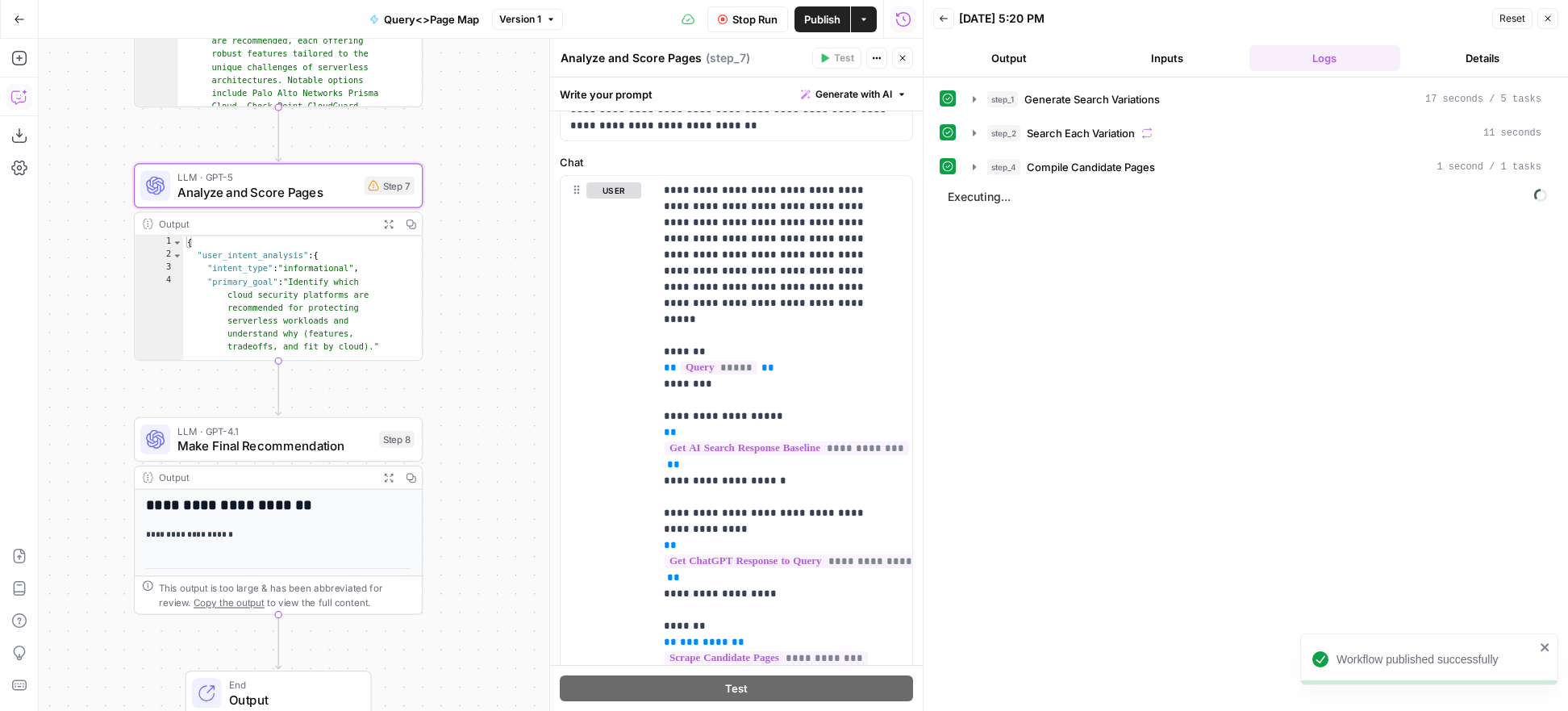
click at [822, 21] on span "Publish" at bounding box center [822, 19] width 36 height 17
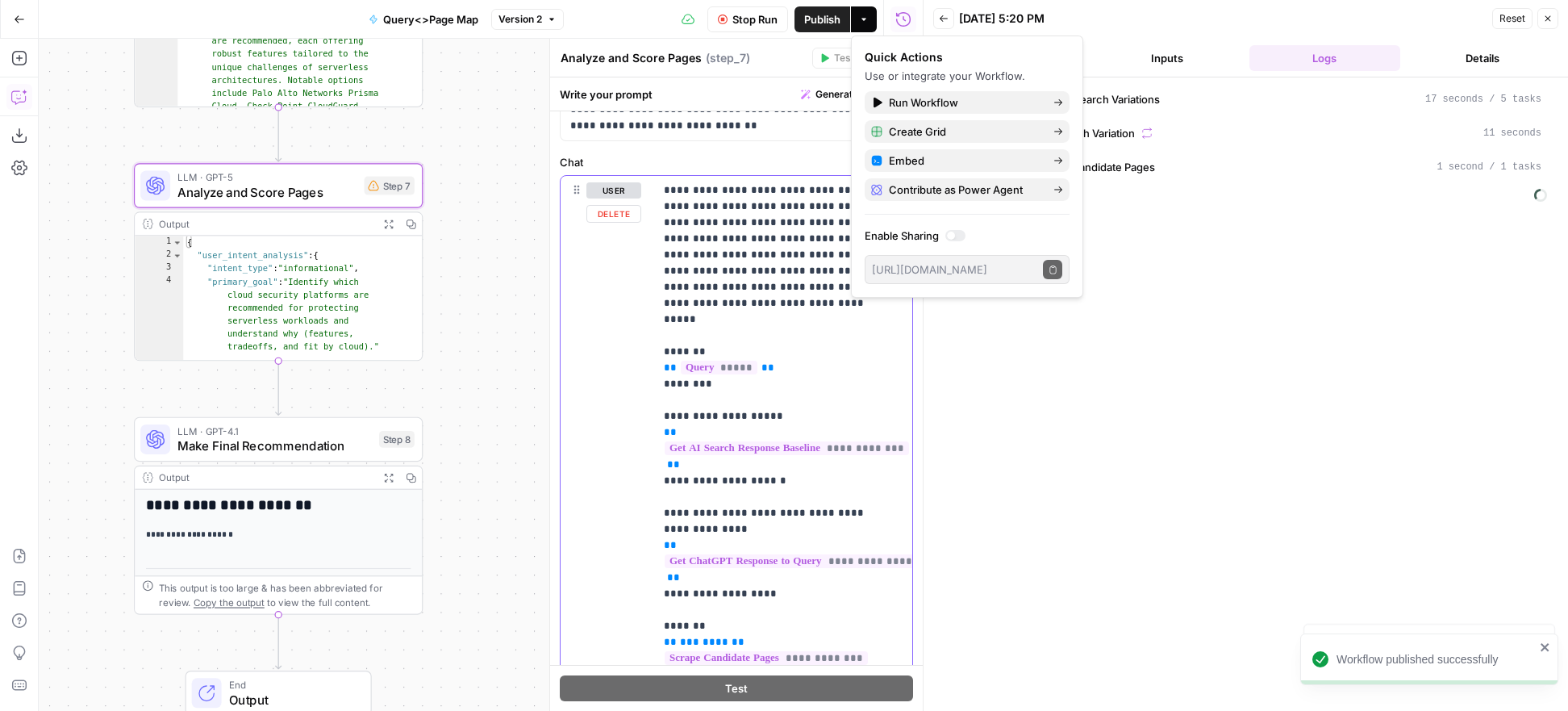
click at [659, 401] on div "**********" at bounding box center [783, 505] width 258 height 657
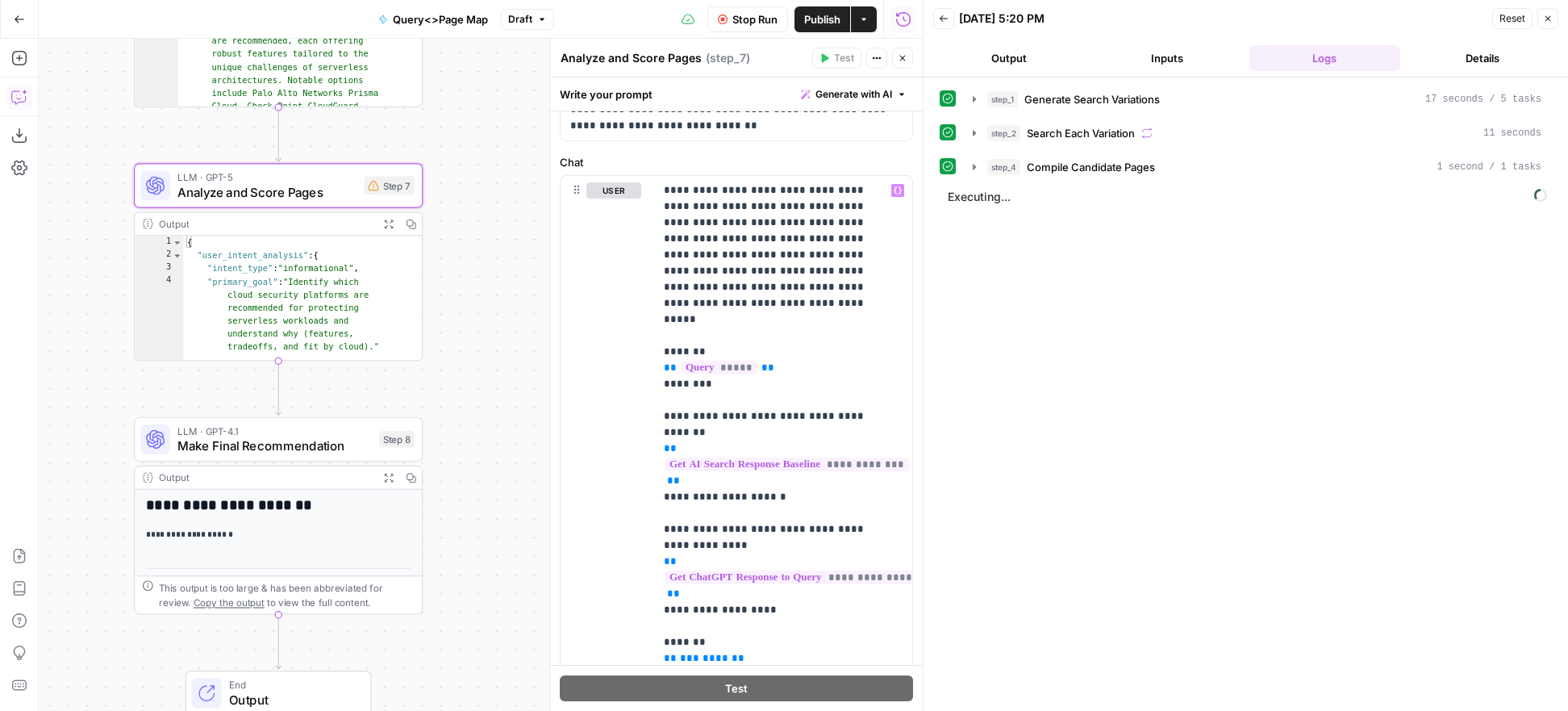
click at [808, 19] on span "Publish" at bounding box center [822, 19] width 36 height 17
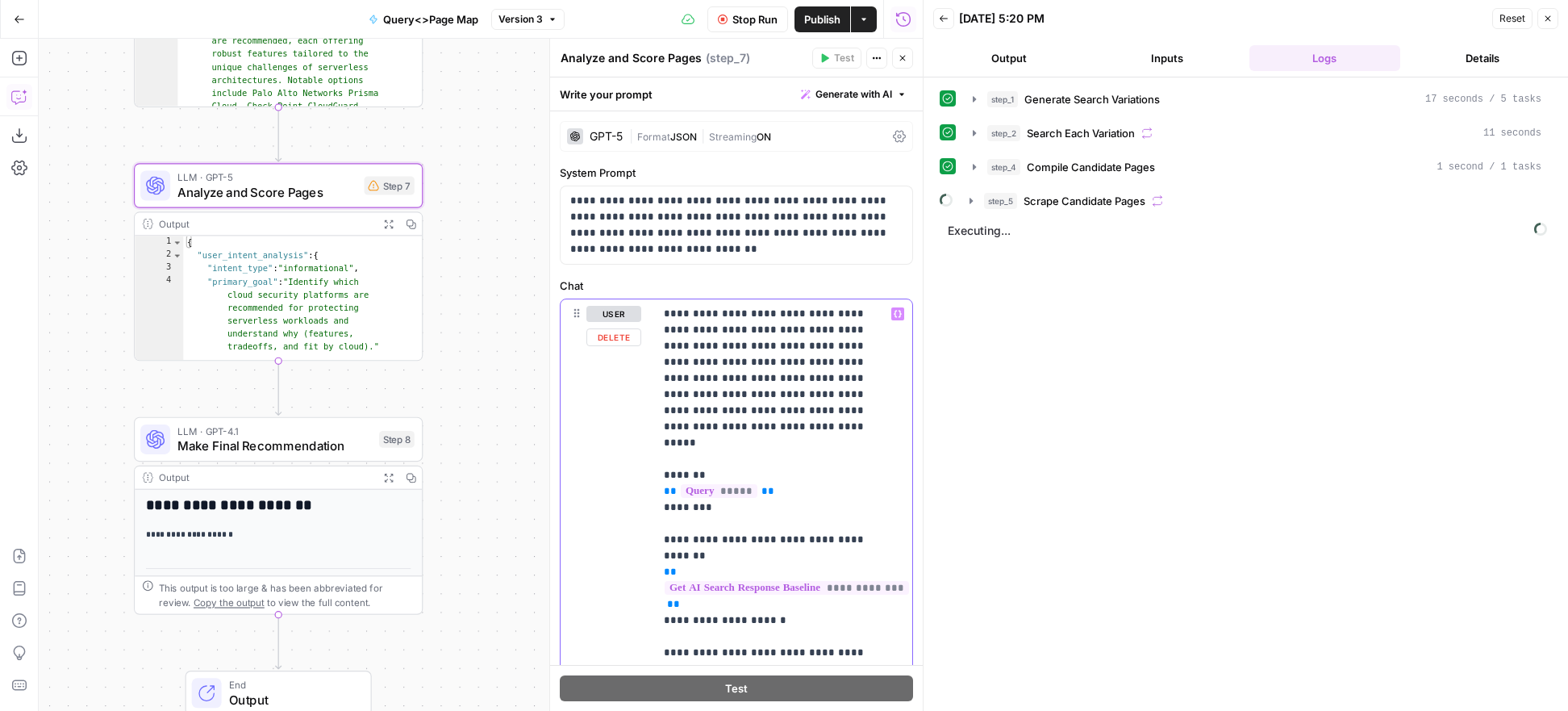
click at [819, 19] on span "Publish" at bounding box center [822, 19] width 36 height 17
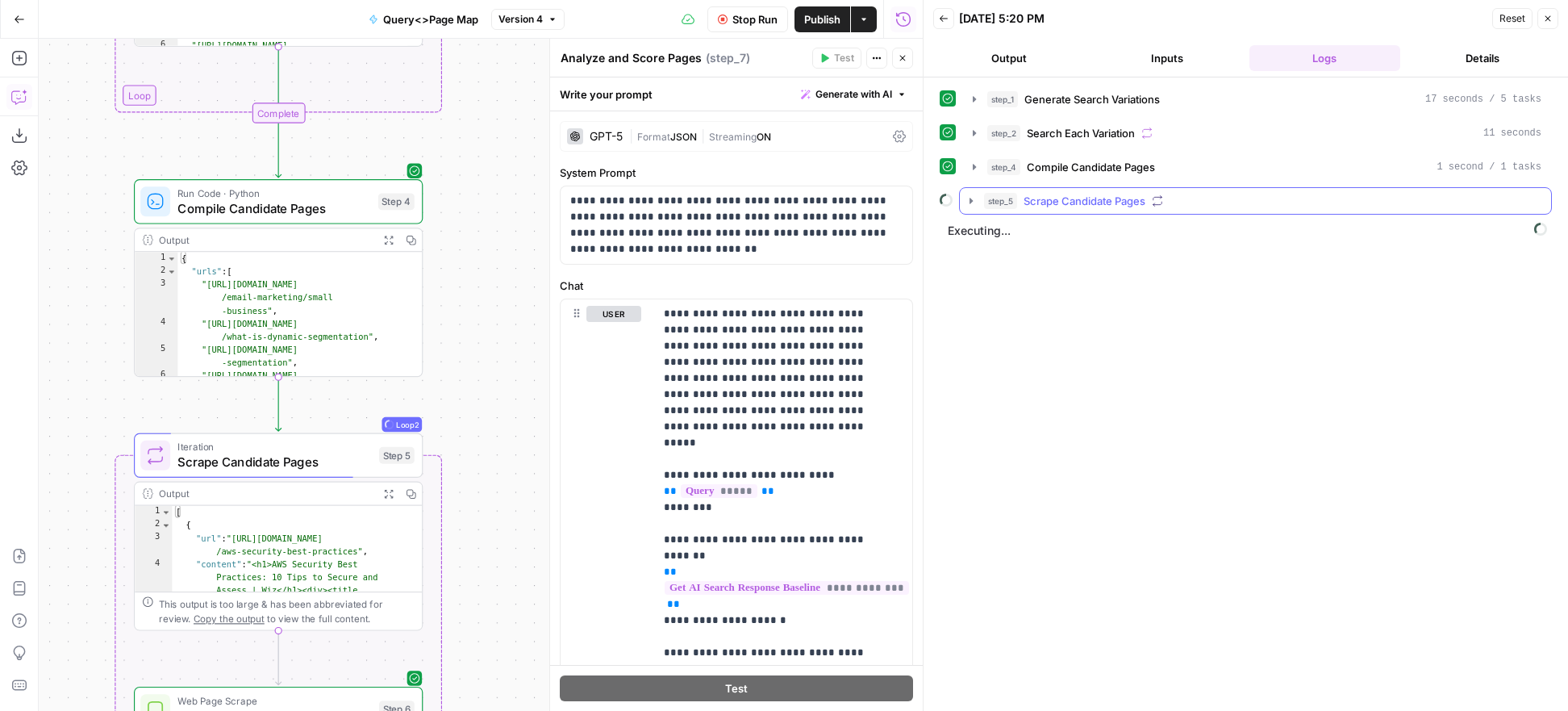
click at [968, 201] on icon "button" at bounding box center [971, 201] width 13 height 13
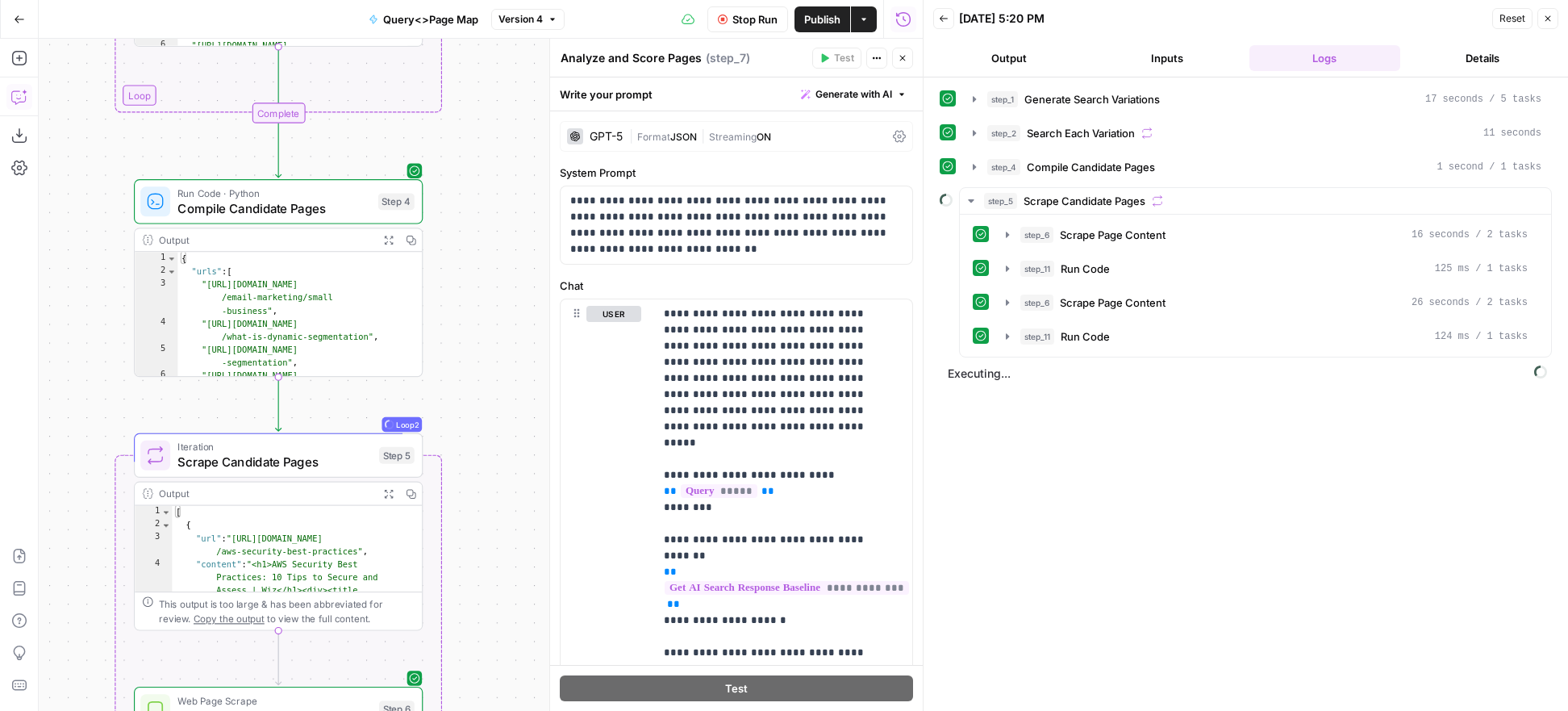
click at [391, 241] on icon "button" at bounding box center [388, 240] width 11 height 11
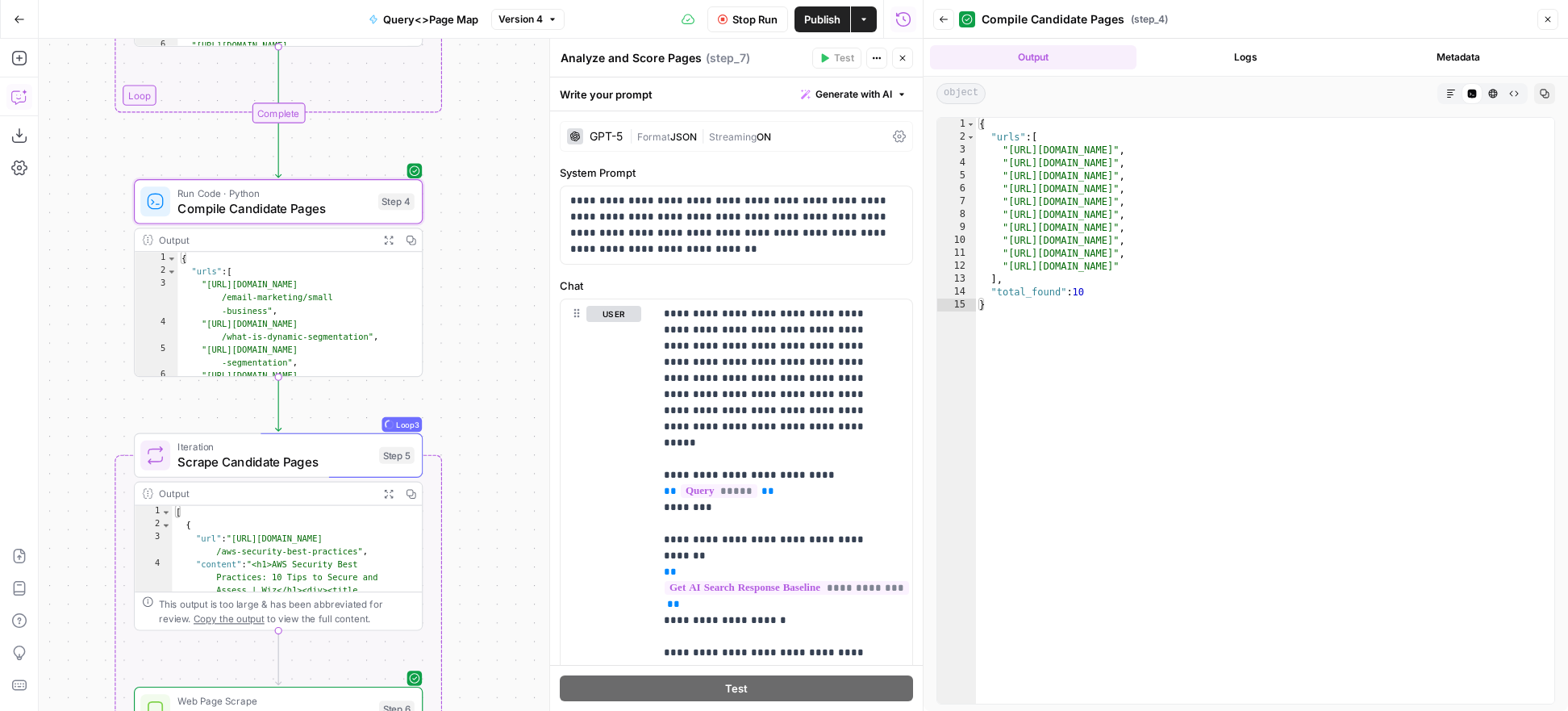
click at [1317, 17] on icon "button" at bounding box center [1549, 19] width 6 height 6
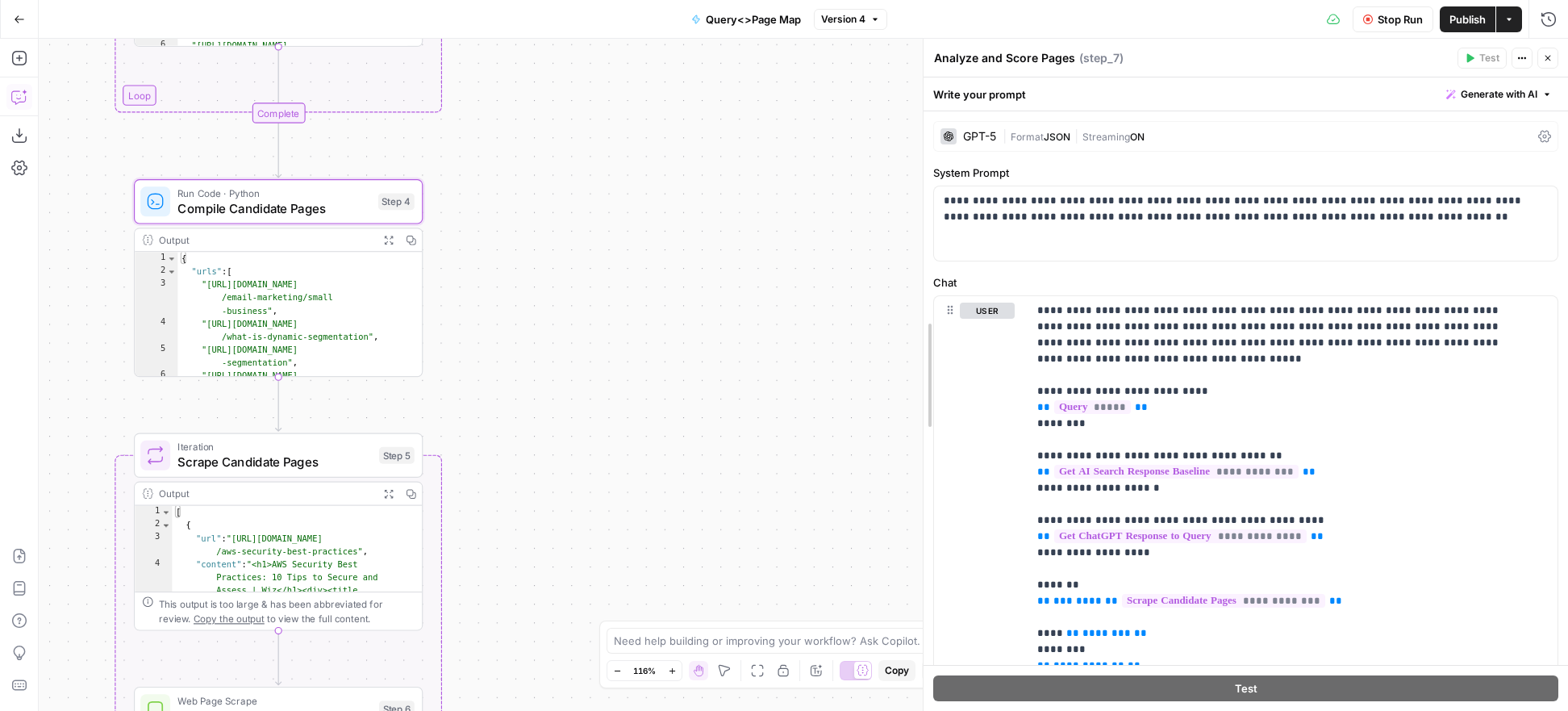
drag, startPoint x: 1198, startPoint y: 292, endPoint x: 847, endPoint y: 289, distance: 351.0
click at [847, 289] on body "AirOps Growth New Home Browse Insights Opportunities Your Data Recent Grids Res…" at bounding box center [784, 356] width 1568 height 711
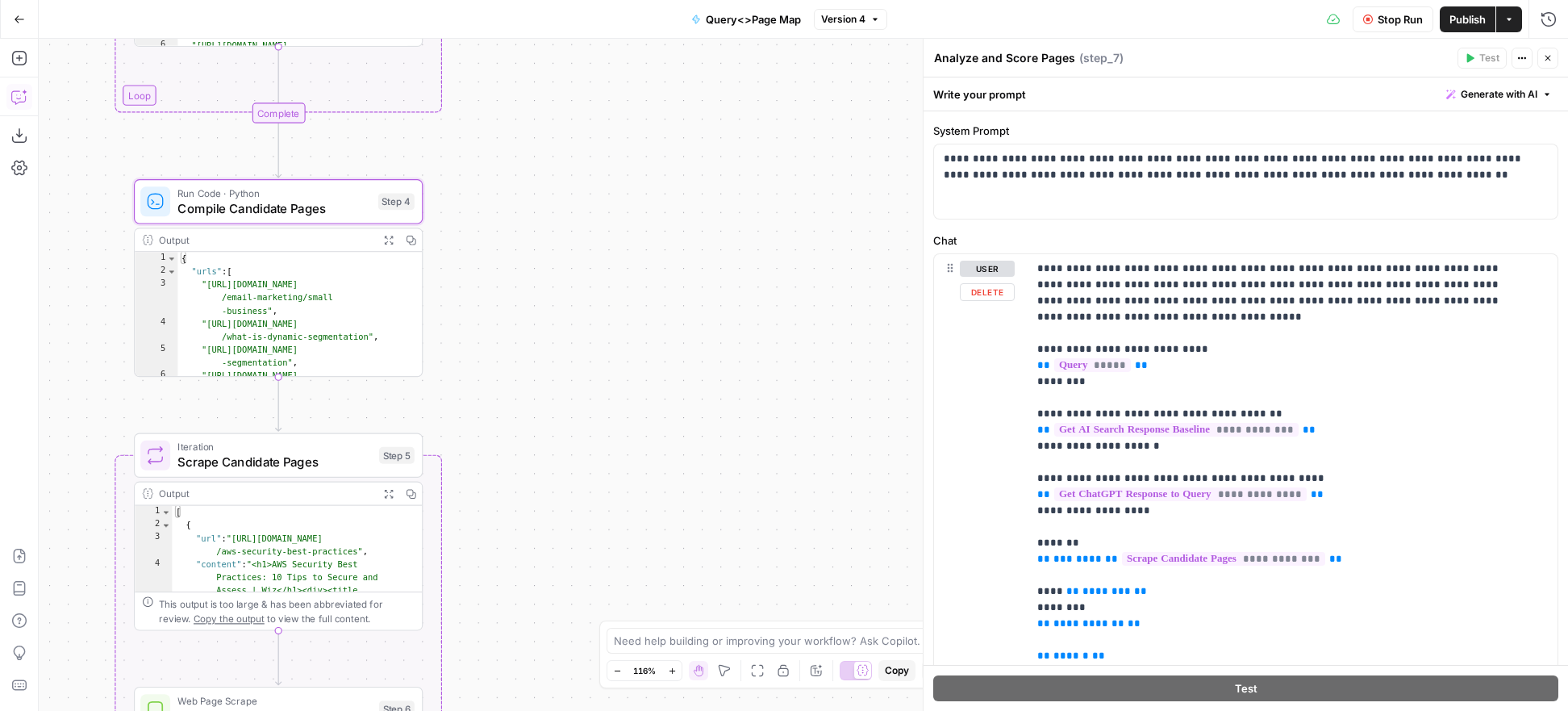
scroll to position [47, 0]
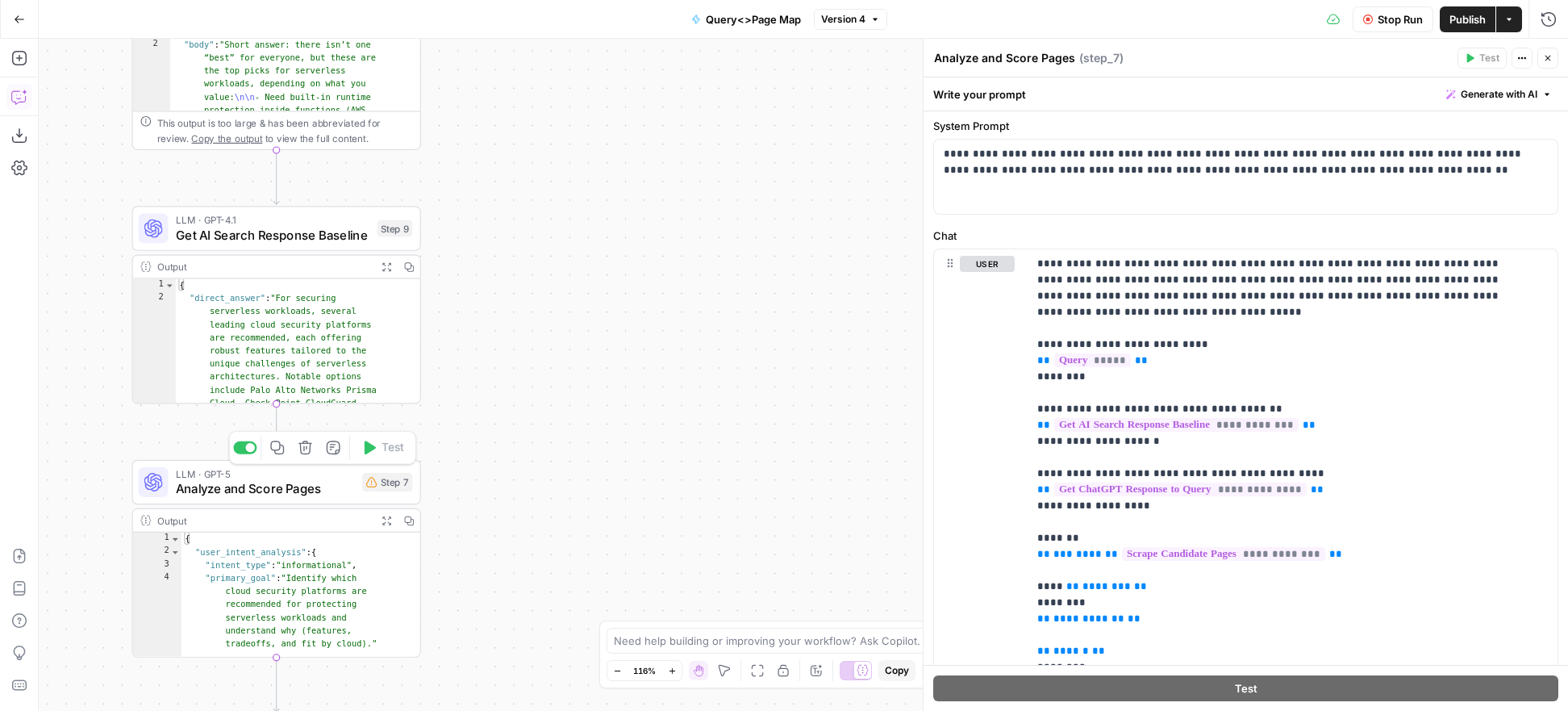
click at [323, 488] on span "Analyze and Score Pages" at bounding box center [266, 488] width 179 height 19
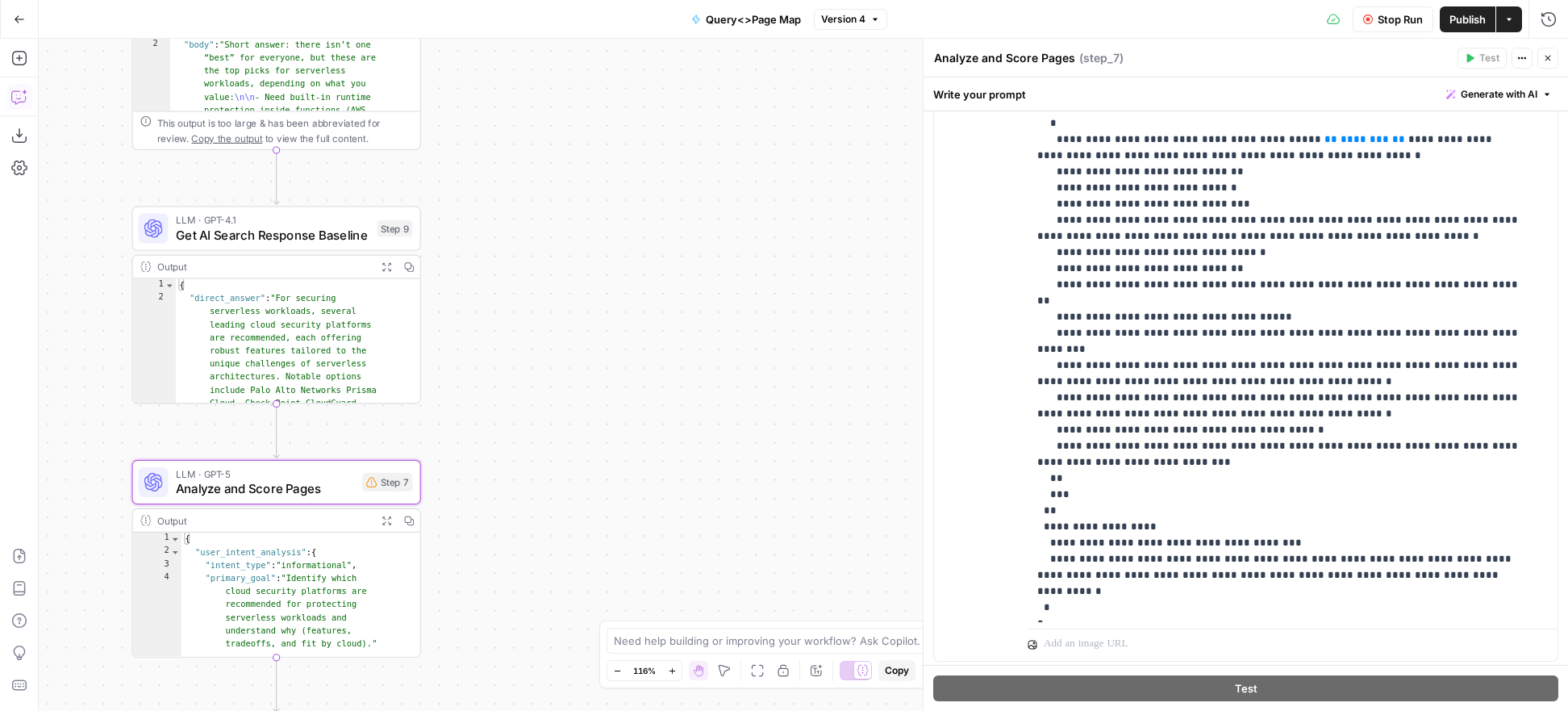
scroll to position [375, 0]
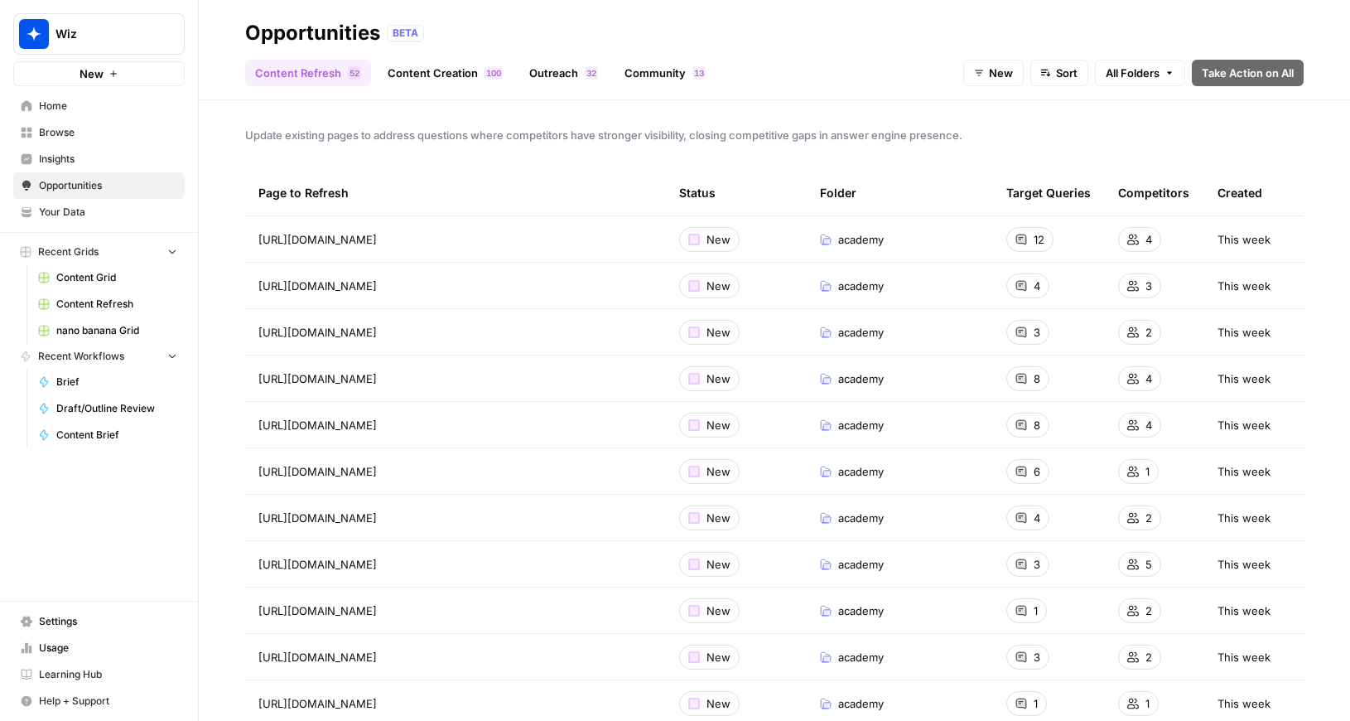
click at [91, 38] on span "Wiz" at bounding box center [105, 34] width 100 height 17
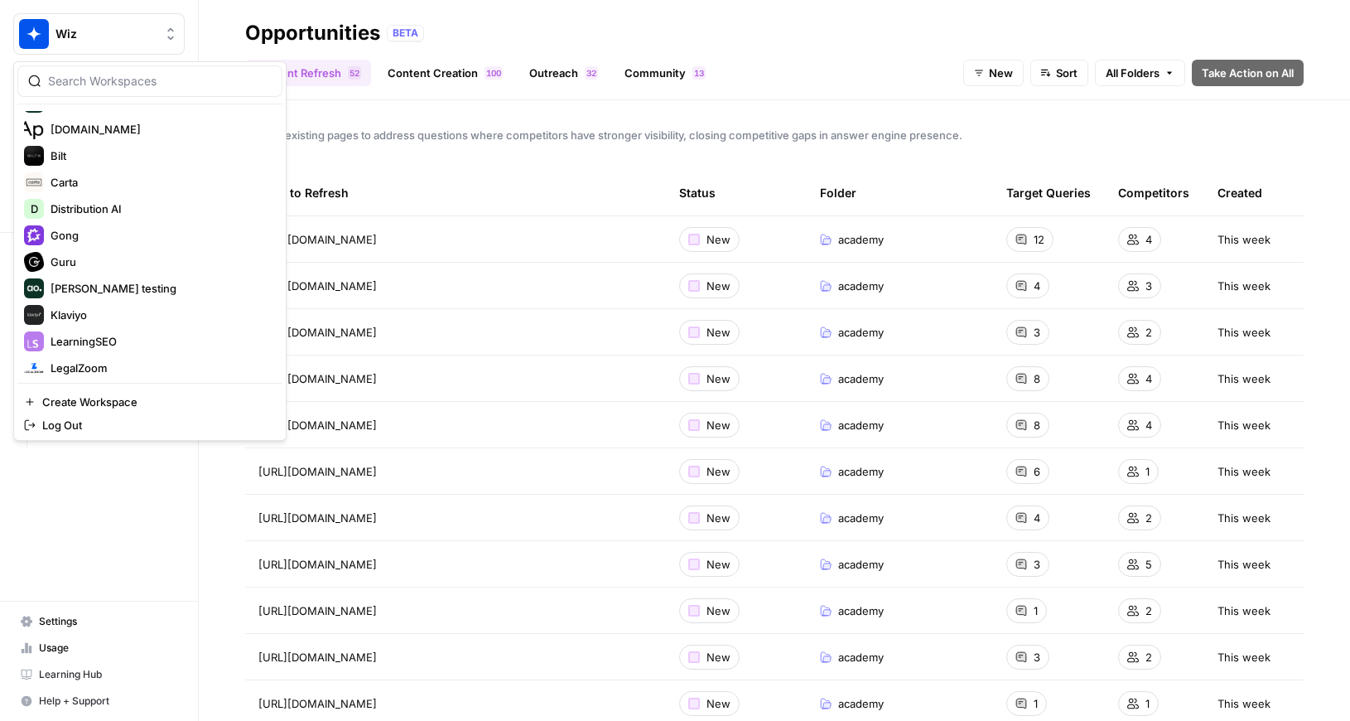
scroll to position [451, 0]
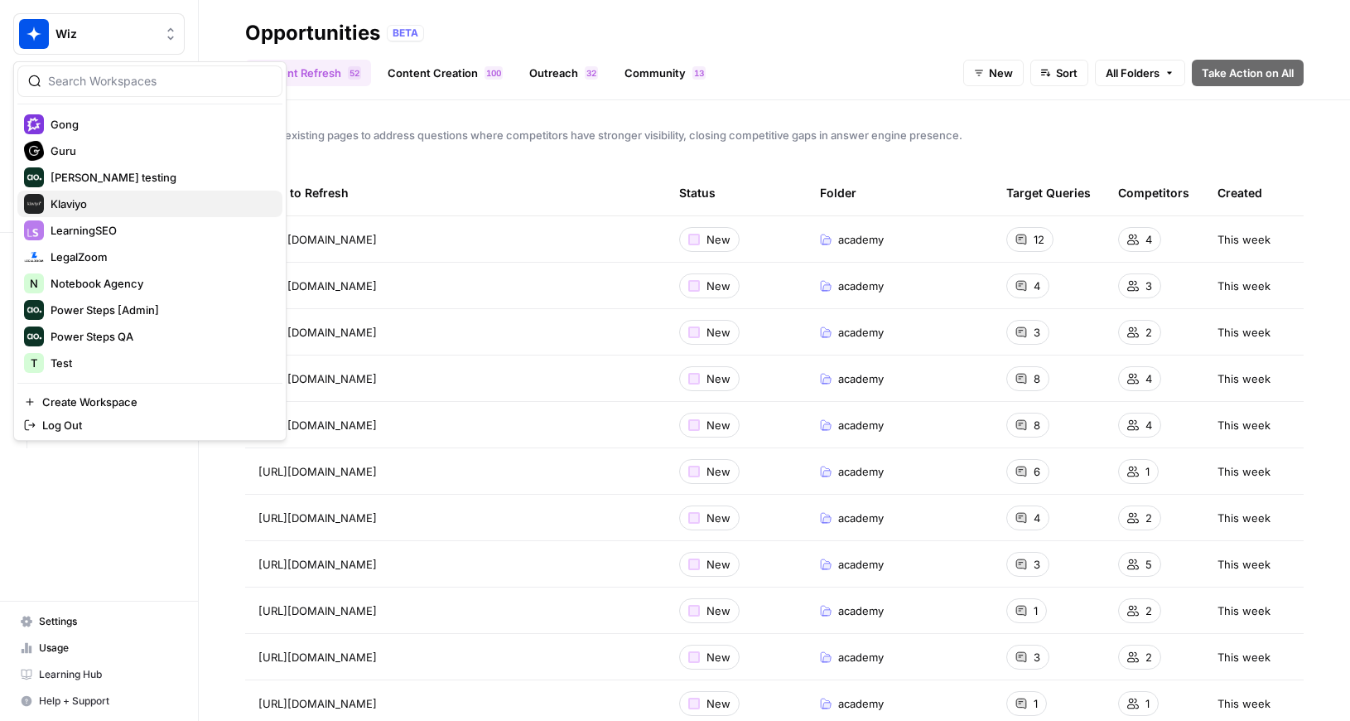
click at [94, 208] on span "Klaviyo" at bounding box center [160, 203] width 219 height 17
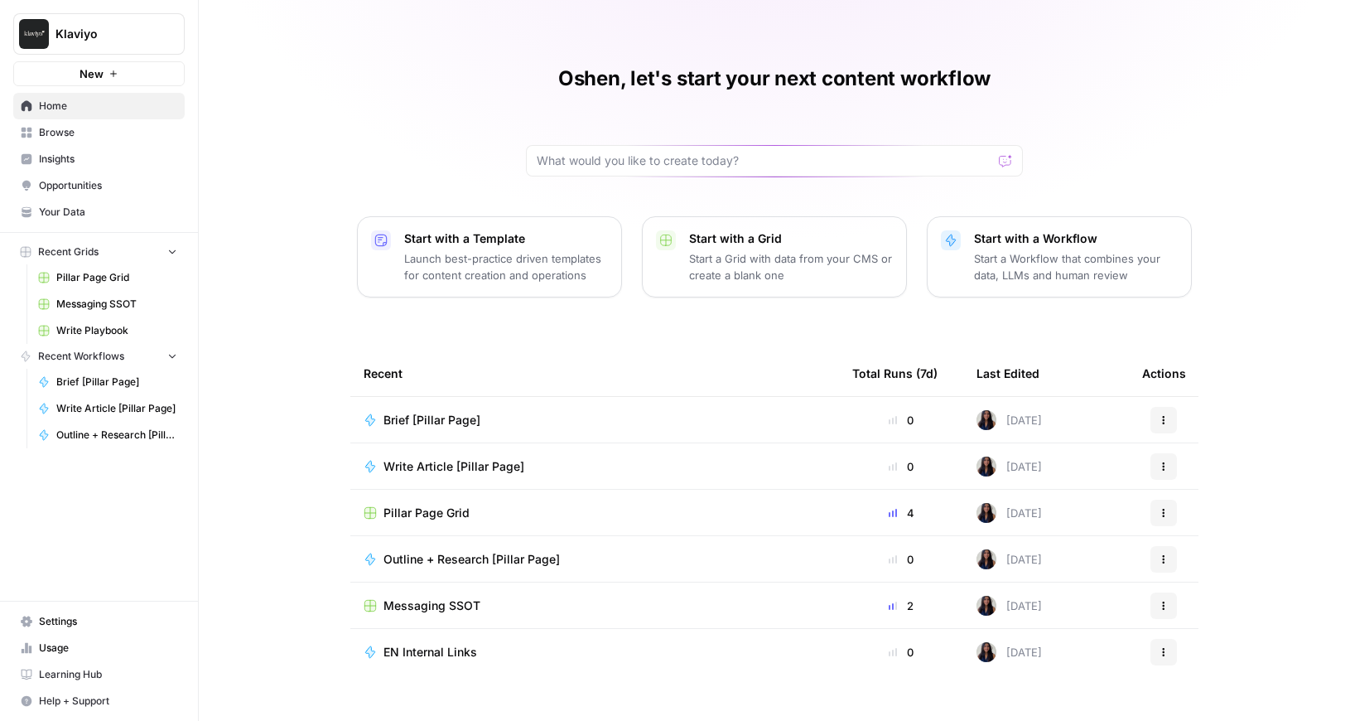
scroll to position [19, 0]
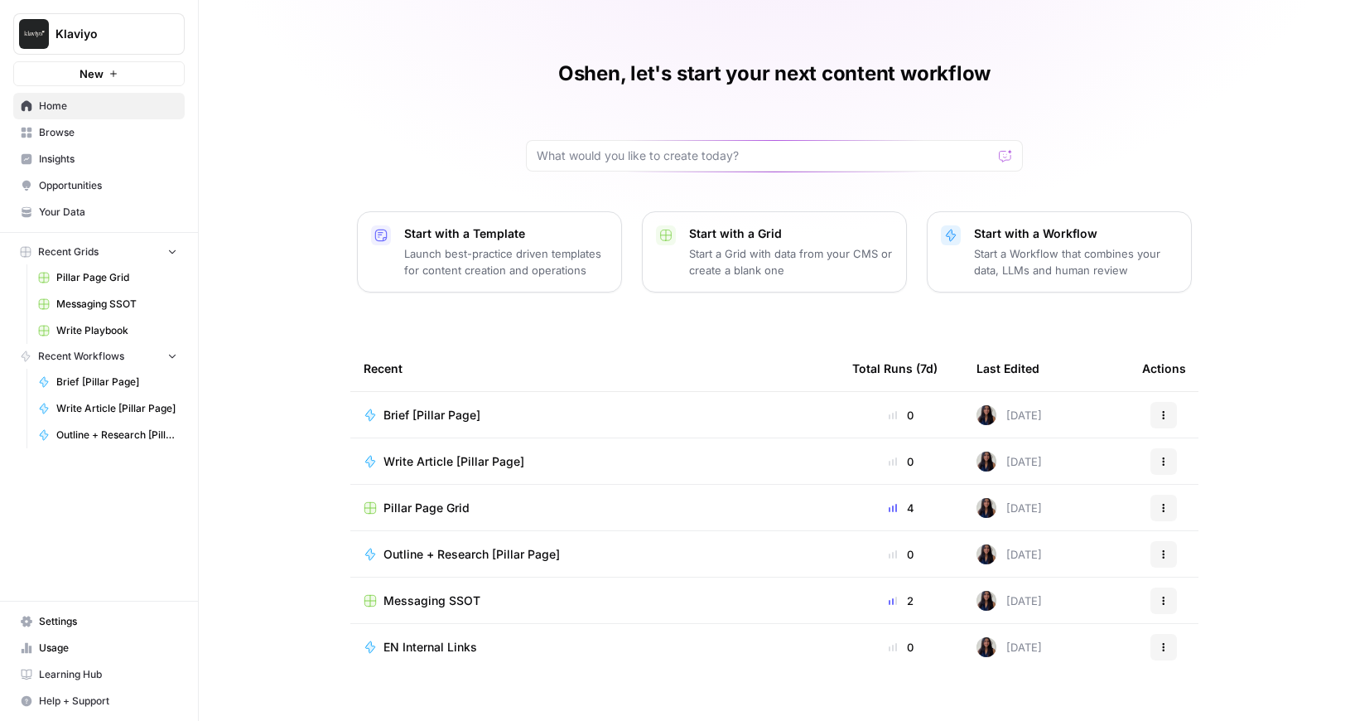
click at [65, 183] on span "Opportunities" at bounding box center [108, 185] width 138 height 15
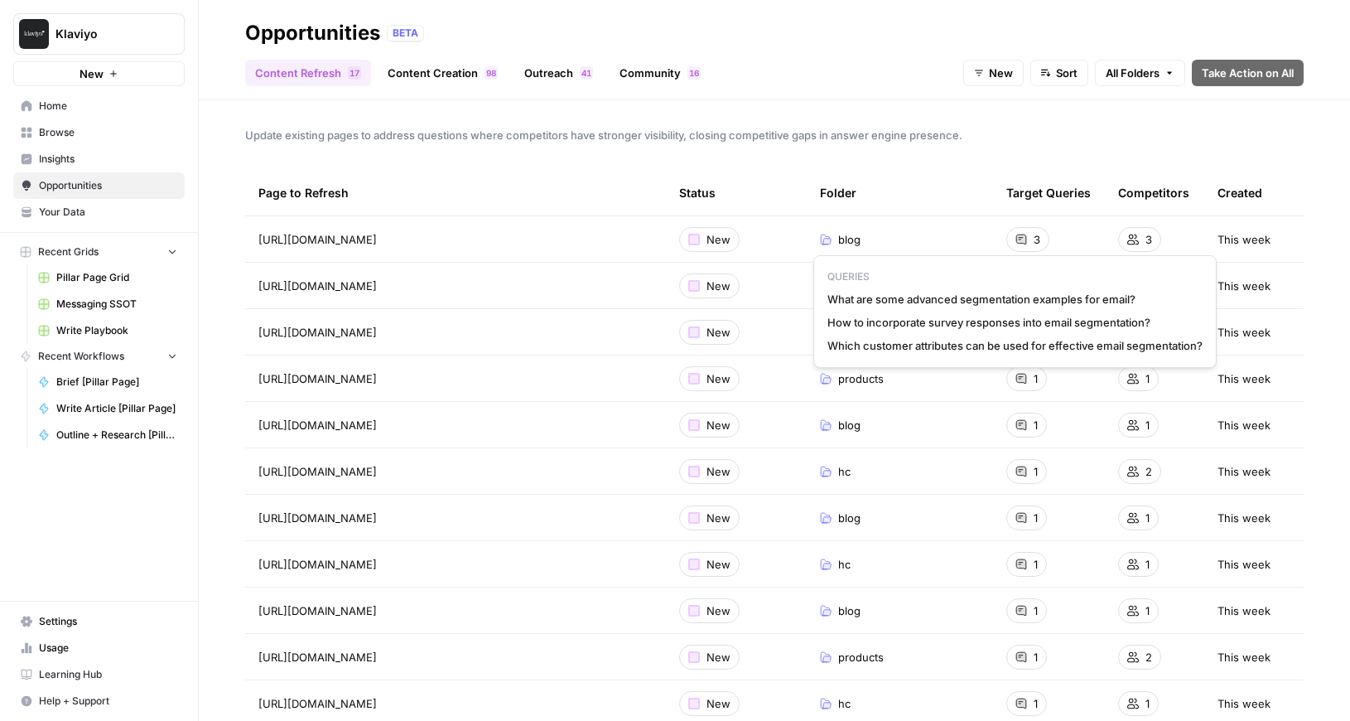
click at [925, 340] on span "Which customer attributes can be used for effective email segmentation?" at bounding box center [1014, 345] width 375 height 17
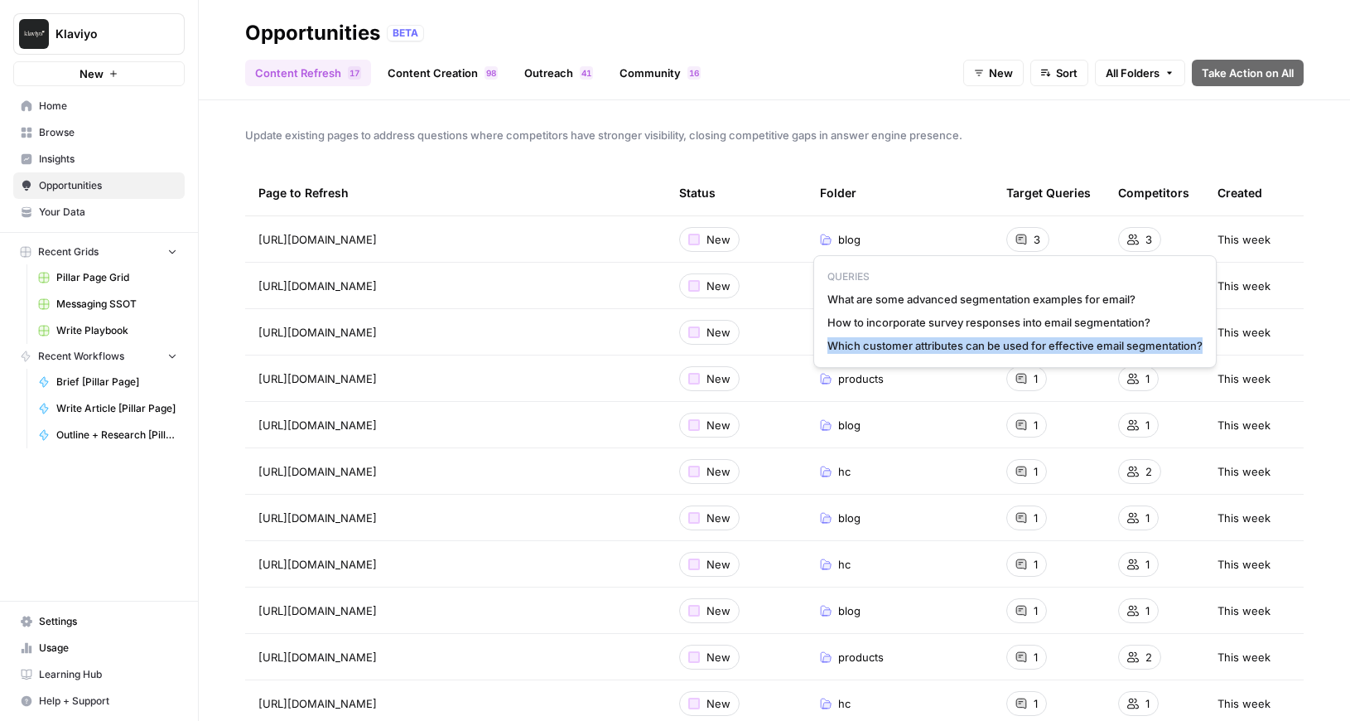
click at [925, 340] on span "Which customer attributes can be used for effective email segmentation?" at bounding box center [1014, 345] width 375 height 17
copy span "Which customer attributes can be used for effective email segmentation?"
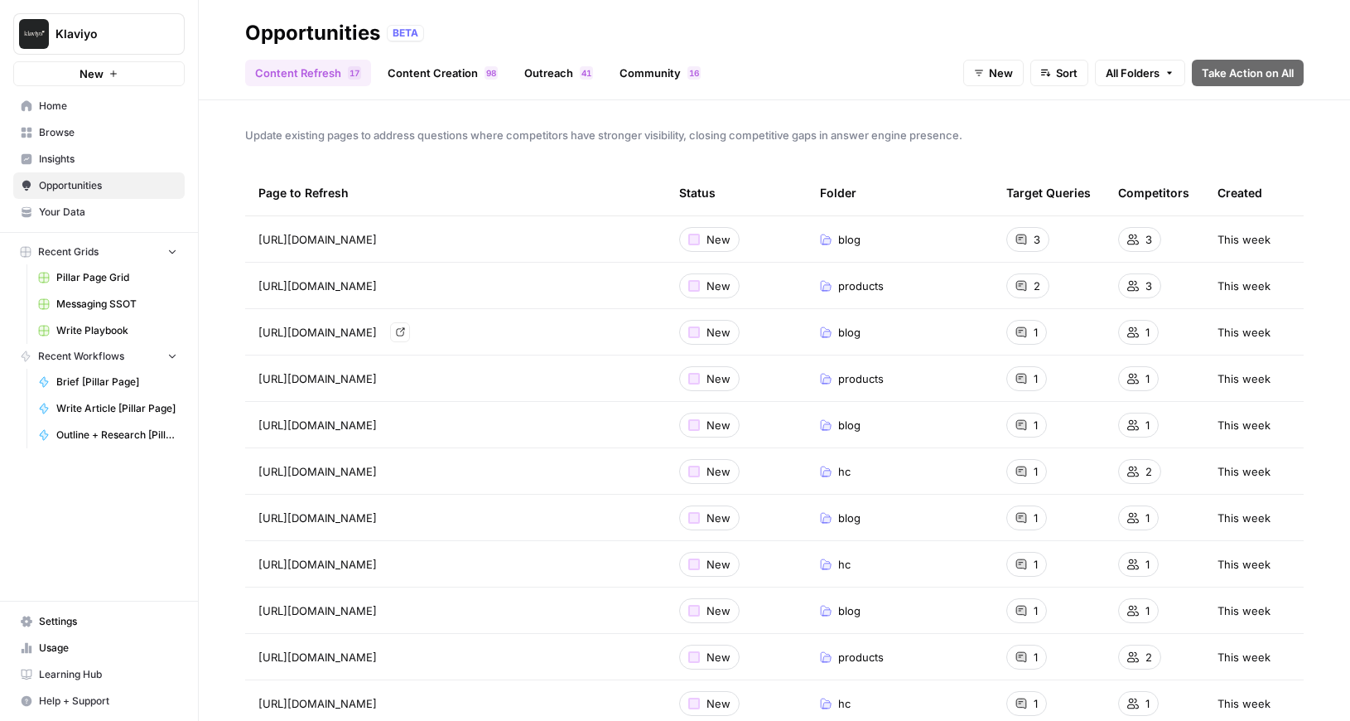
drag, startPoint x: 253, startPoint y: 333, endPoint x: 380, endPoint y: 336, distance: 126.8
click at [381, 336] on td "https://www.klaviyo.com/blog/drip-campaigns Go to page" at bounding box center [455, 332] width 421 height 46
copy span "https://www.klaviyo.com"
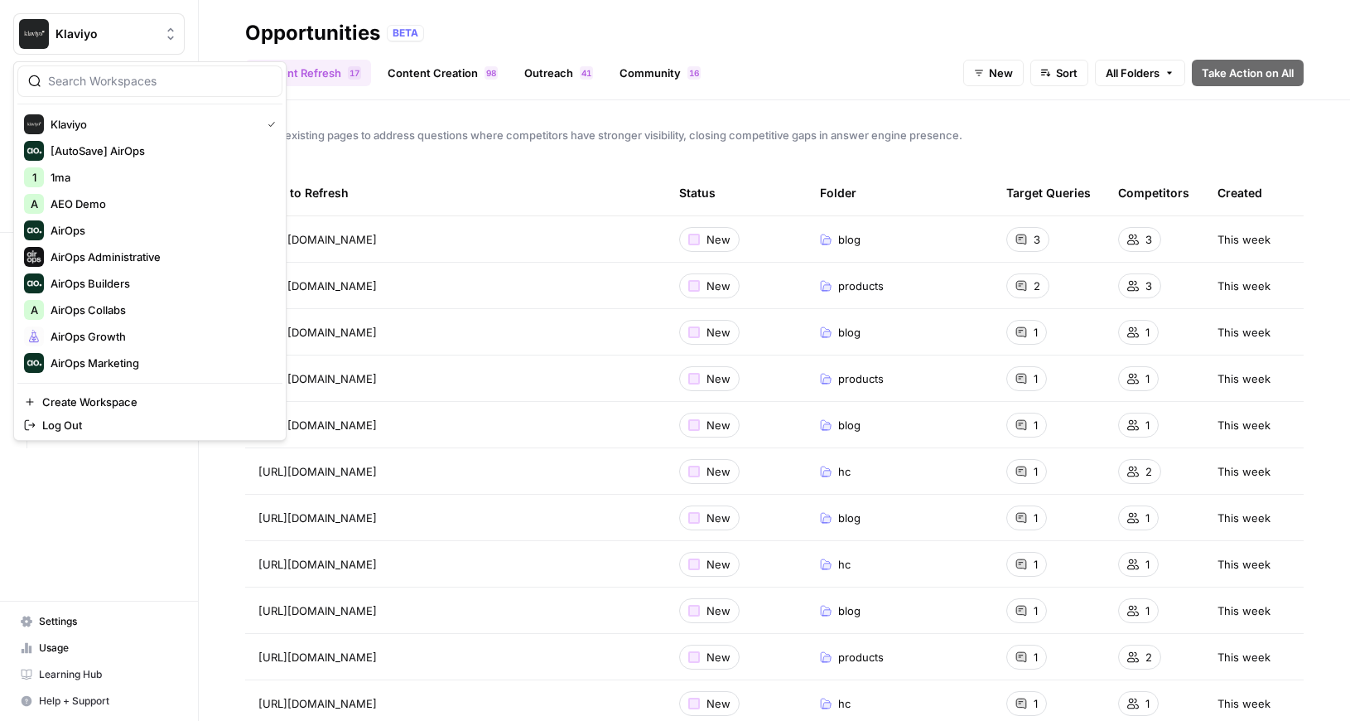
click at [75, 31] on span "Klaviyo" at bounding box center [105, 34] width 100 height 17
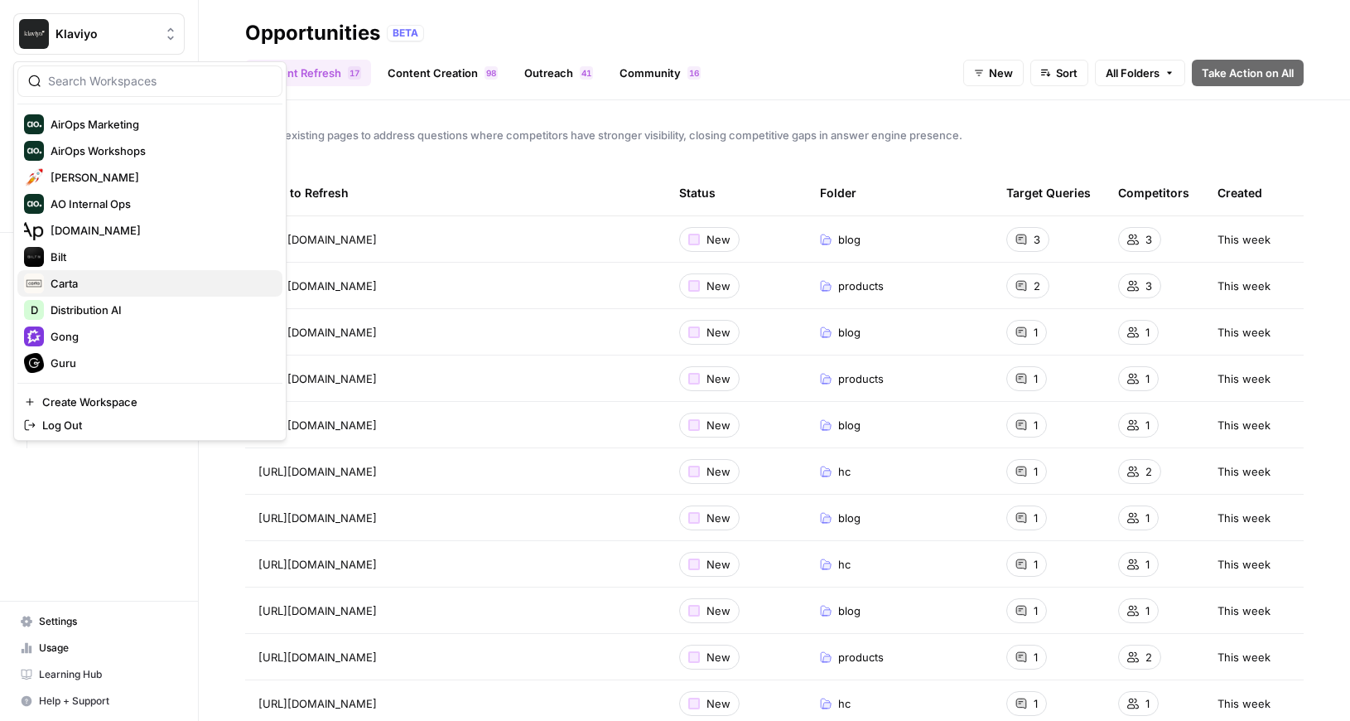
scroll to position [230, 0]
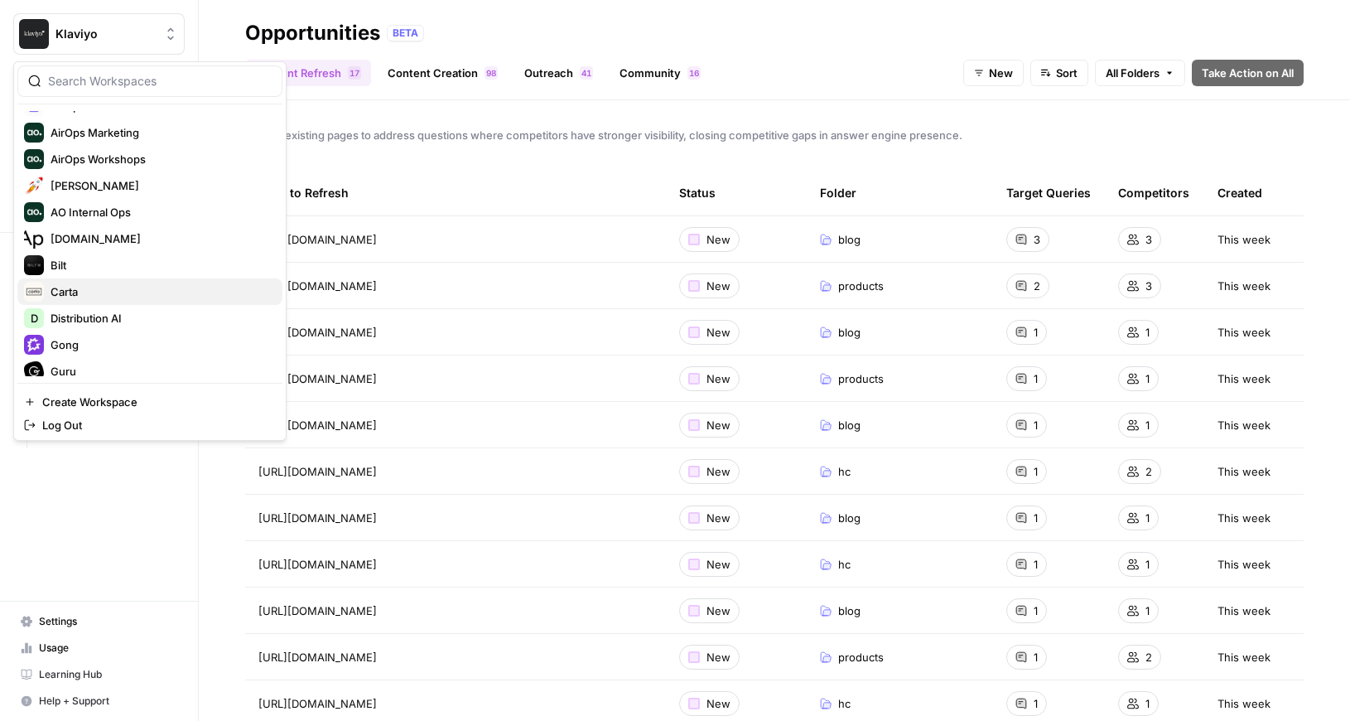
click at [61, 292] on span "Carta" at bounding box center [160, 291] width 219 height 17
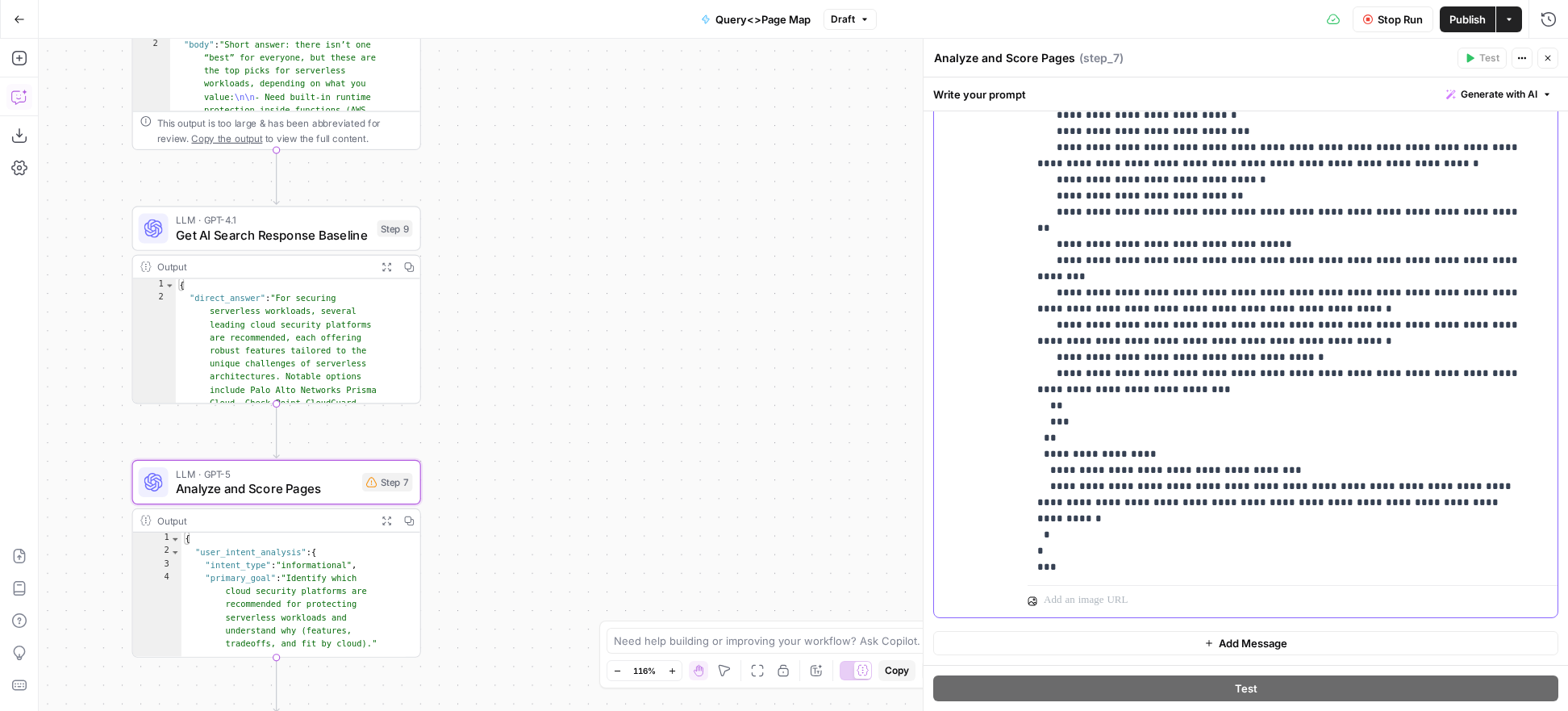
scroll to position [1985, 0]
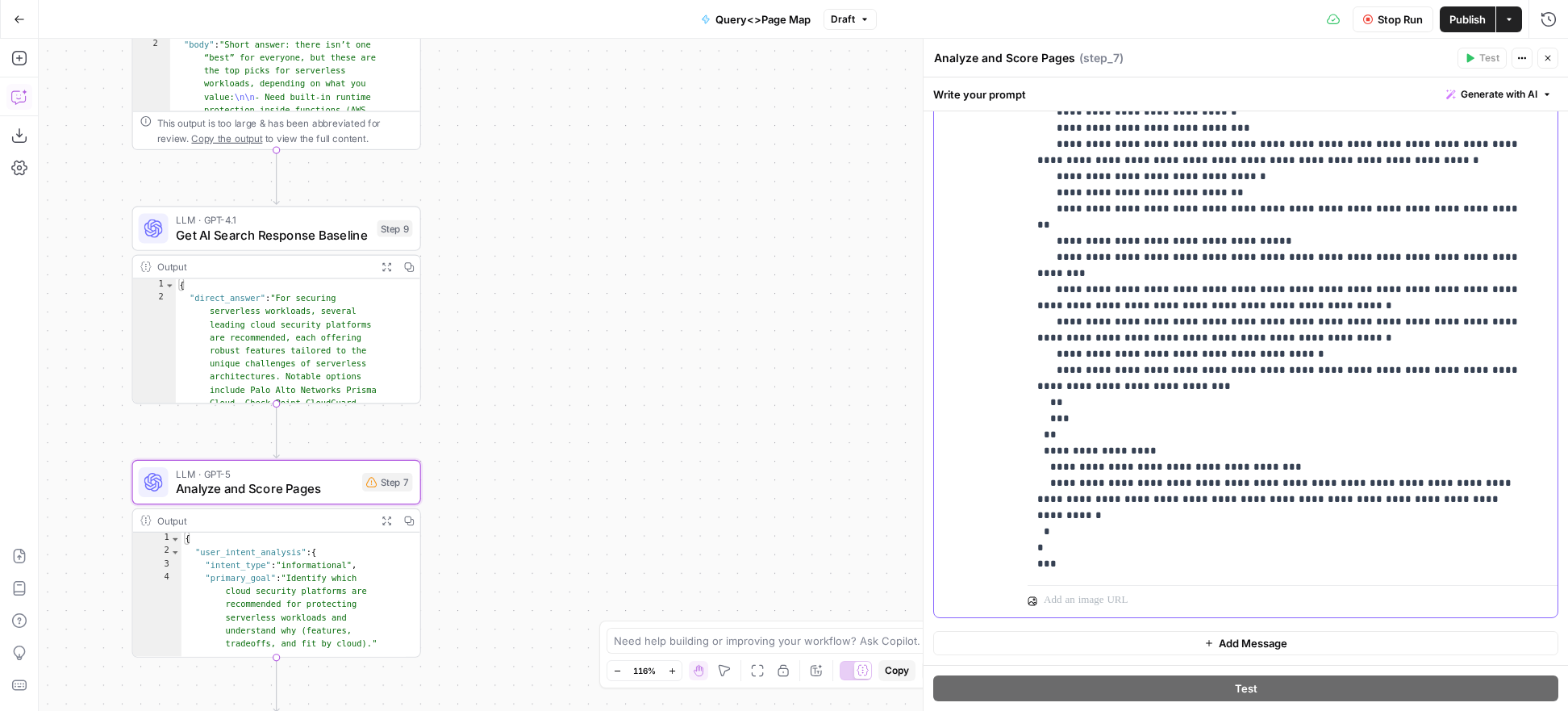
drag, startPoint x: 1184, startPoint y: 568, endPoint x: 1381, endPoint y: 573, distance: 197.1
click at [1381, 573] on div "**********" at bounding box center [1287, 249] width 518 height 657
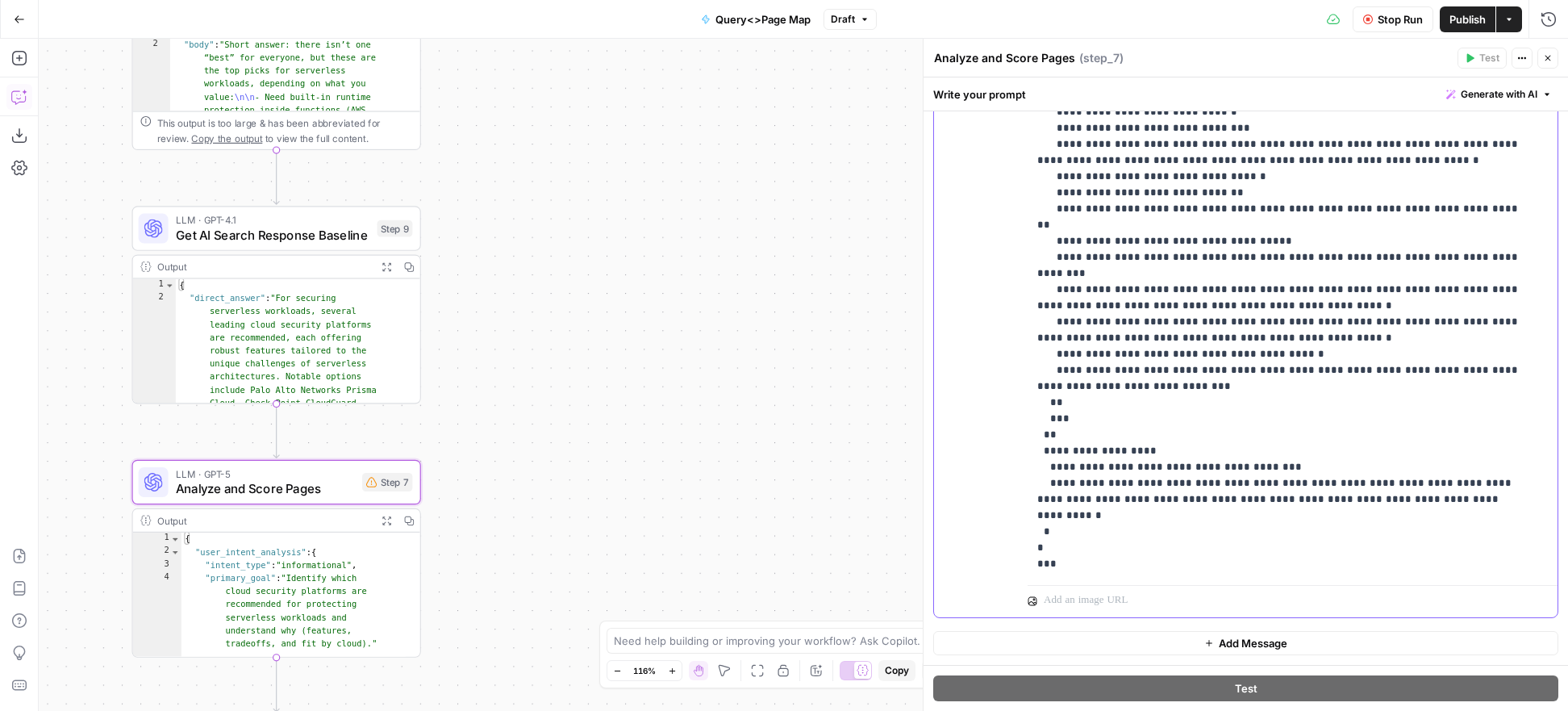
click at [1454, 23] on span "Publish" at bounding box center [1467, 19] width 36 height 17
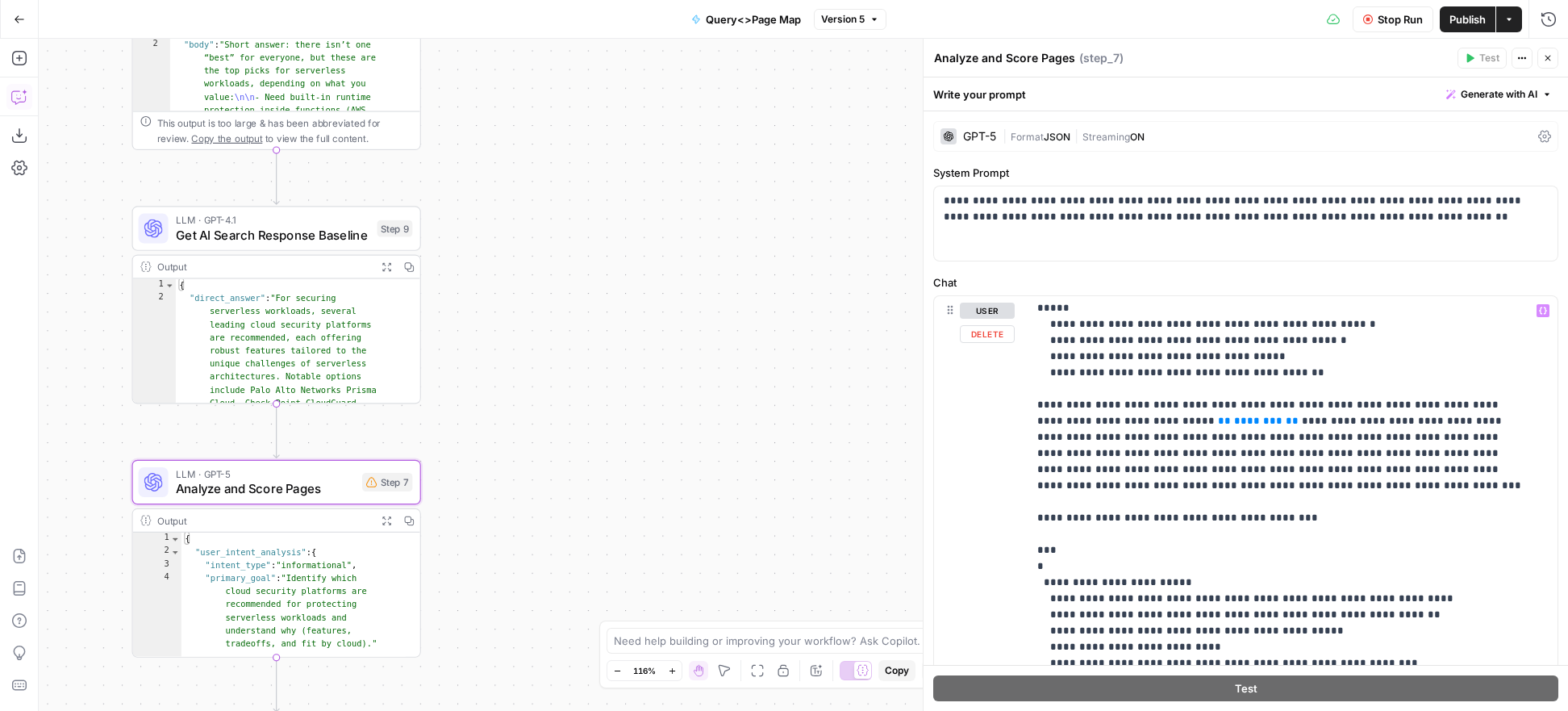
scroll to position [1594, 0]
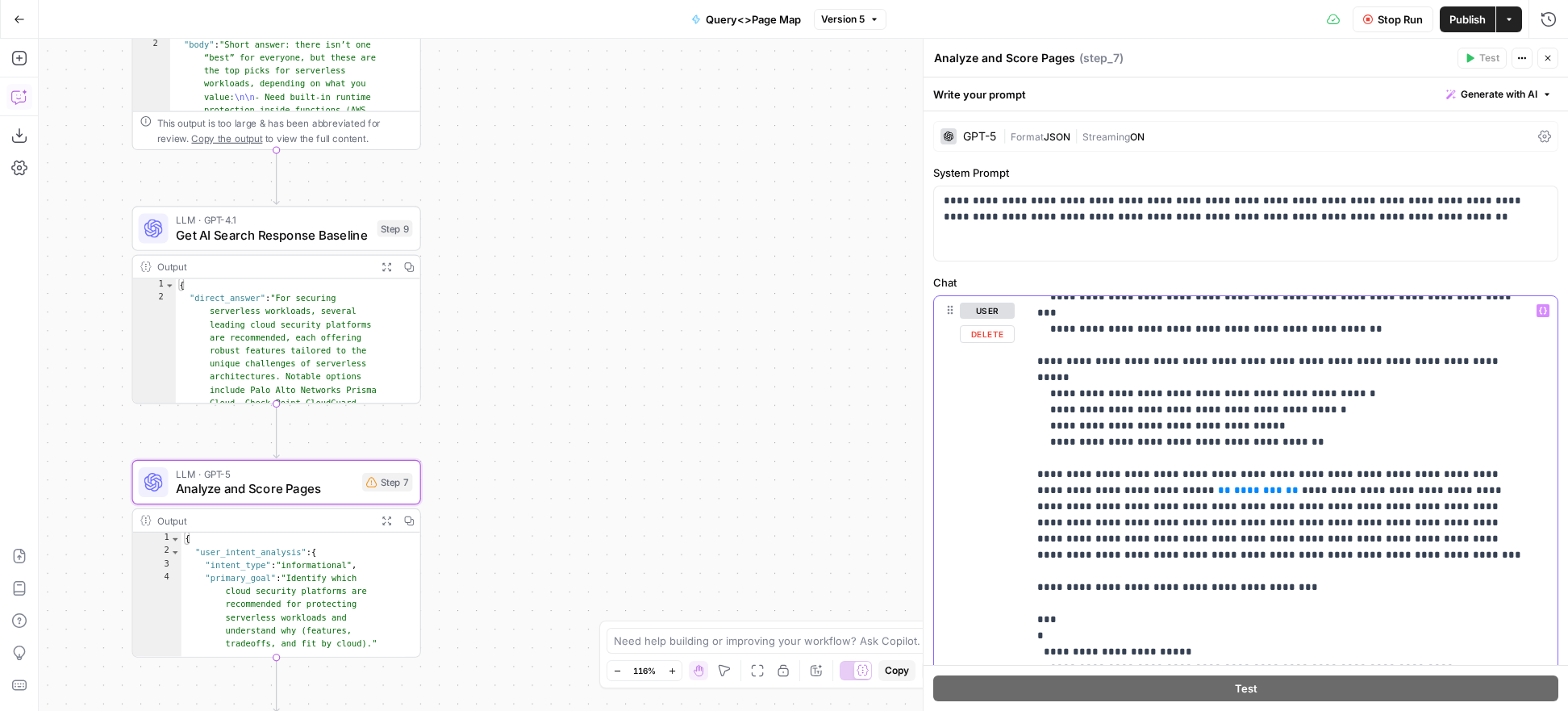
drag, startPoint x: 1144, startPoint y: 474, endPoint x: 1162, endPoint y: 481, distance: 19.3
click at [1144, 474] on p "**********" at bounding box center [1280, 22] width 486 height 2630
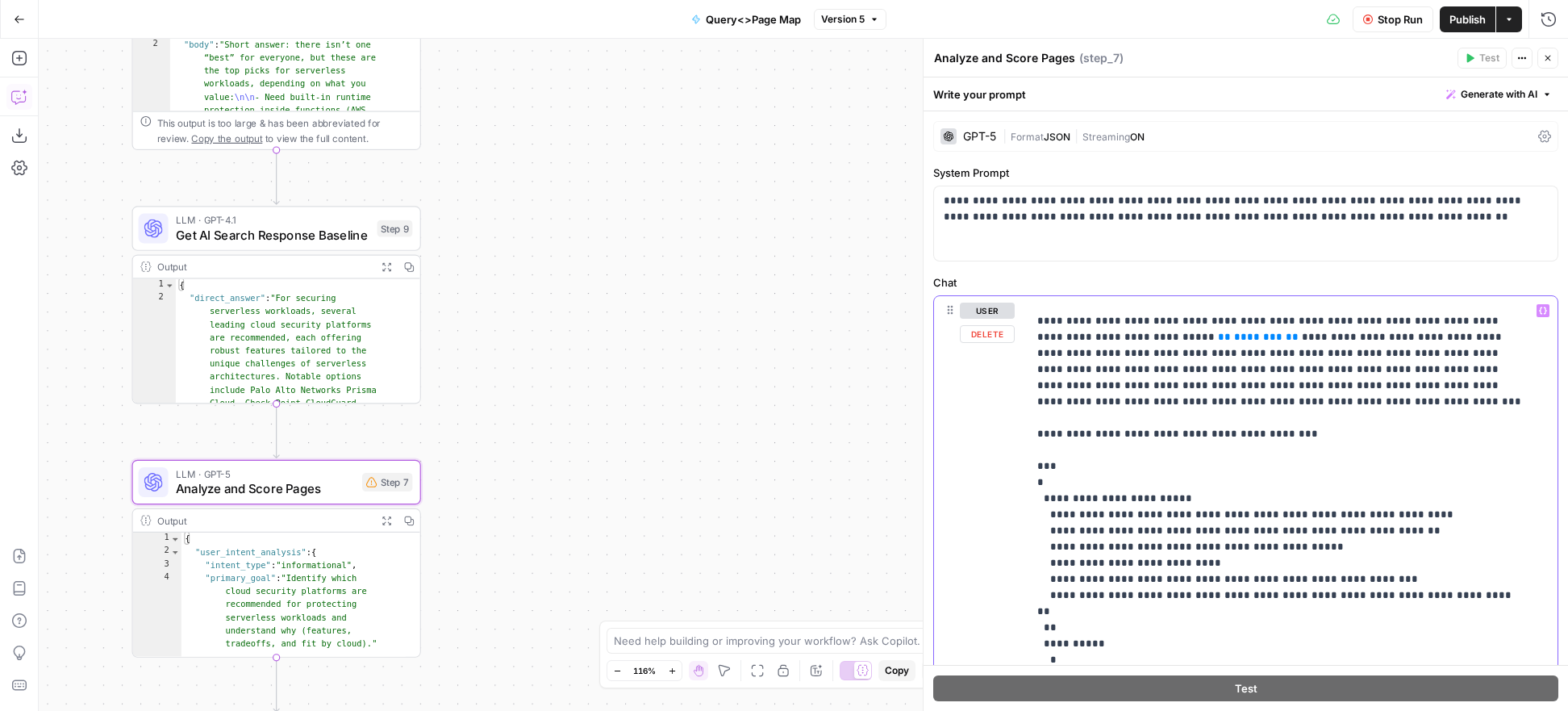
scroll to position [1754, 0]
drag, startPoint x: 1274, startPoint y: 317, endPoint x: 1311, endPoint y: 336, distance: 41.6
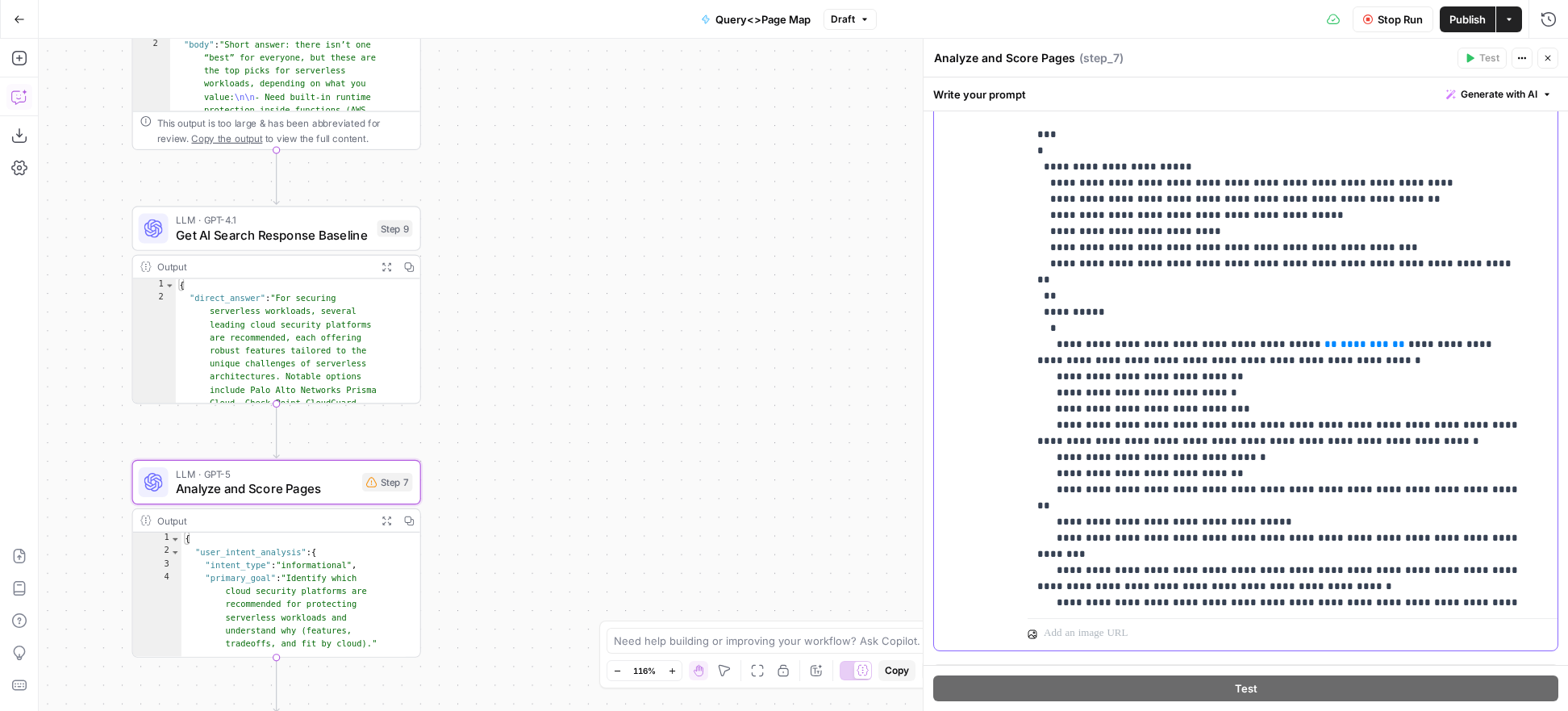
scroll to position [375, 0]
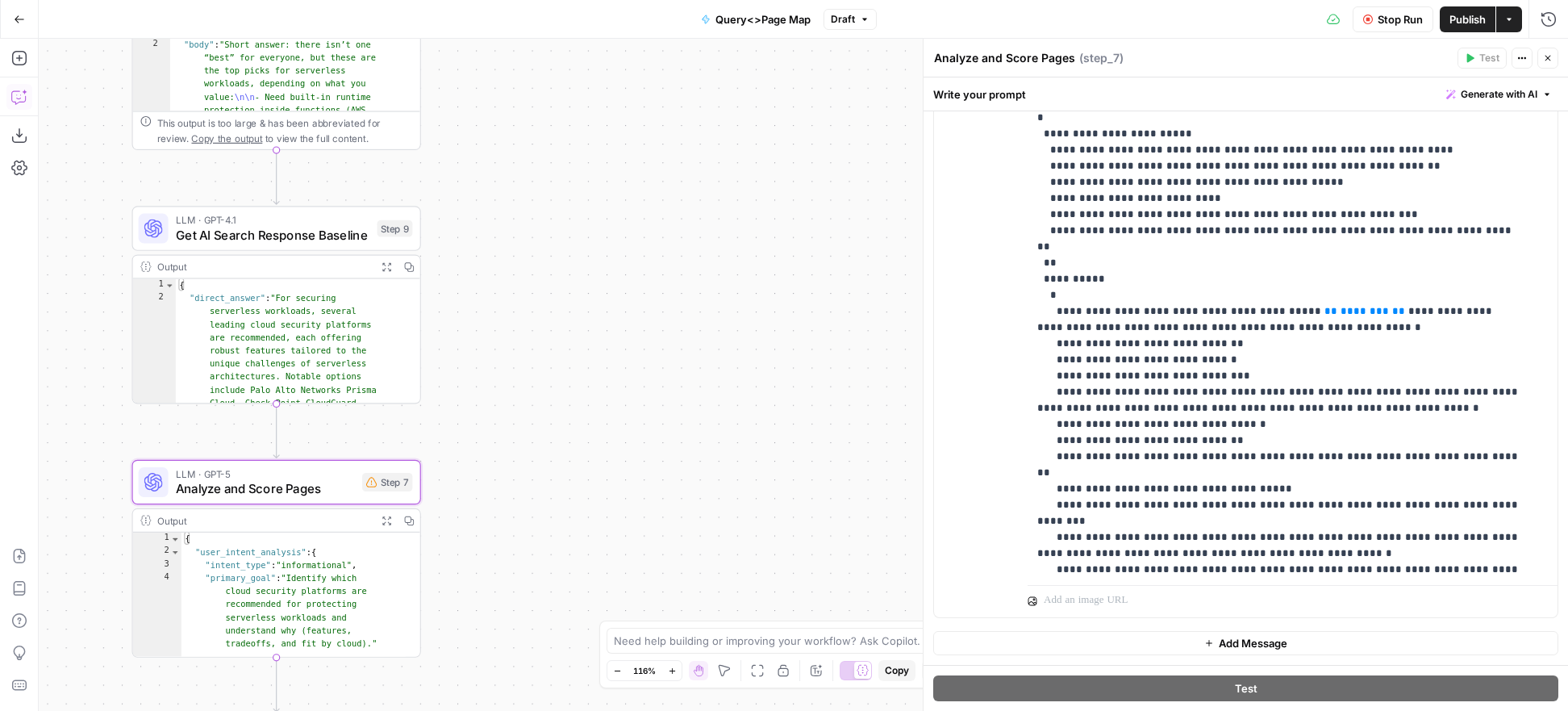
drag, startPoint x: 1453, startPoint y: 21, endPoint x: 1443, endPoint y: 43, distance: 24.2
click at [1453, 21] on span "Publish" at bounding box center [1467, 19] width 36 height 17
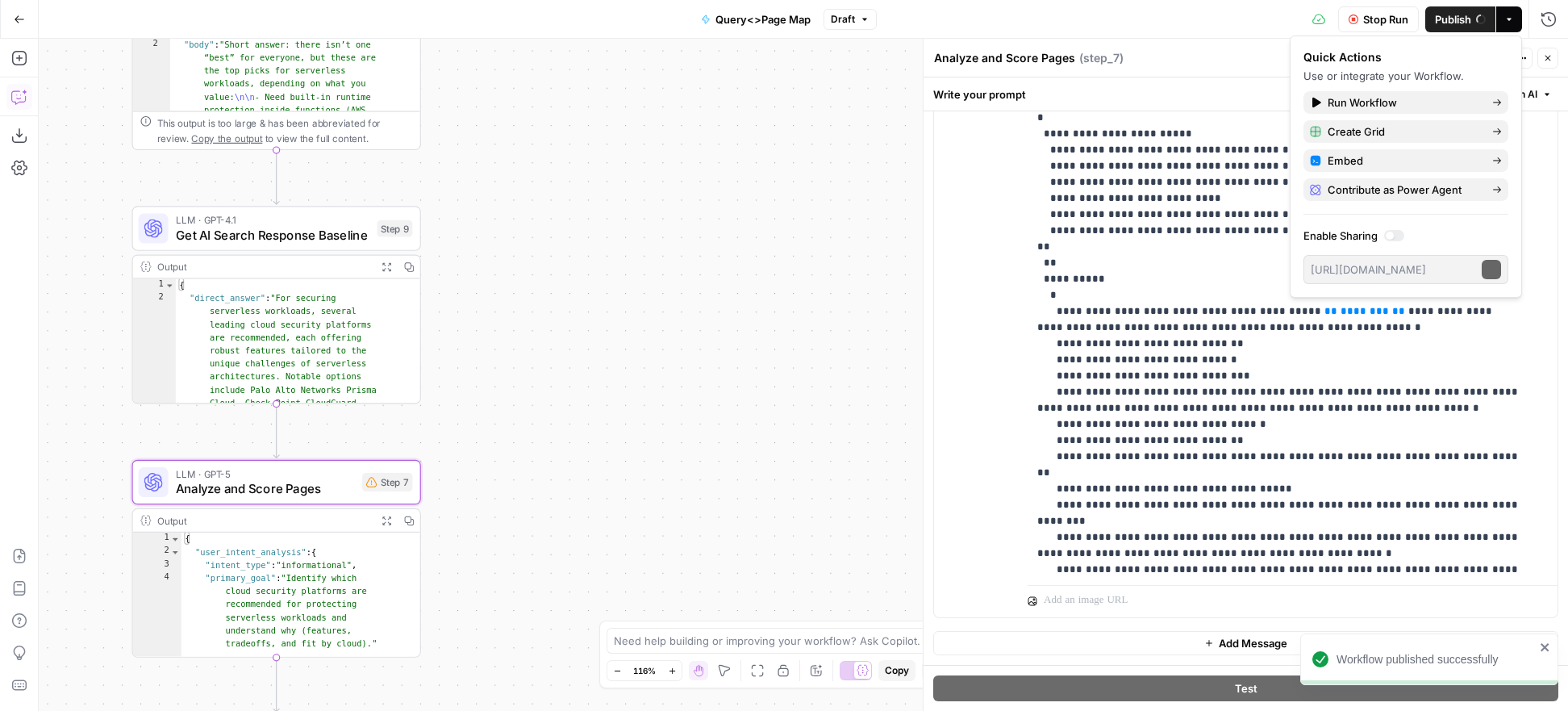
scroll to position [2002, 0]
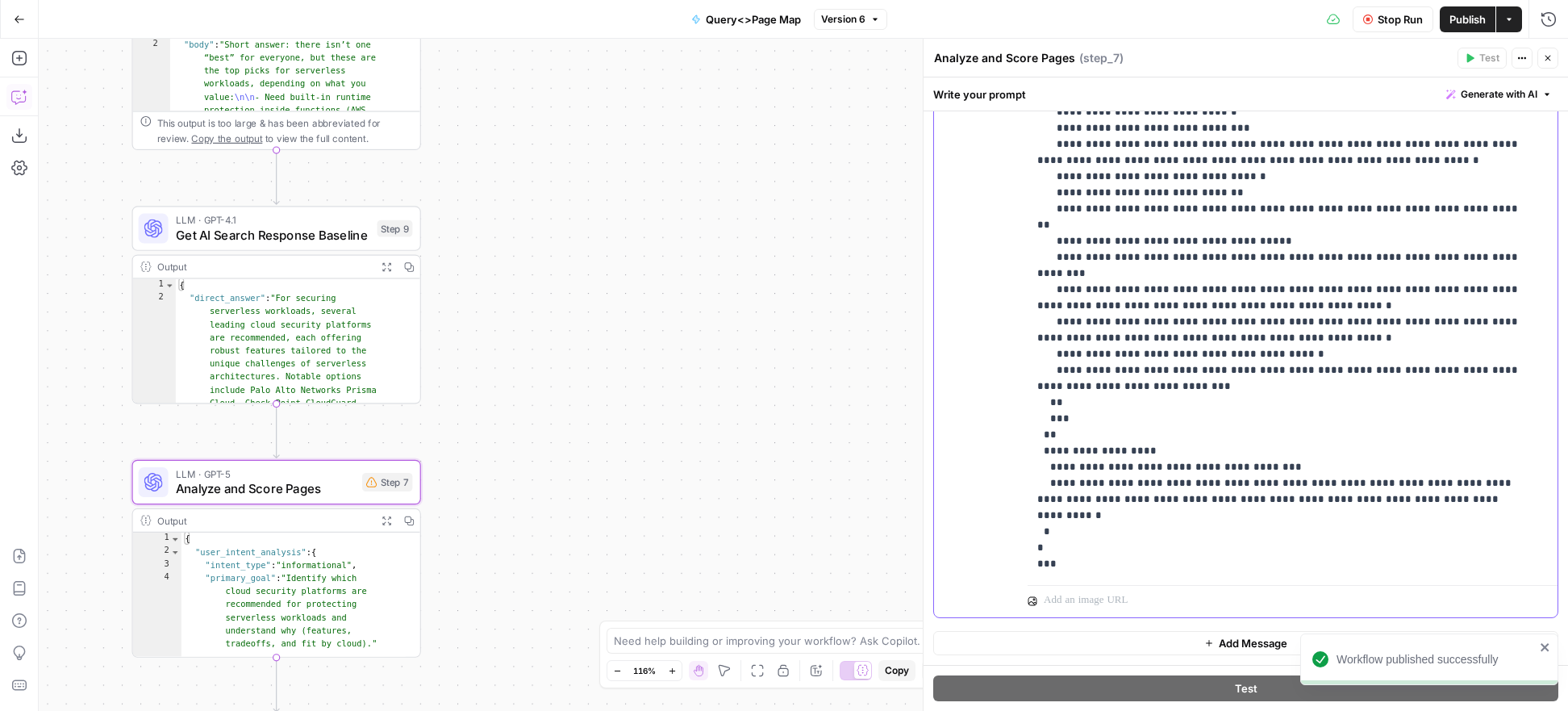
drag, startPoint x: 1244, startPoint y: 566, endPoint x: 1009, endPoint y: 562, distance: 235.0
click at [1009, 562] on div "**********" at bounding box center [1246, 269] width 623 height 695
click at [1469, 24] on span "Publish" at bounding box center [1467, 19] width 36 height 17
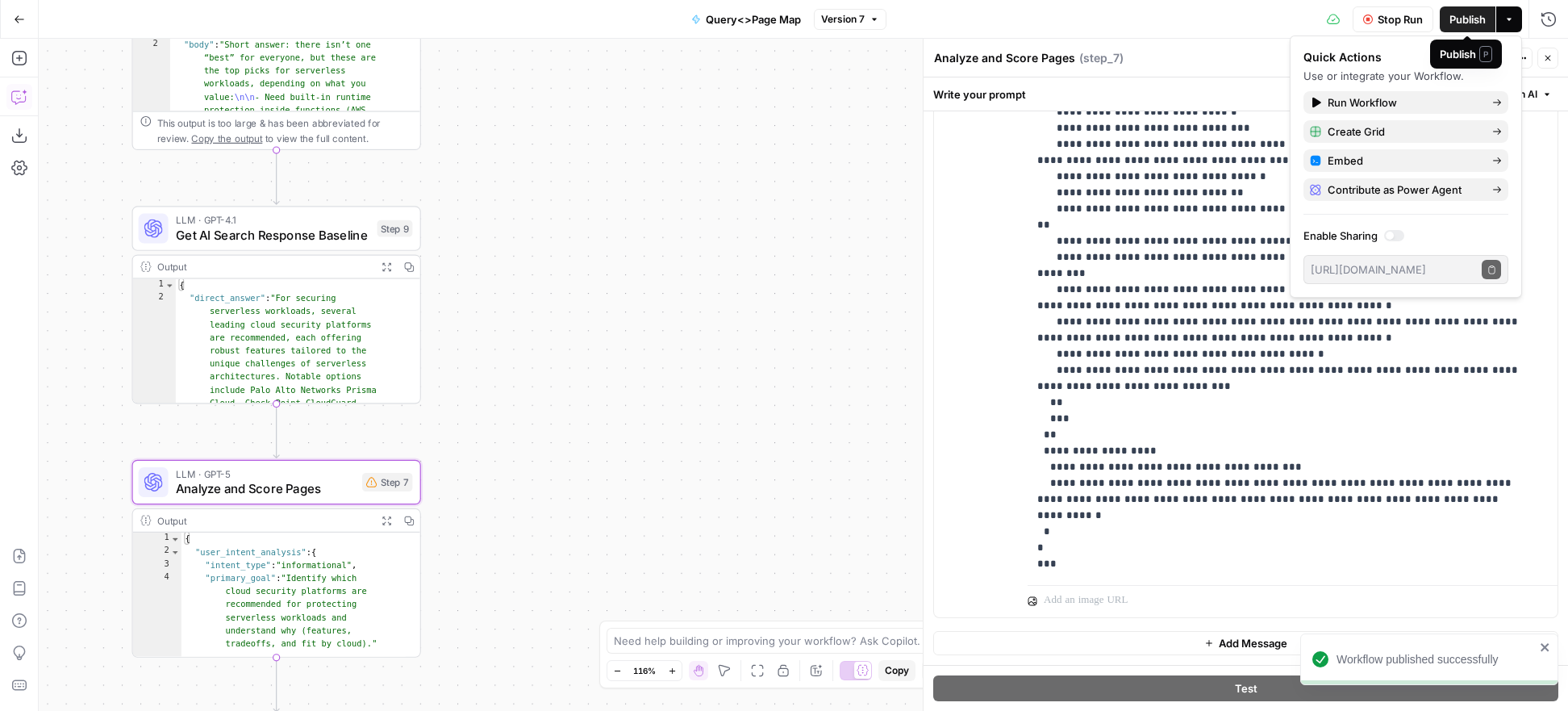
click at [1453, 23] on span "Publish" at bounding box center [1467, 19] width 36 height 17
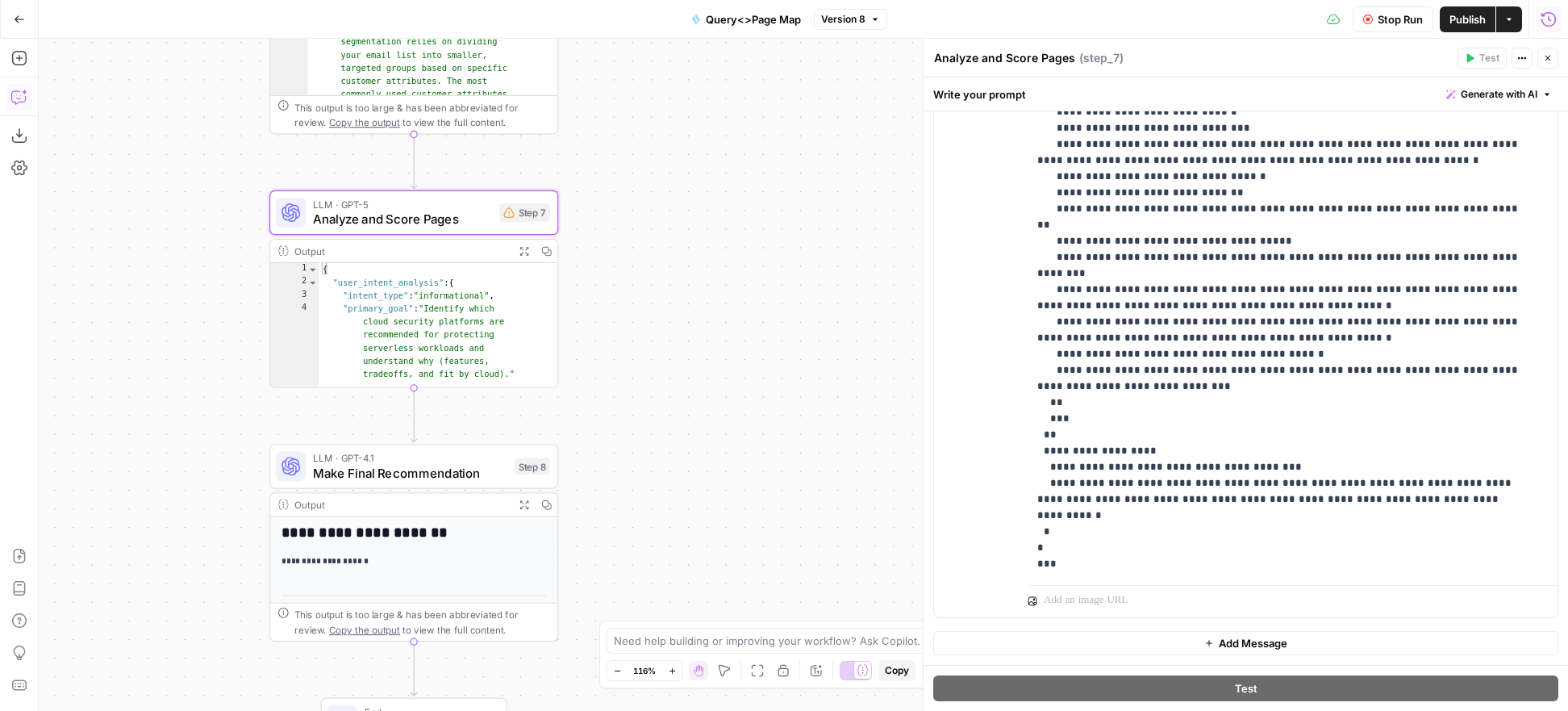
click at [1542, 15] on icon "button" at bounding box center [1549, 19] width 15 height 15
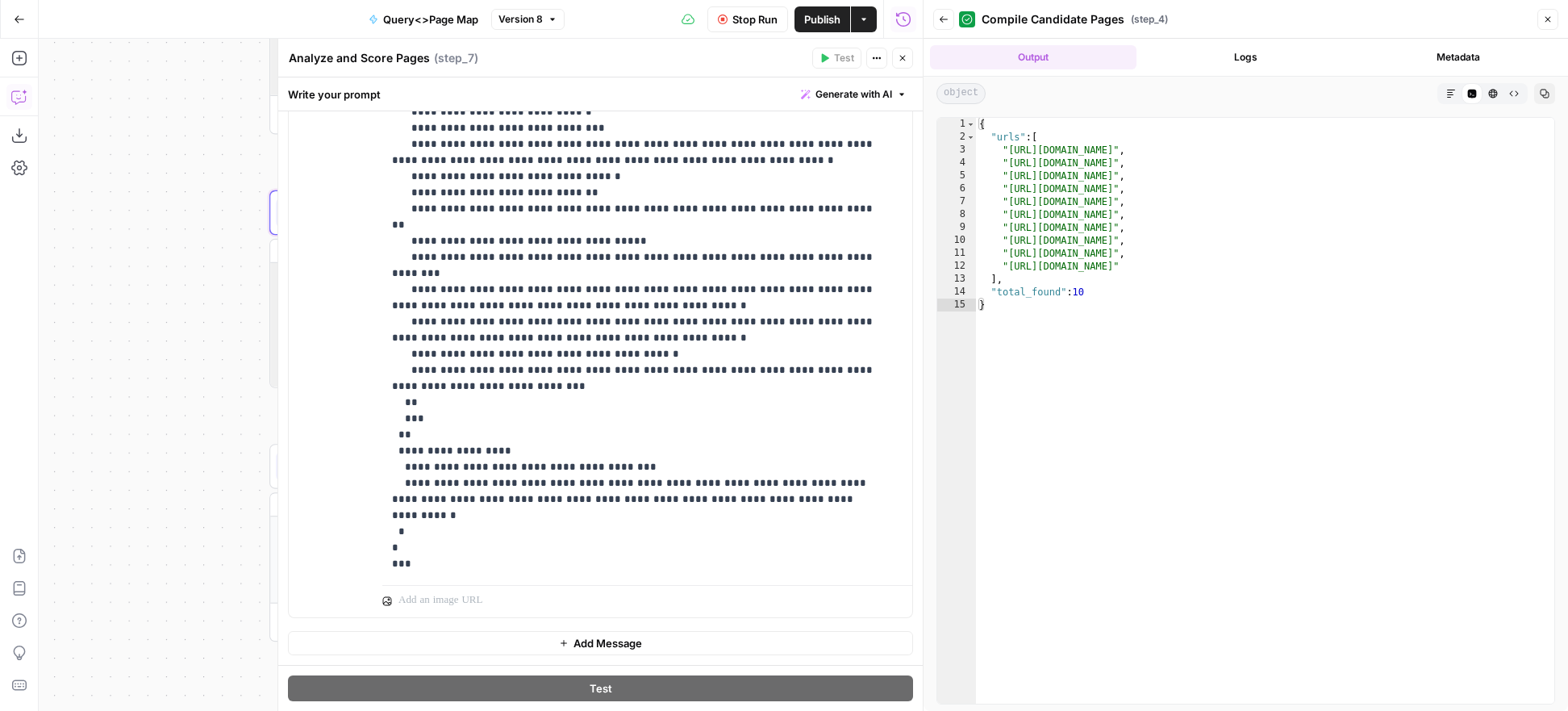
click at [939, 18] on icon "button" at bounding box center [944, 19] width 10 height 10
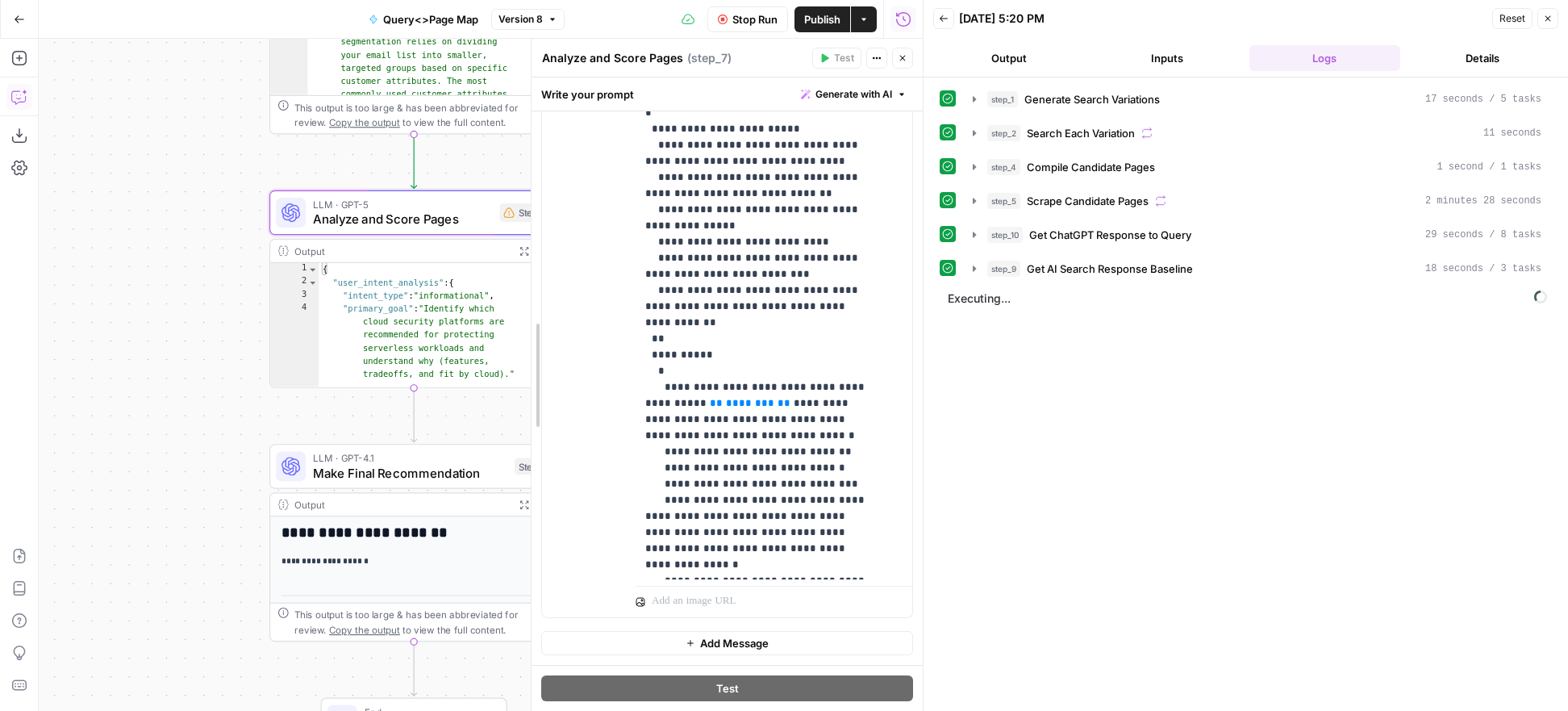
scroll to position [3162, 0]
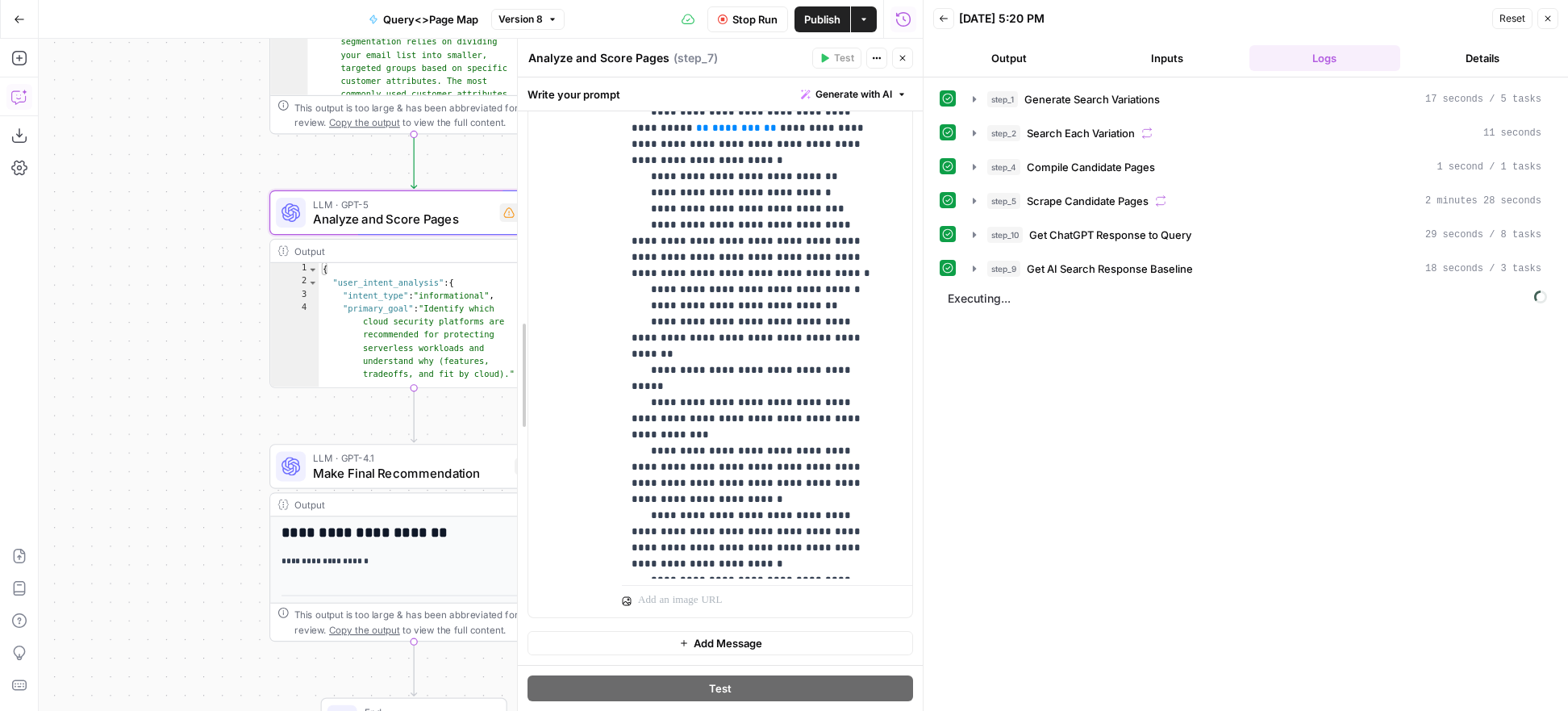
drag, startPoint x: 285, startPoint y: 284, endPoint x: 525, endPoint y: 301, distance: 240.6
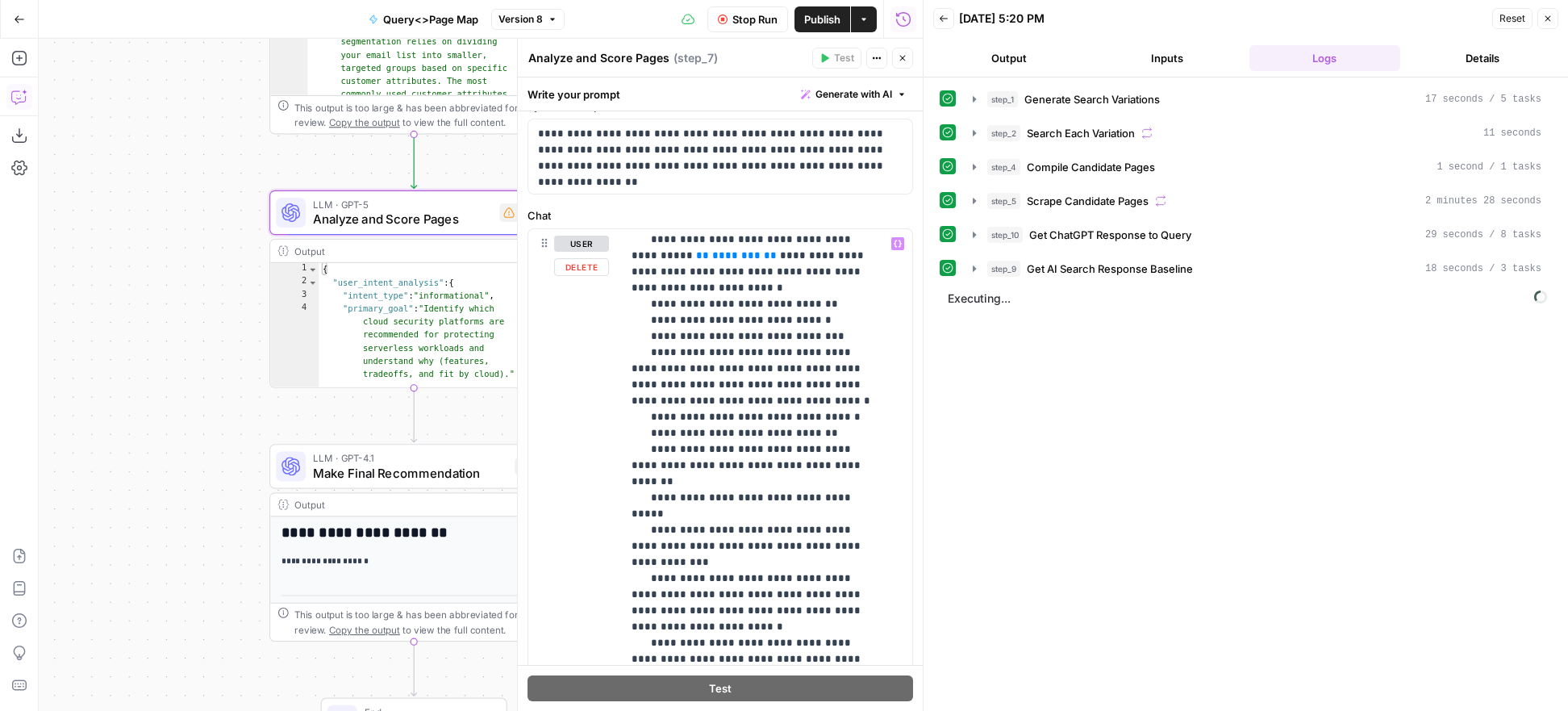
scroll to position [3385, 0]
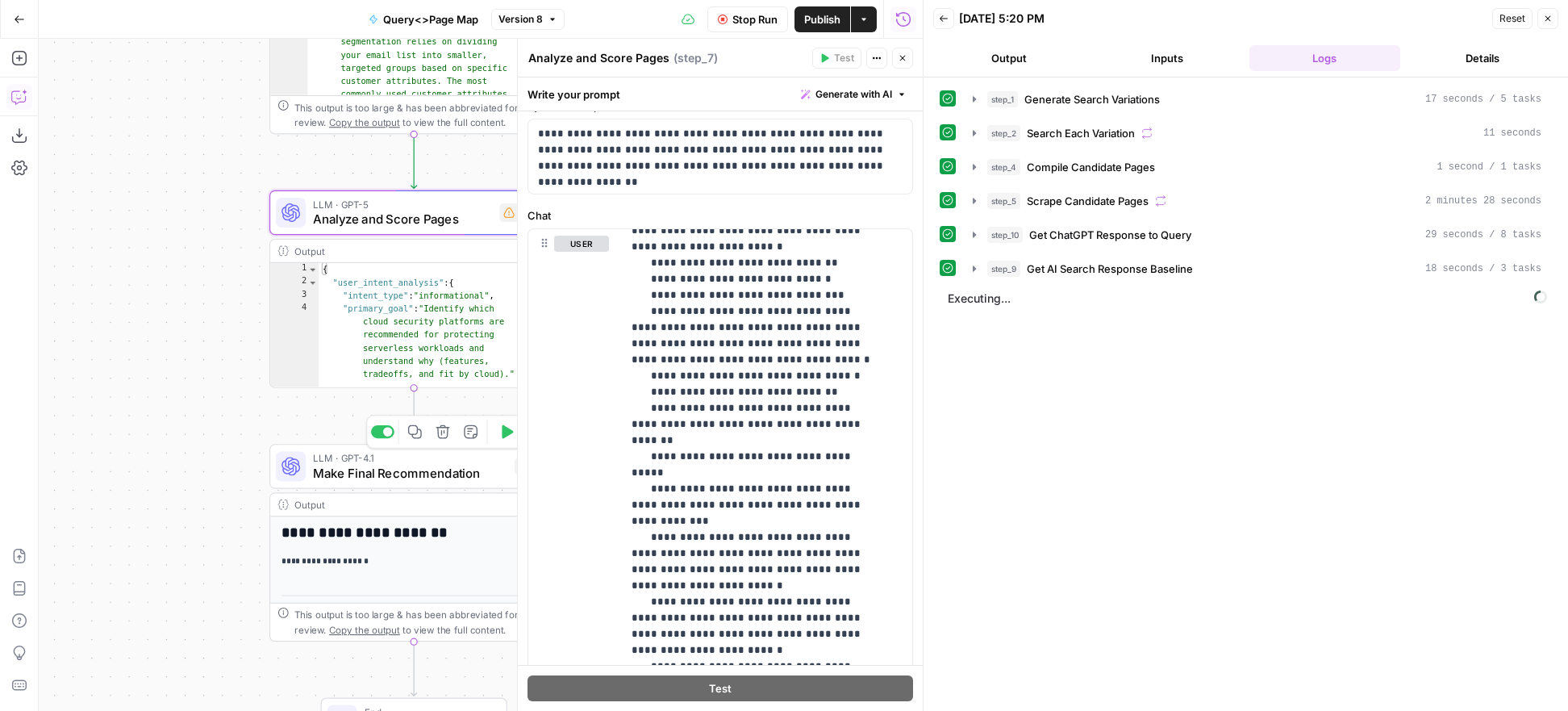
click at [444, 476] on span "Make Final Recommendation" at bounding box center [409, 471] width 194 height 19
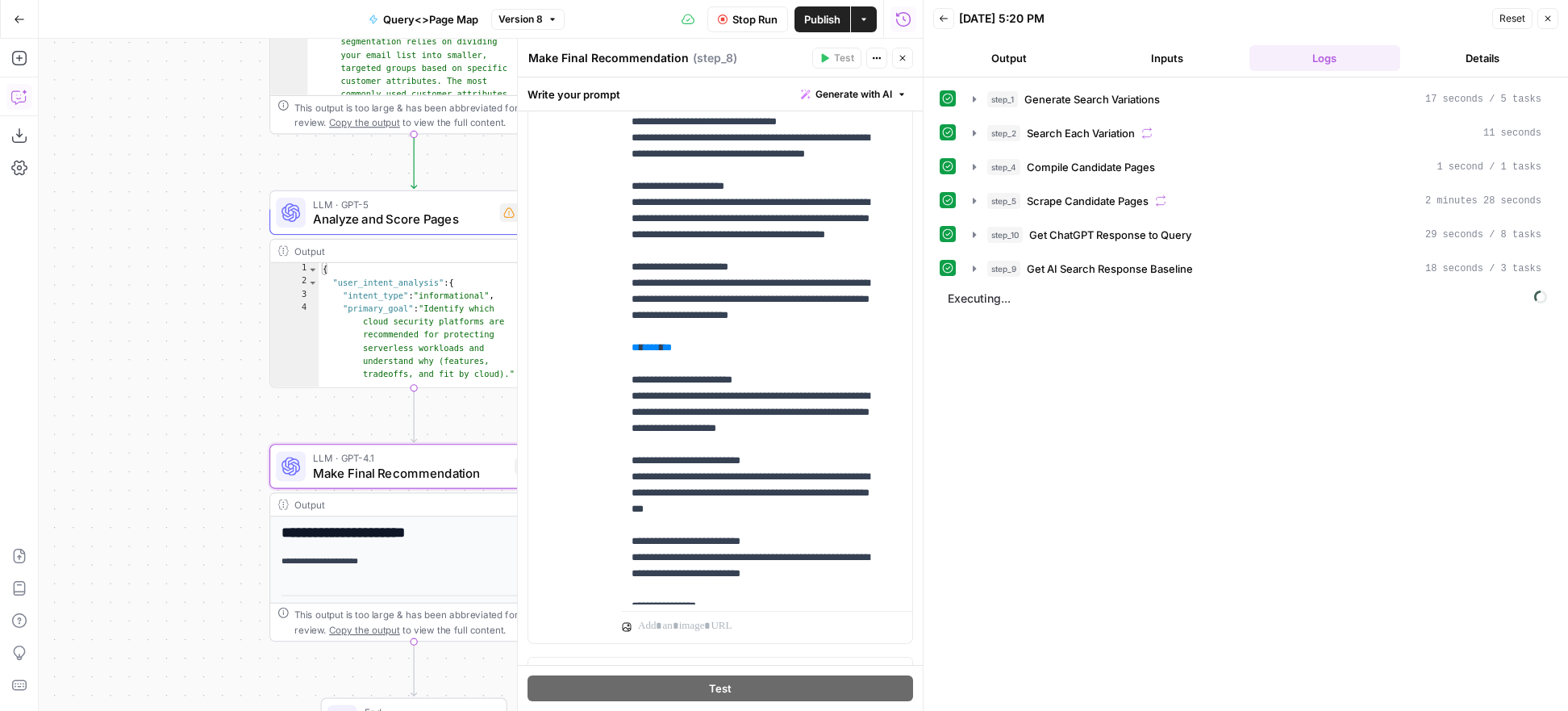
scroll to position [488, 0]
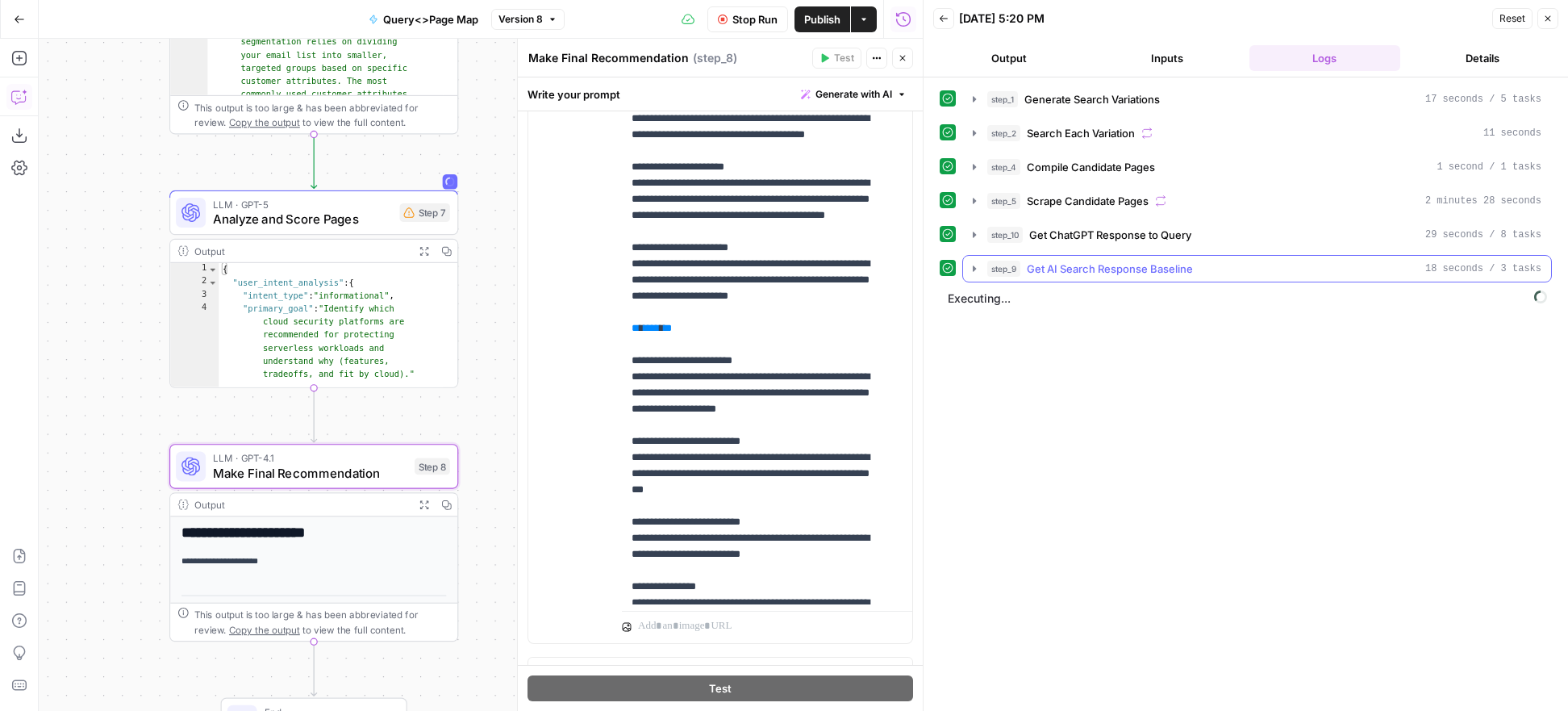
click at [974, 270] on icon "button" at bounding box center [974, 268] width 3 height 6
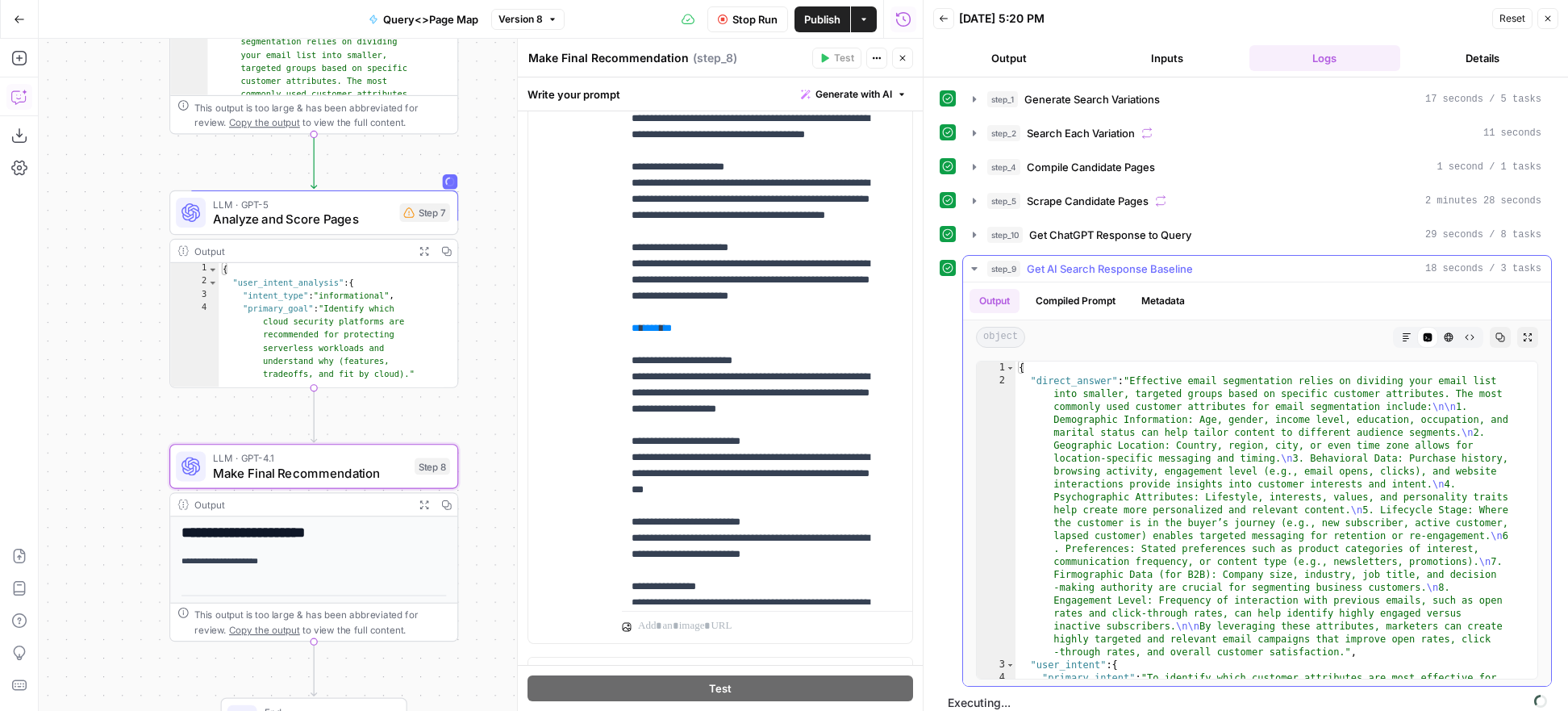
click at [1523, 337] on icon "button" at bounding box center [1528, 337] width 10 height 10
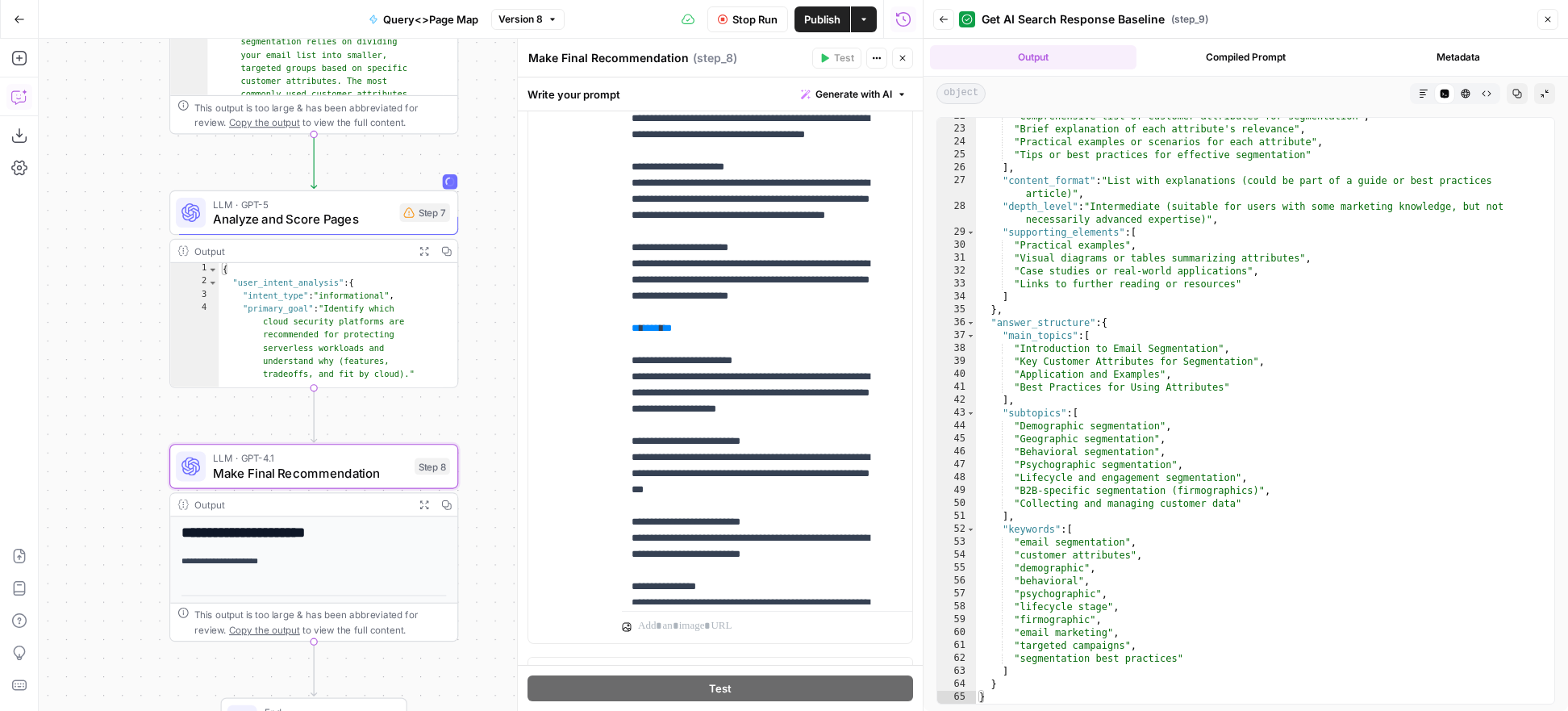
scroll to position [538, 0]
click at [947, 22] on icon "button" at bounding box center [944, 19] width 10 height 10
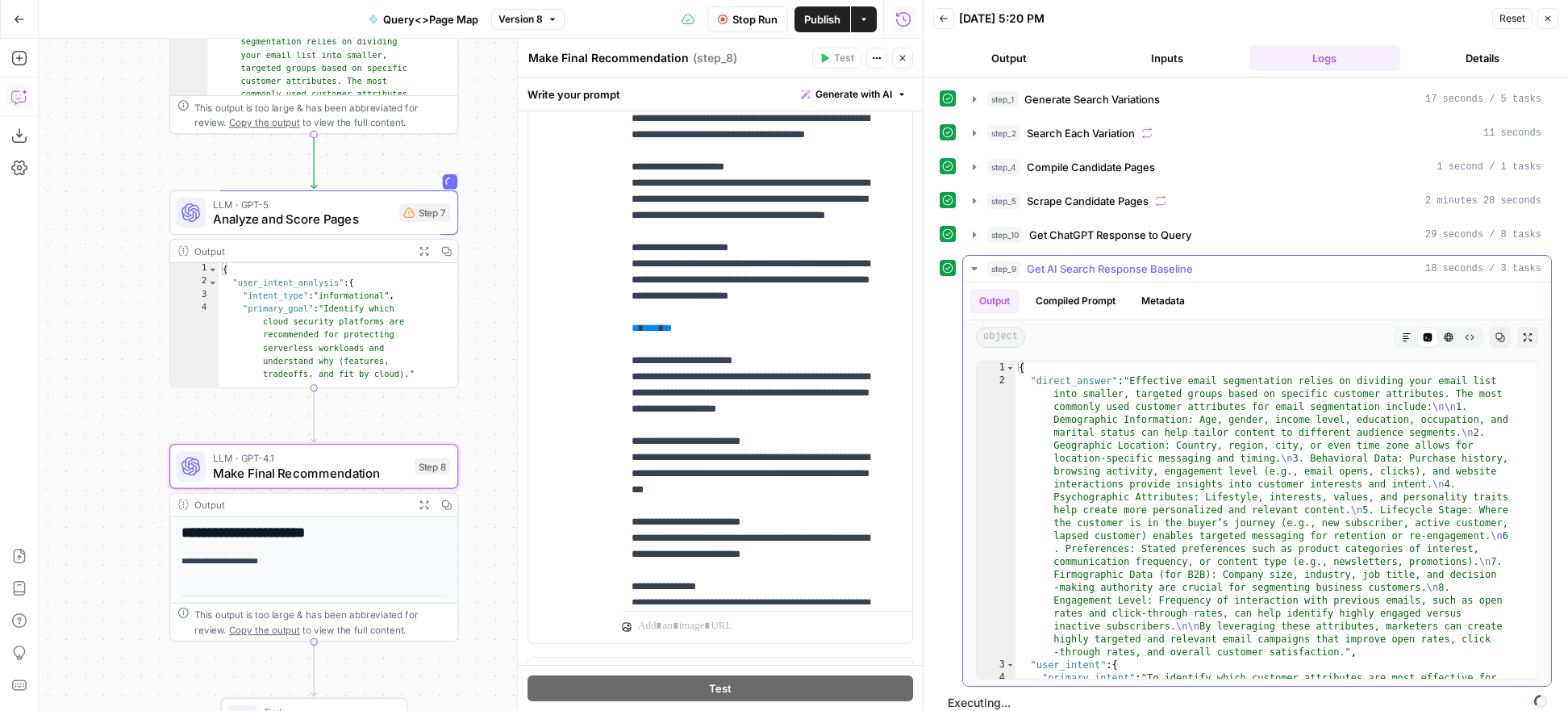
click at [970, 267] on icon "button" at bounding box center [974, 268] width 13 height 13
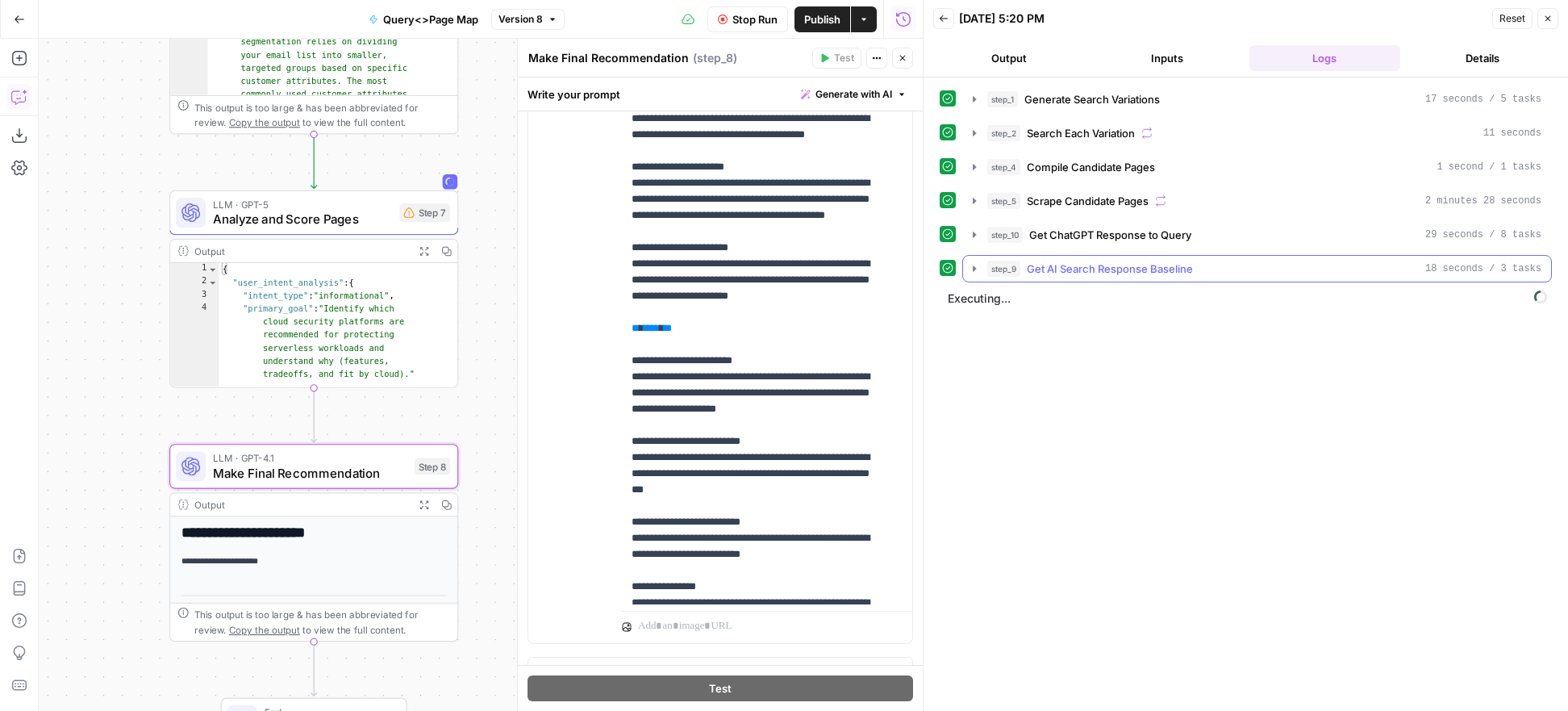
click at [970, 267] on icon "button" at bounding box center [974, 268] width 13 height 13
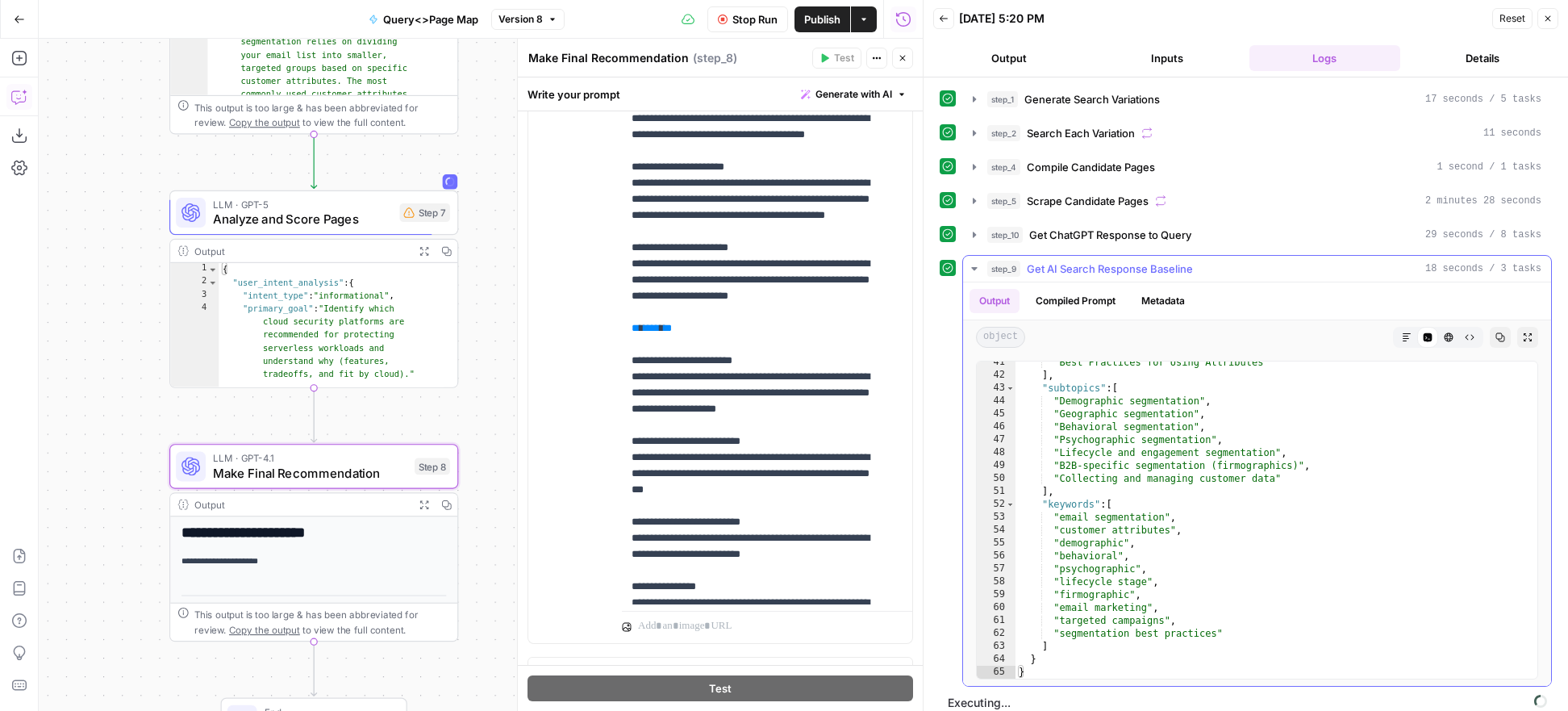
scroll to position [13, 0]
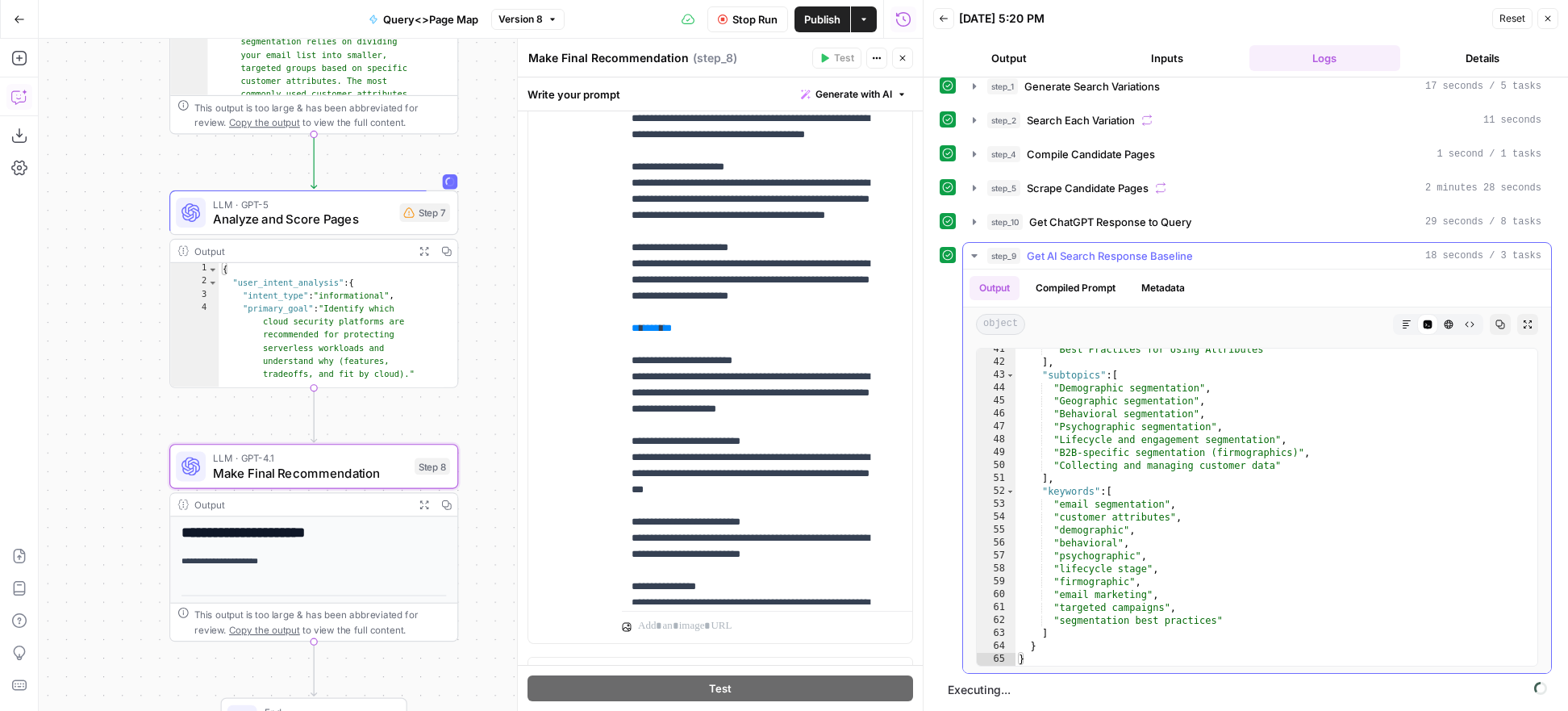
click at [974, 254] on icon "button" at bounding box center [974, 255] width 6 height 3
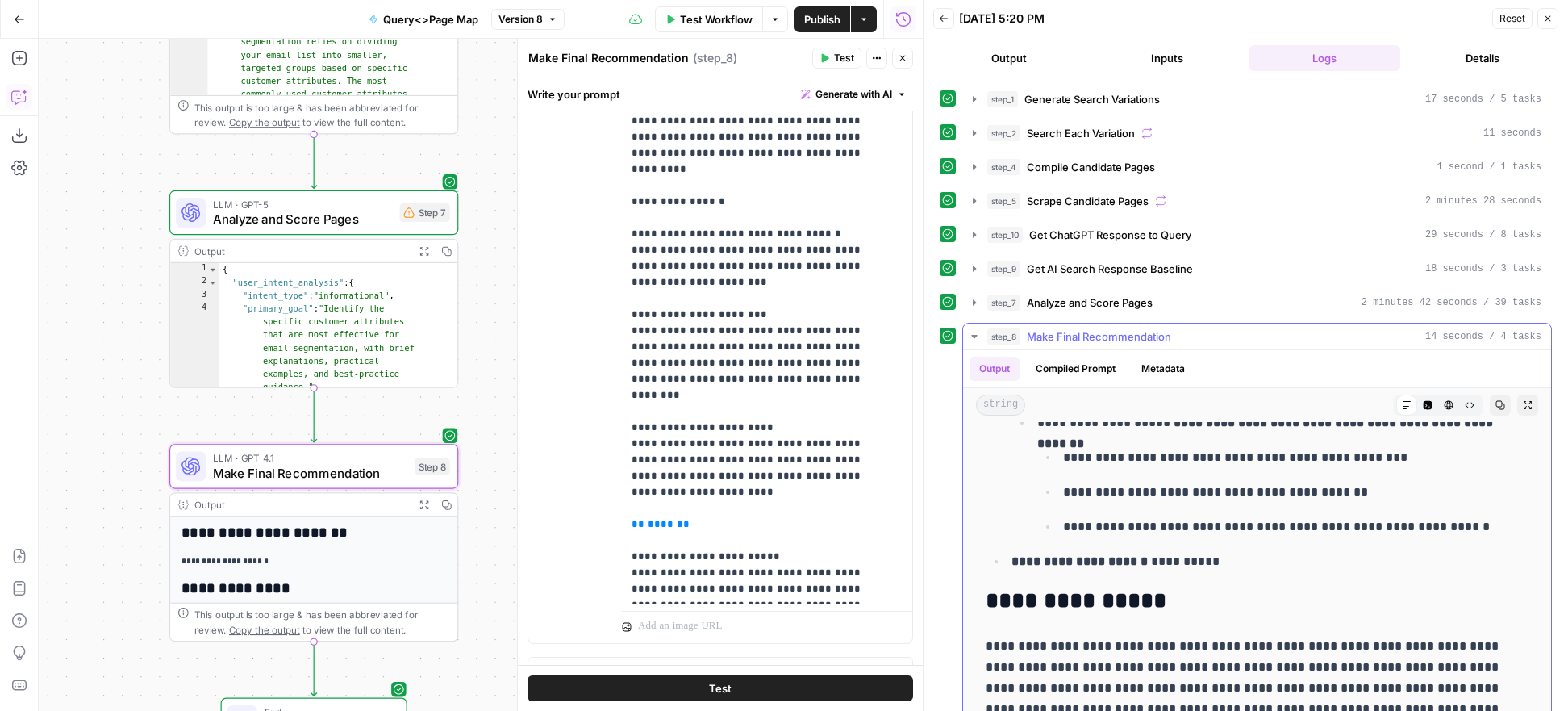
scroll to position [9, 0]
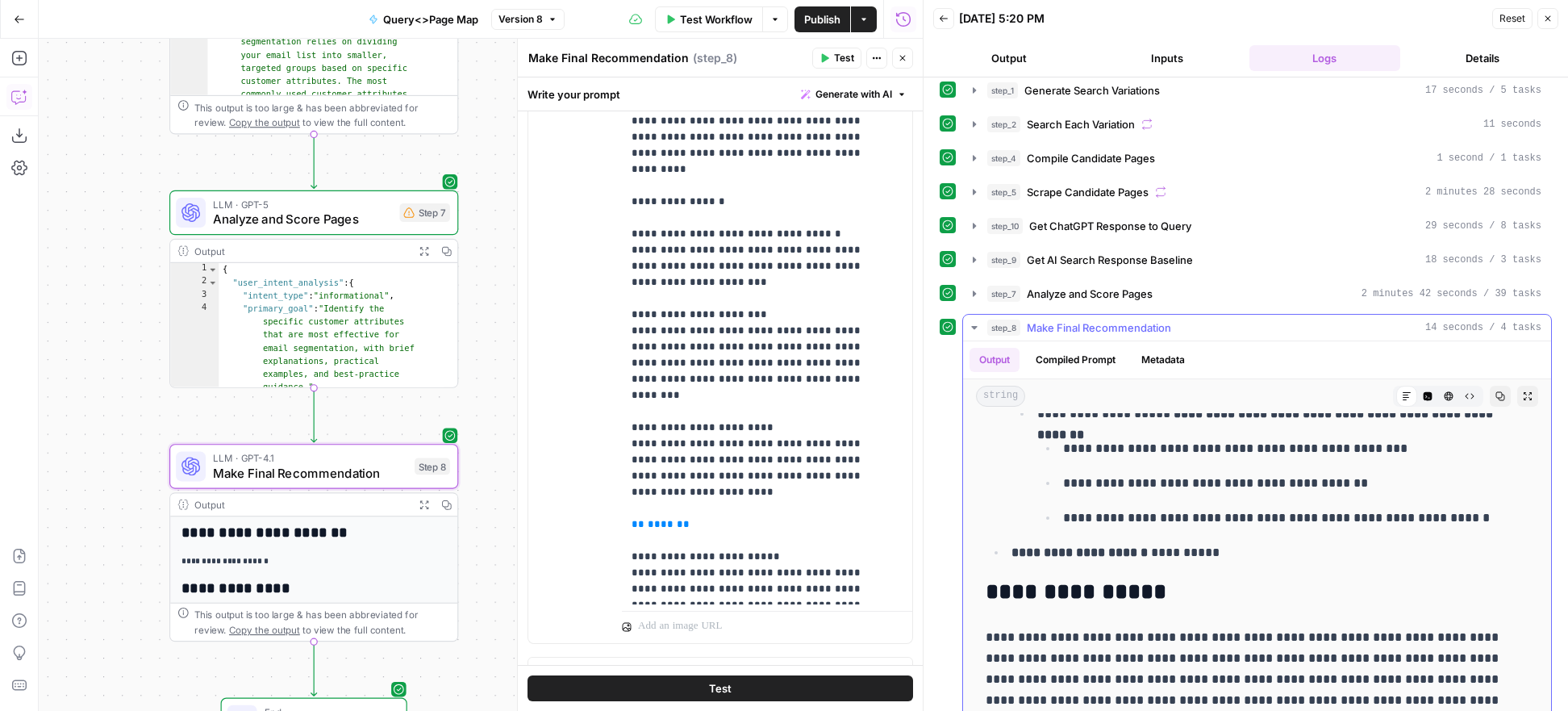
click at [1517, 395] on button "Expand Output" at bounding box center [1528, 396] width 21 height 21
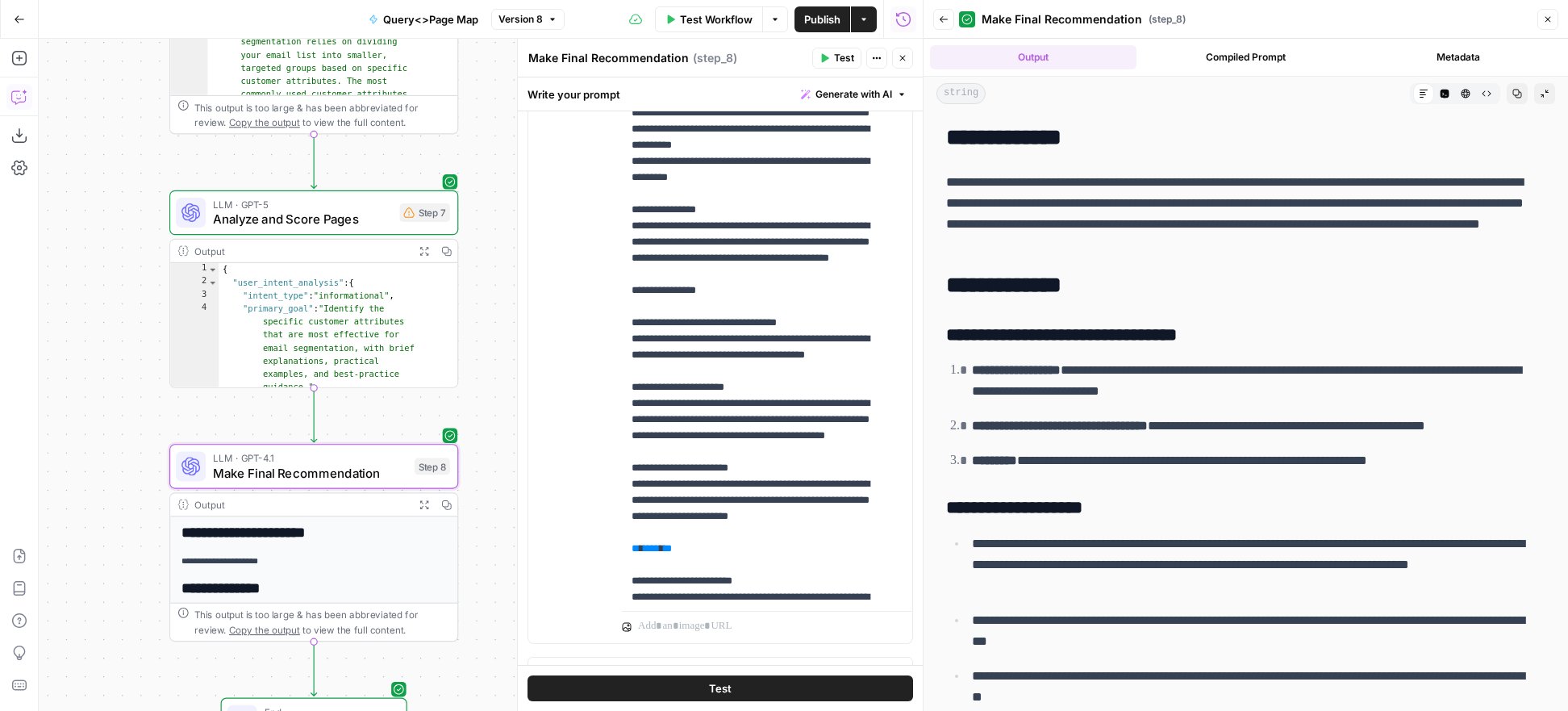
scroll to position [261, 0]
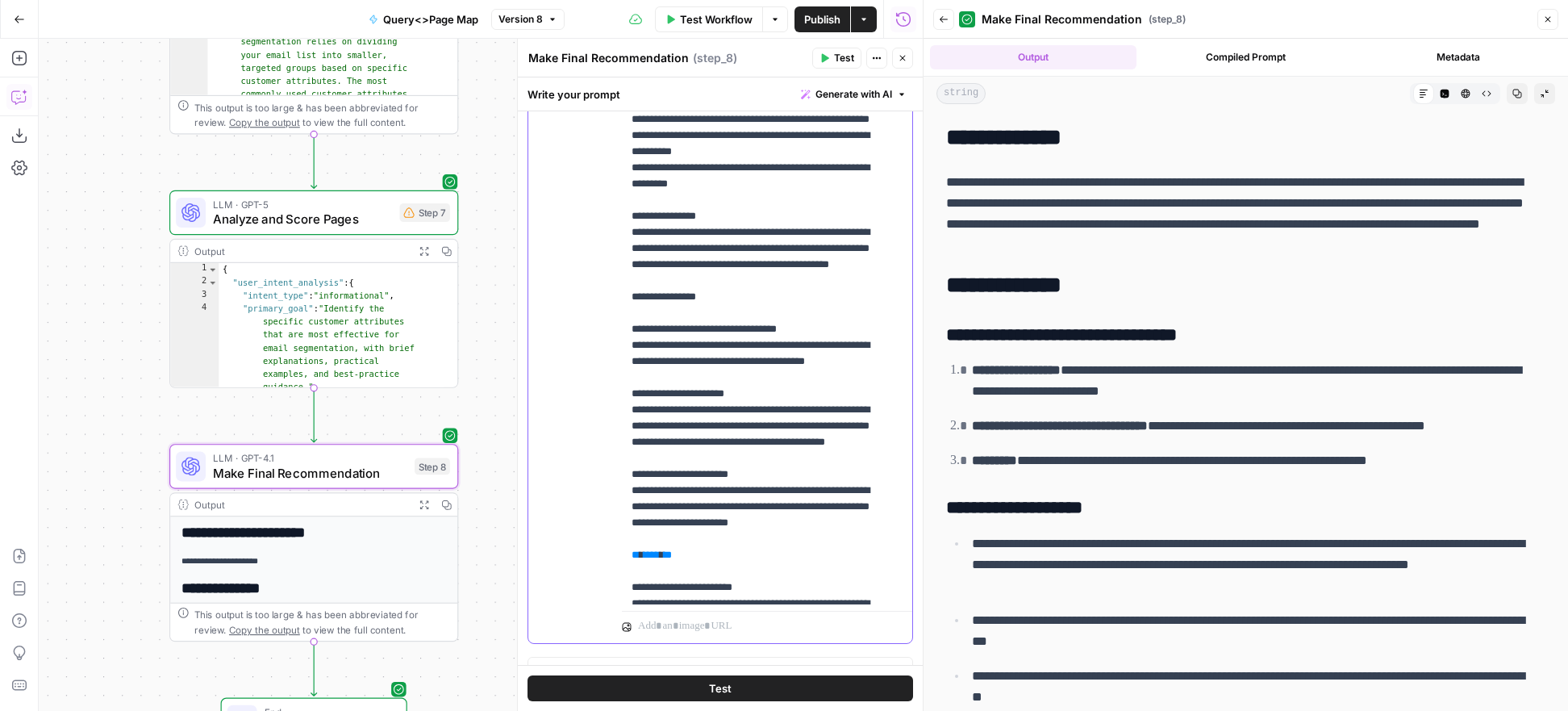
click at [635, 248] on p "**********" at bounding box center [754, 426] width 246 height 1468
click at [638, 247] on p "**********" at bounding box center [754, 426] width 246 height 1468
click at [636, 344] on p "**********" at bounding box center [754, 426] width 246 height 1468
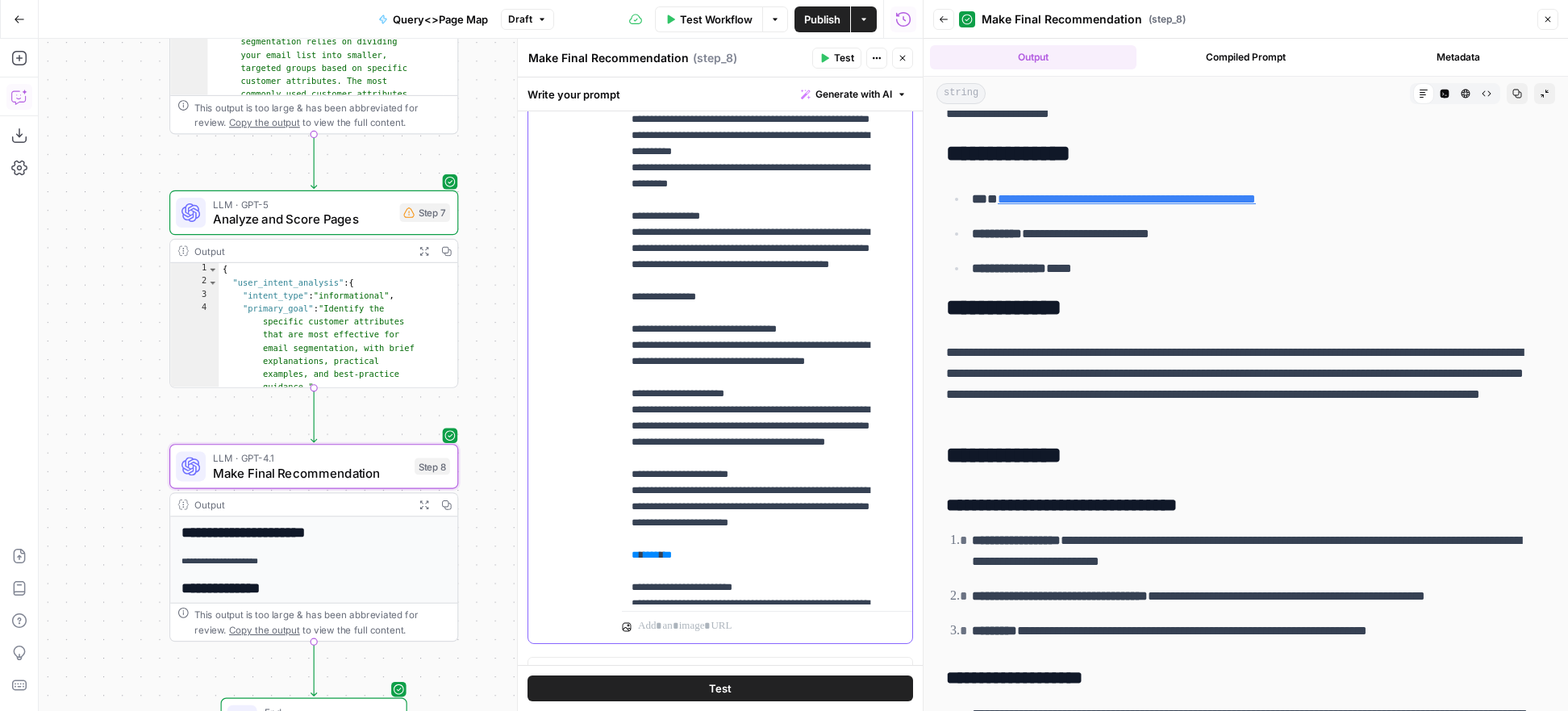
scroll to position [0, 0]
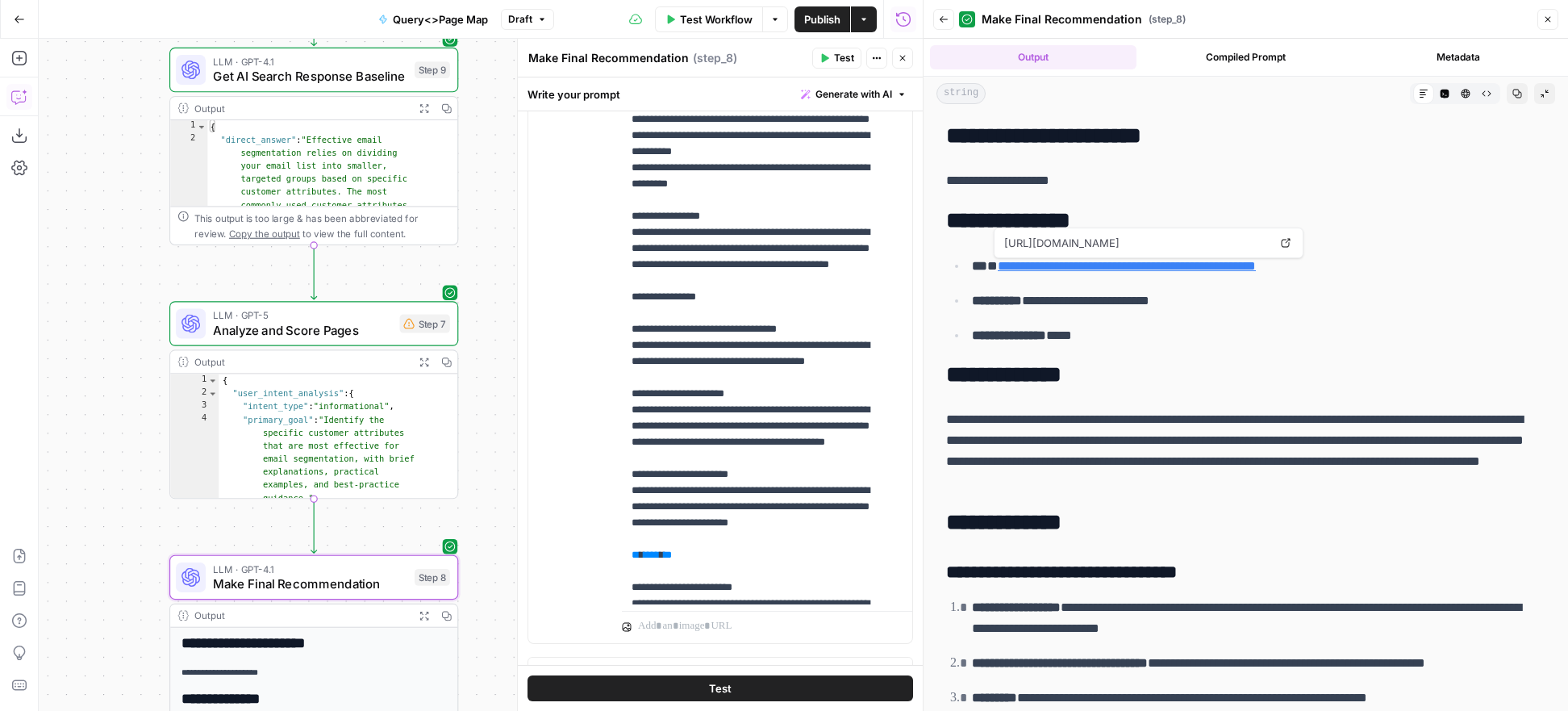
click at [422, 359] on icon "button" at bounding box center [424, 361] width 8 height 8
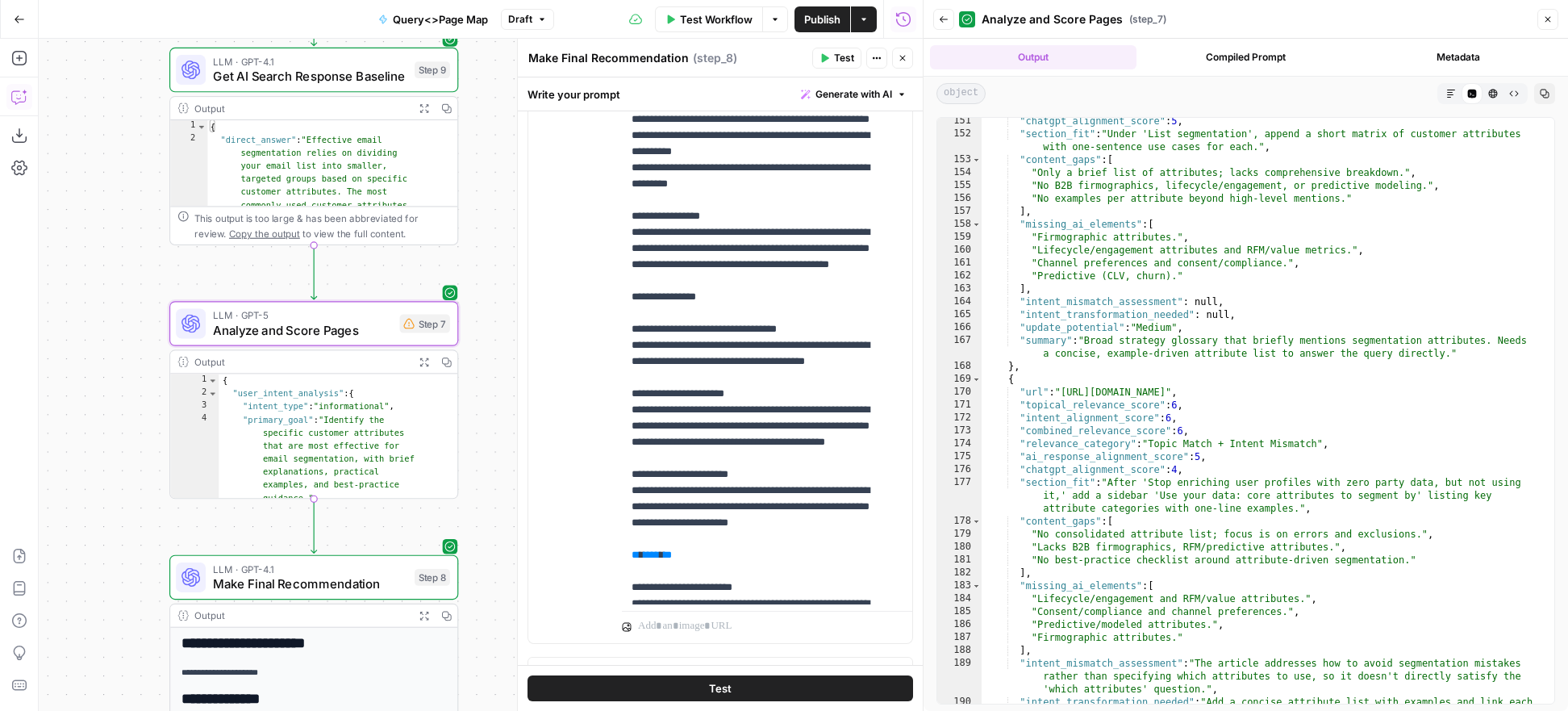
scroll to position [2424, 0]
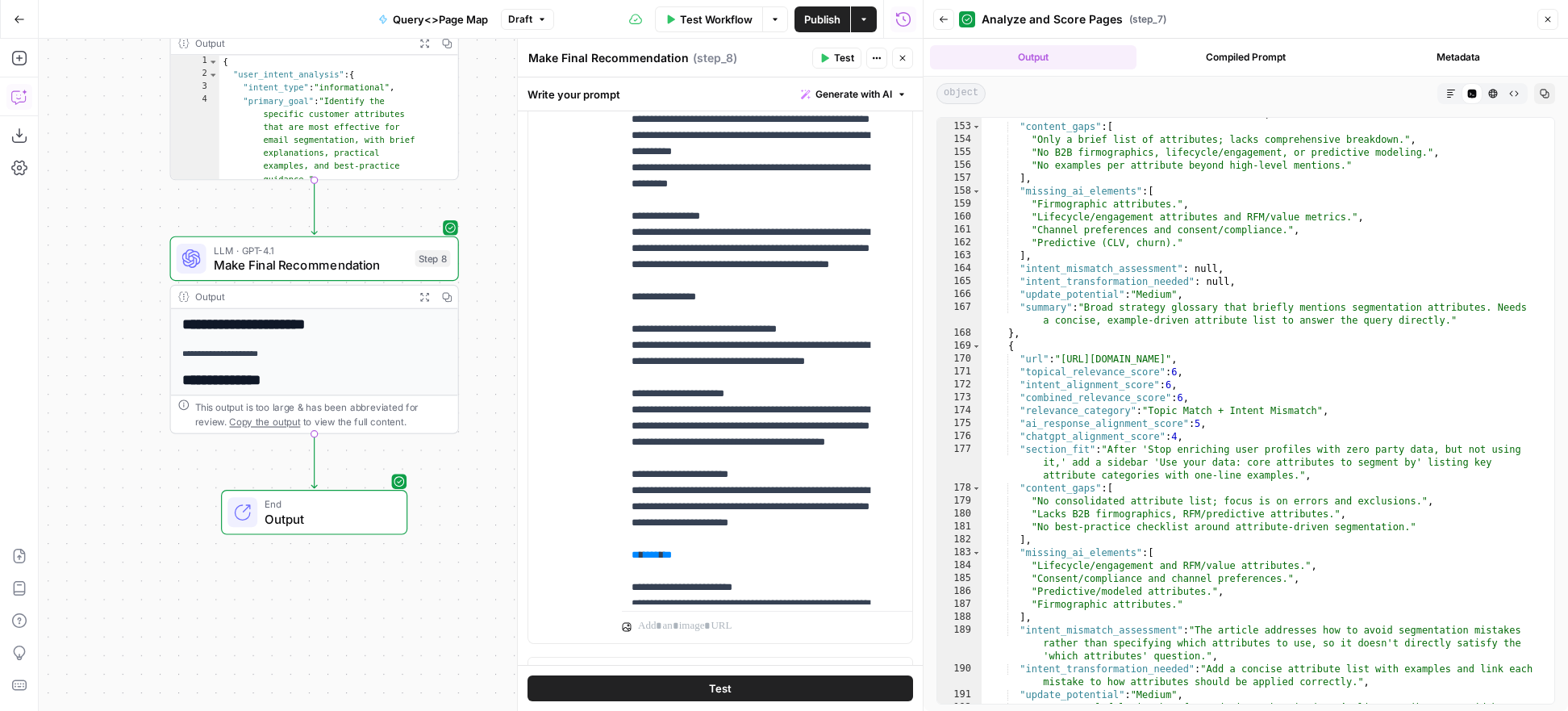
click at [438, 20] on span "Query<>Page Map" at bounding box center [440, 19] width 95 height 17
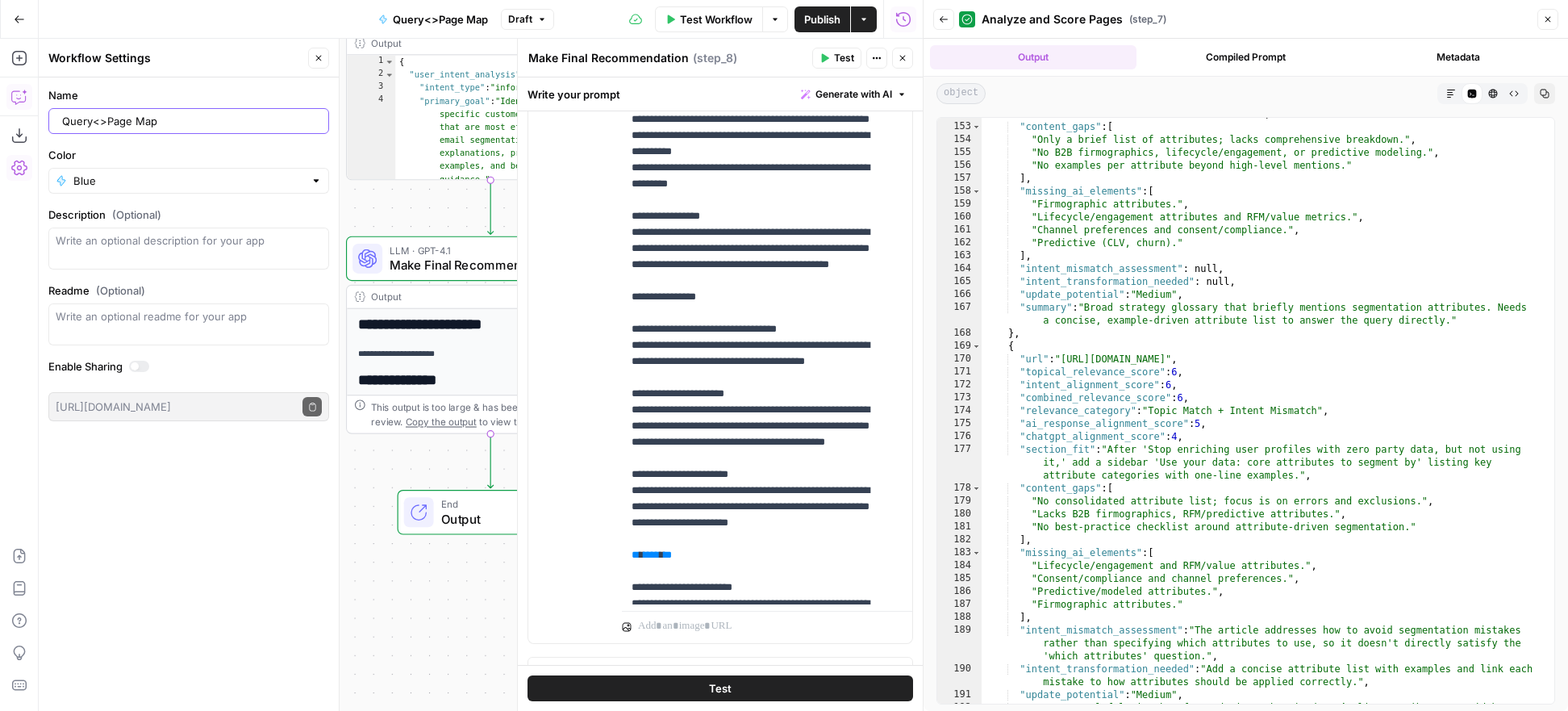
click at [174, 120] on input "Query<>Page Map" at bounding box center [192, 121] width 260 height 17
type input "Query<>Page Map (V1)"
click at [114, 246] on textarea "Description (Optional)" at bounding box center [188, 248] width 266 height 32
click at [19, 135] on icon "button" at bounding box center [19, 135] width 15 height 15
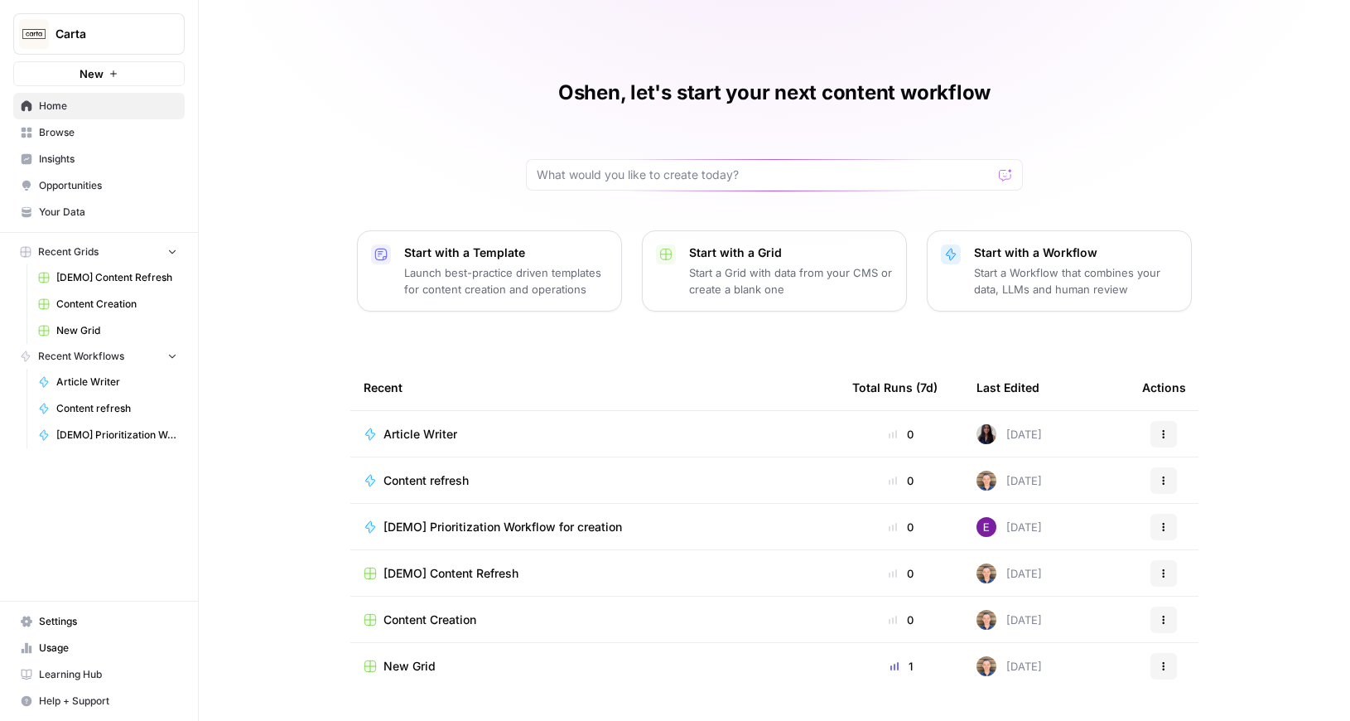
click at [55, 184] on span "Opportunities" at bounding box center [108, 185] width 138 height 15
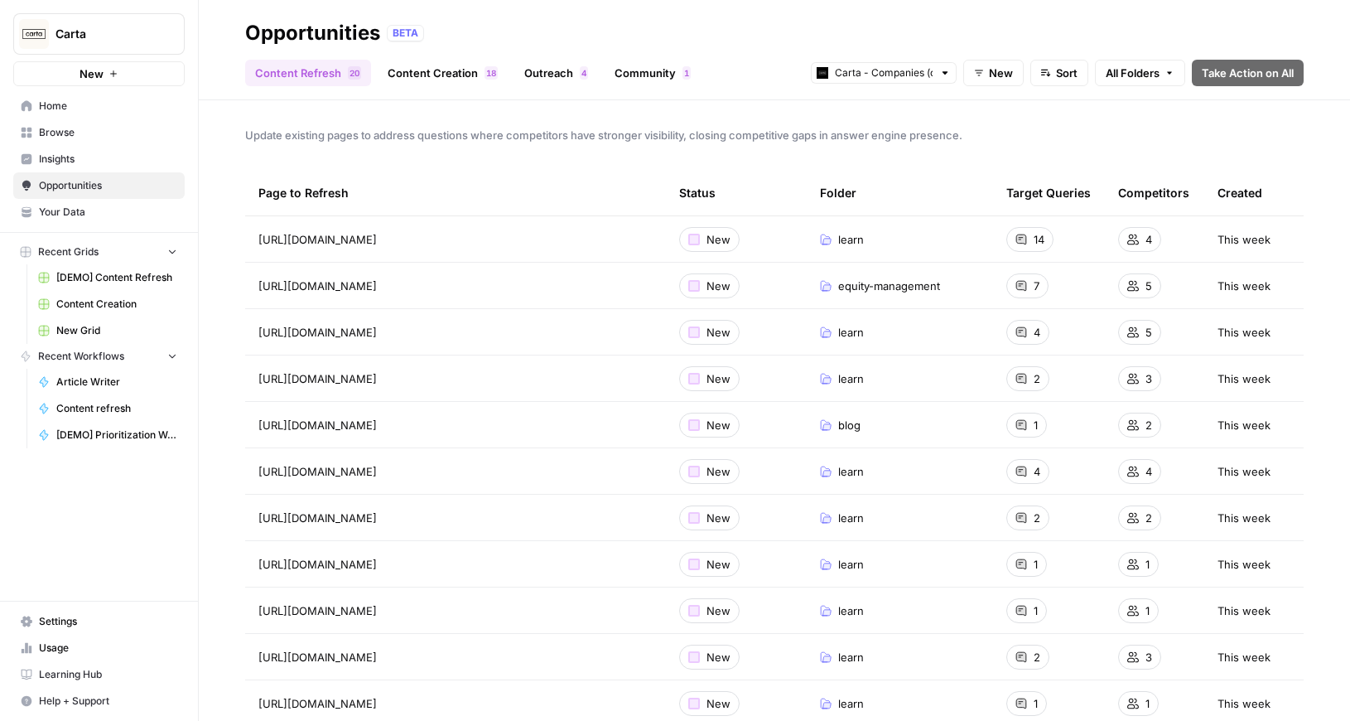
click at [106, 27] on span "Carta" at bounding box center [105, 34] width 100 height 17
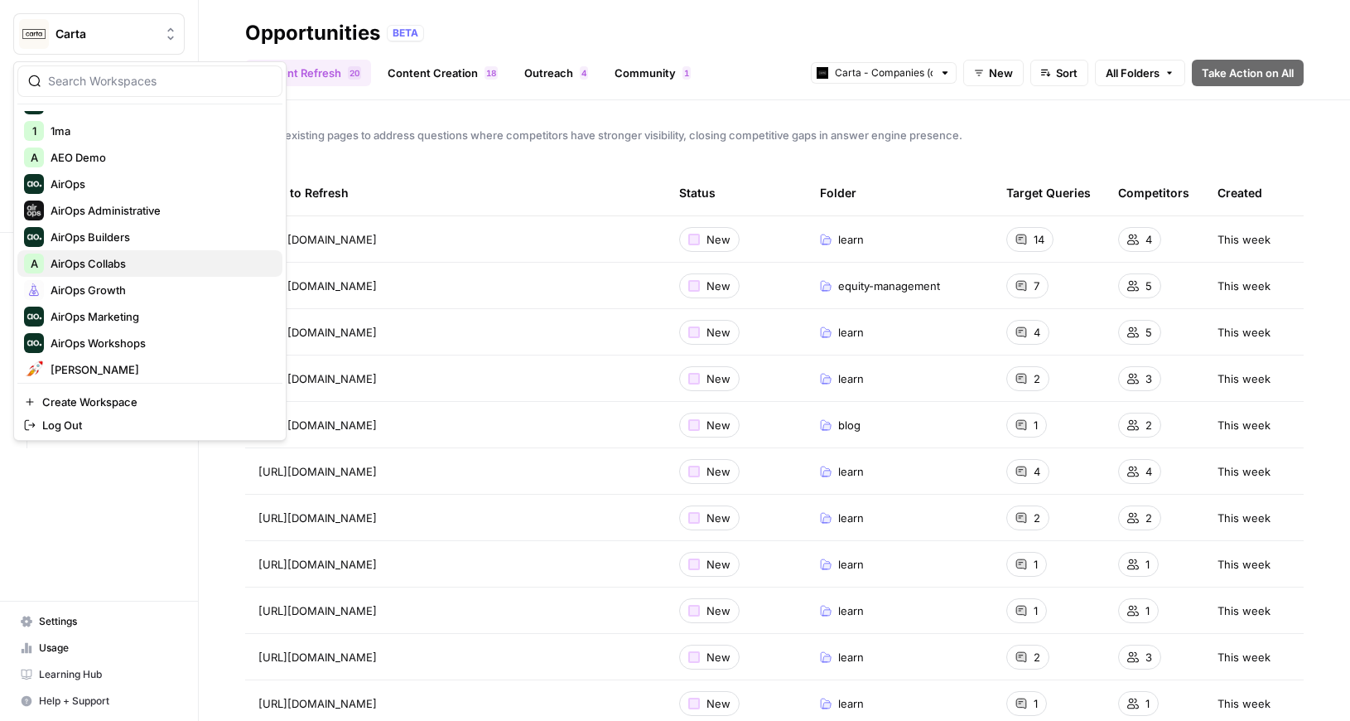
scroll to position [49, 0]
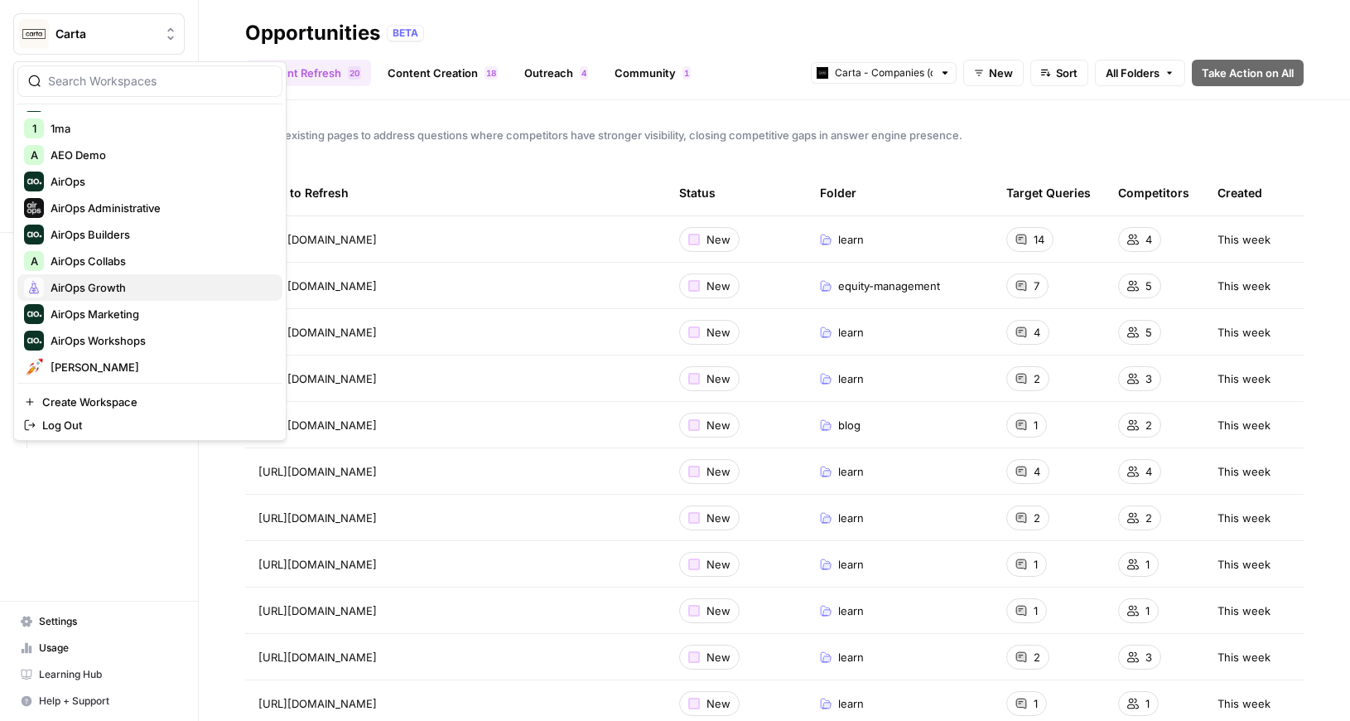
click at [107, 286] on span "AirOps Growth" at bounding box center [160, 287] width 219 height 17
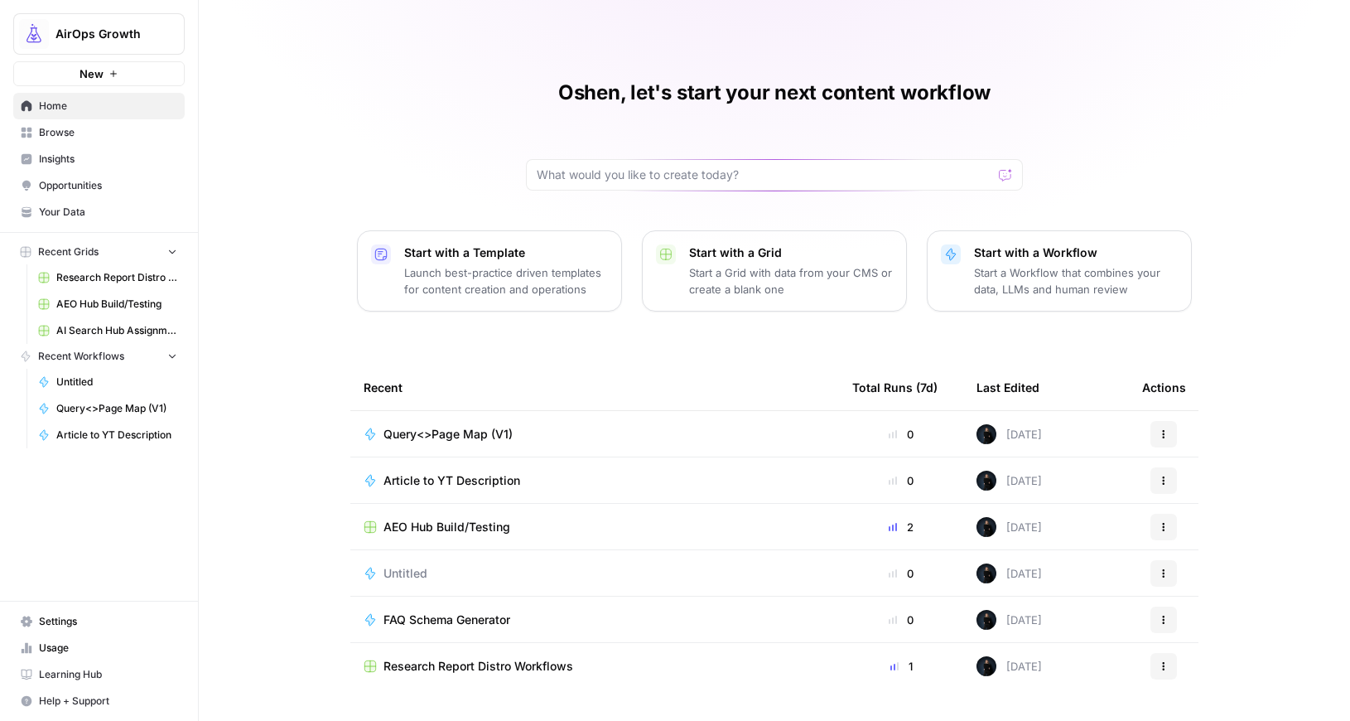
click at [41, 132] on span "Browse" at bounding box center [108, 132] width 138 height 15
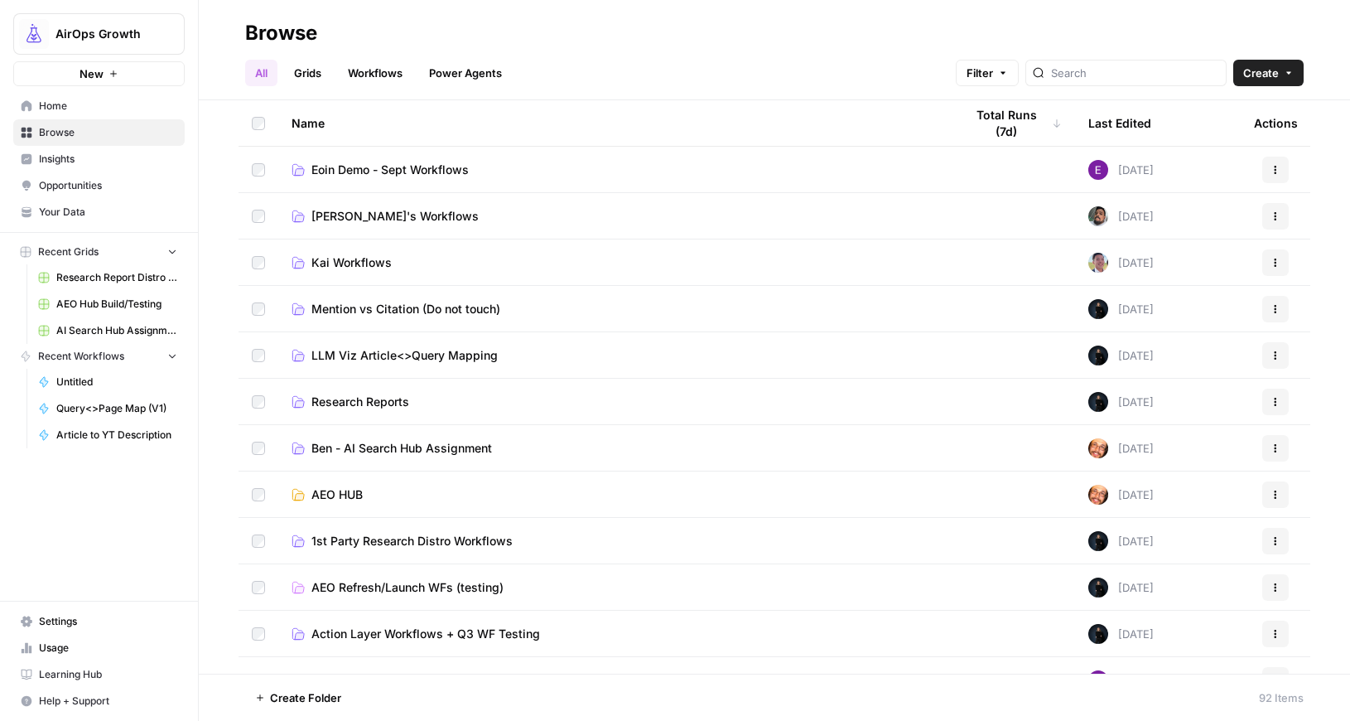
click at [74, 159] on span "Insights" at bounding box center [108, 159] width 138 height 15
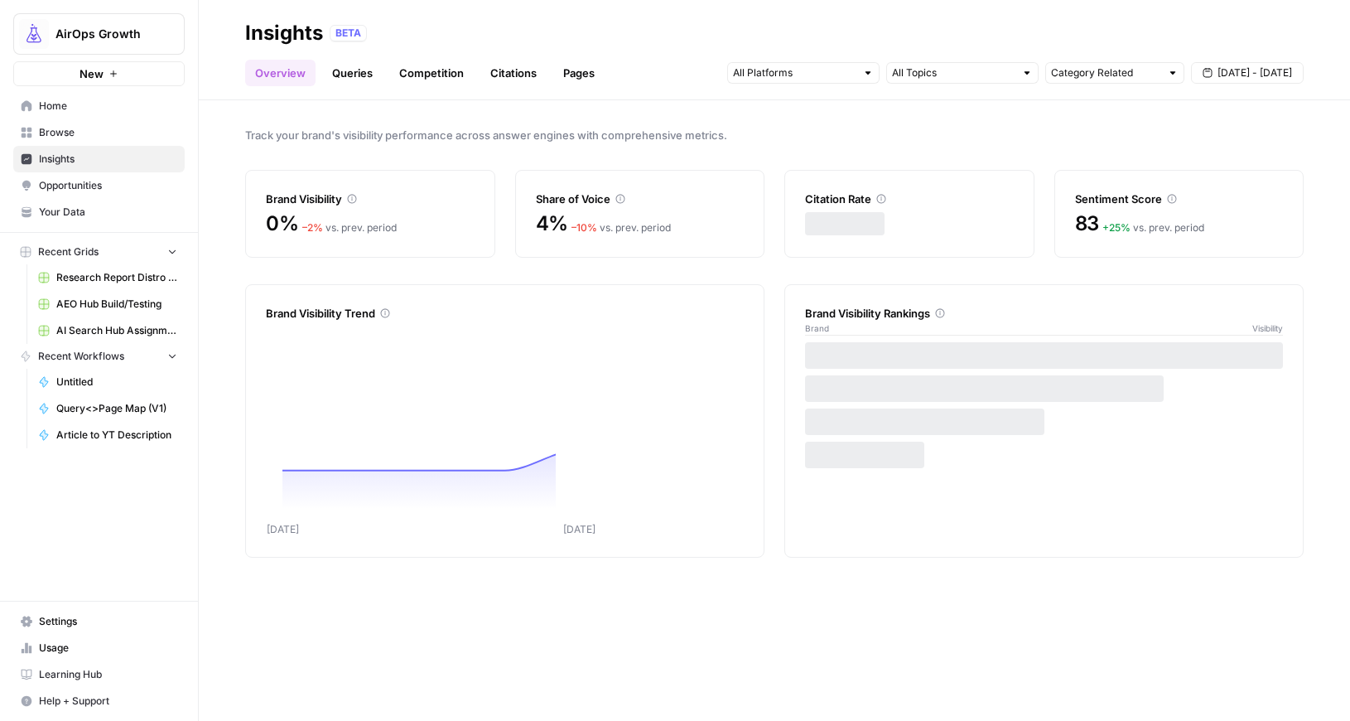
click at [357, 233] on div "– 2 % vs. prev. period" at bounding box center [349, 227] width 94 height 15
click at [362, 71] on link "Queries" at bounding box center [352, 73] width 60 height 27
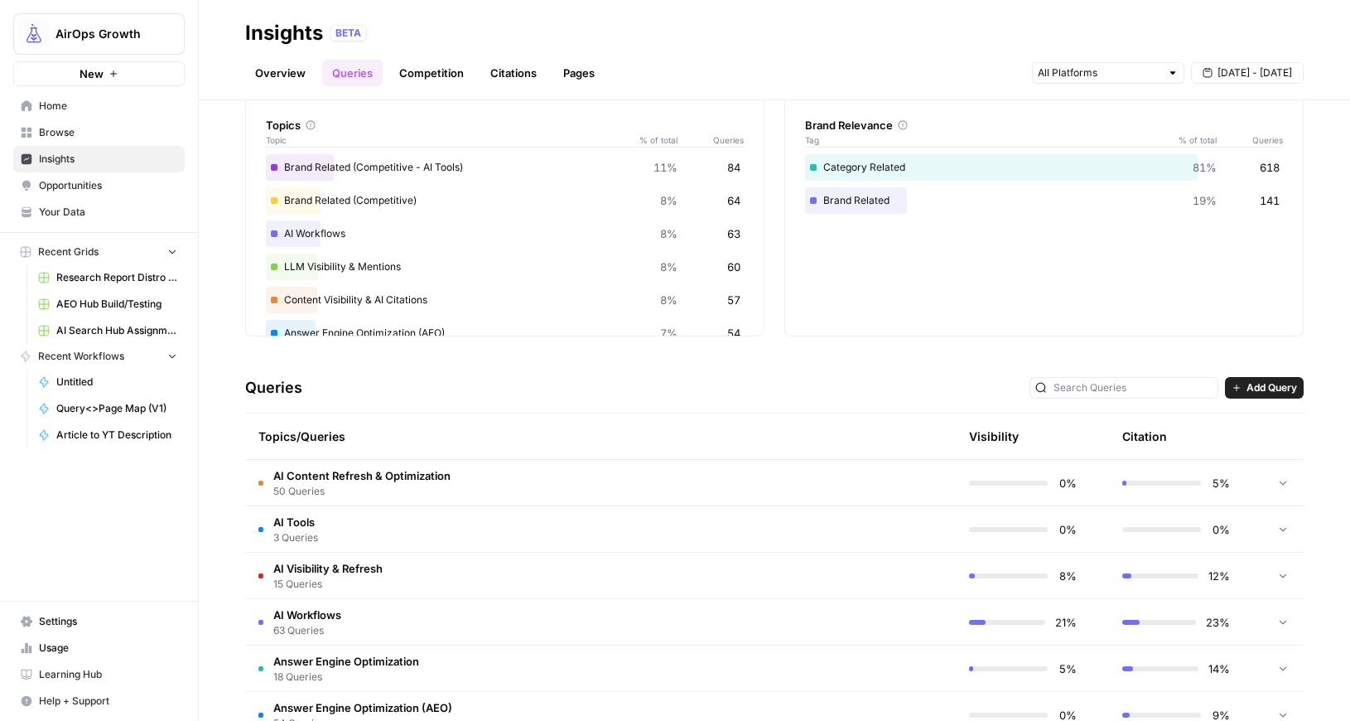
scroll to position [75, 0]
drag, startPoint x: 349, startPoint y: 436, endPoint x: 256, endPoint y: 423, distance: 93.7
click at [256, 423] on th "Topics/Queries" at bounding box center [521, 435] width 553 height 46
click at [279, 442] on div "Topics/Queries" at bounding box center [521, 435] width 527 height 46
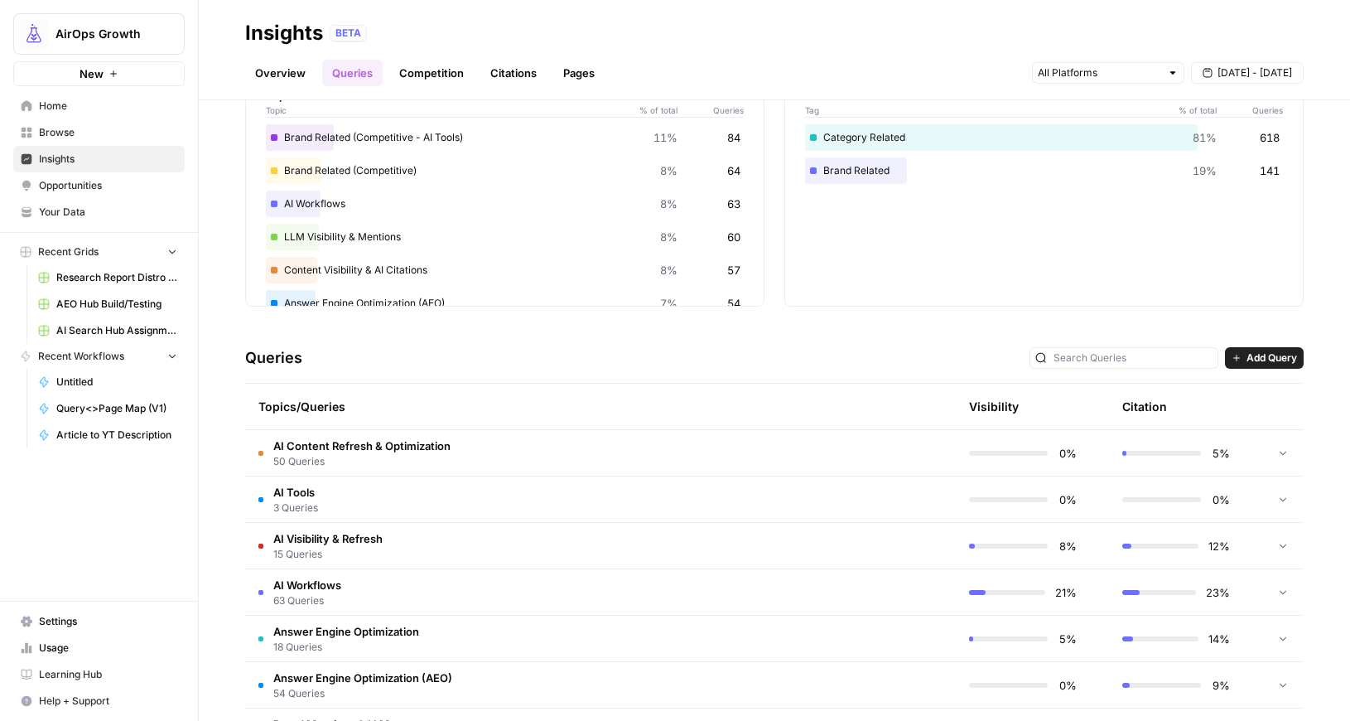
scroll to position [129, 0]
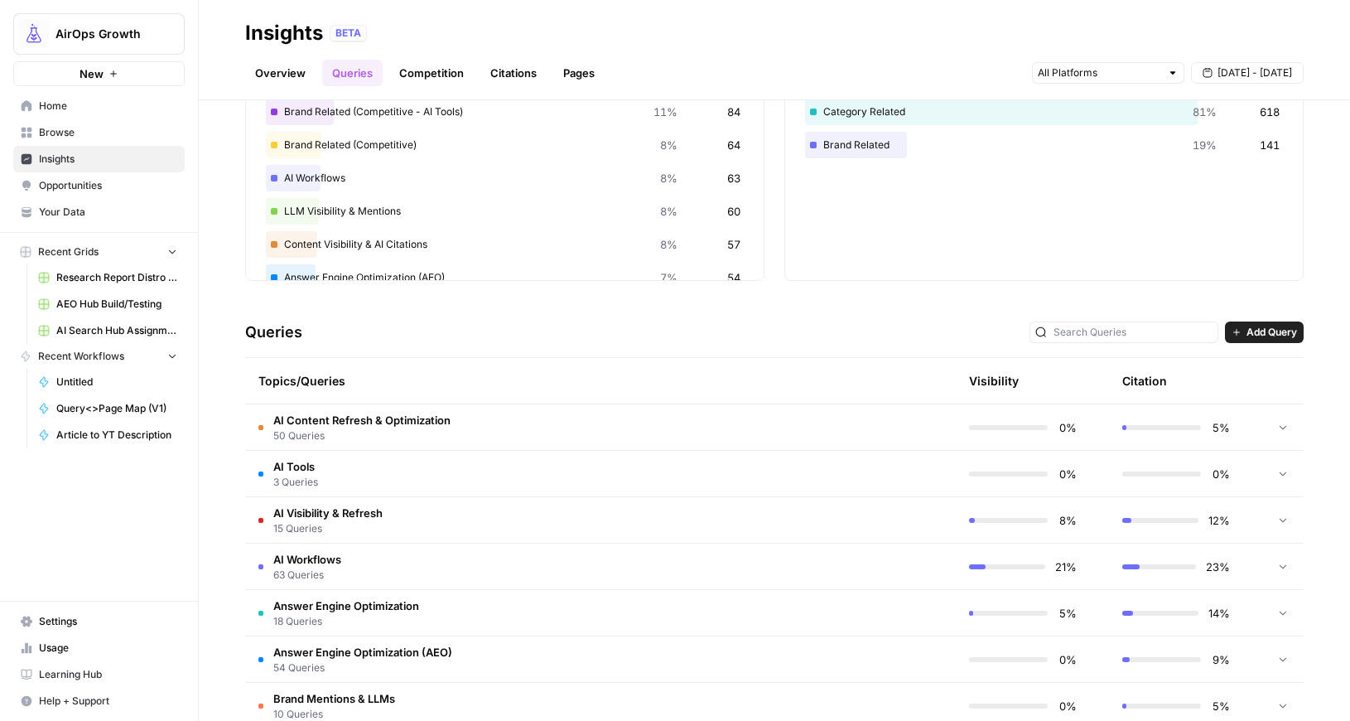
click at [275, 374] on div "Topics/Queries" at bounding box center [521, 381] width 527 height 46
click at [275, 375] on div "Topics/Queries" at bounding box center [521, 381] width 527 height 46
click at [314, 375] on div "Topics/Queries" at bounding box center [521, 381] width 527 height 46
